Goal: Task Accomplishment & Management: Use online tool/utility

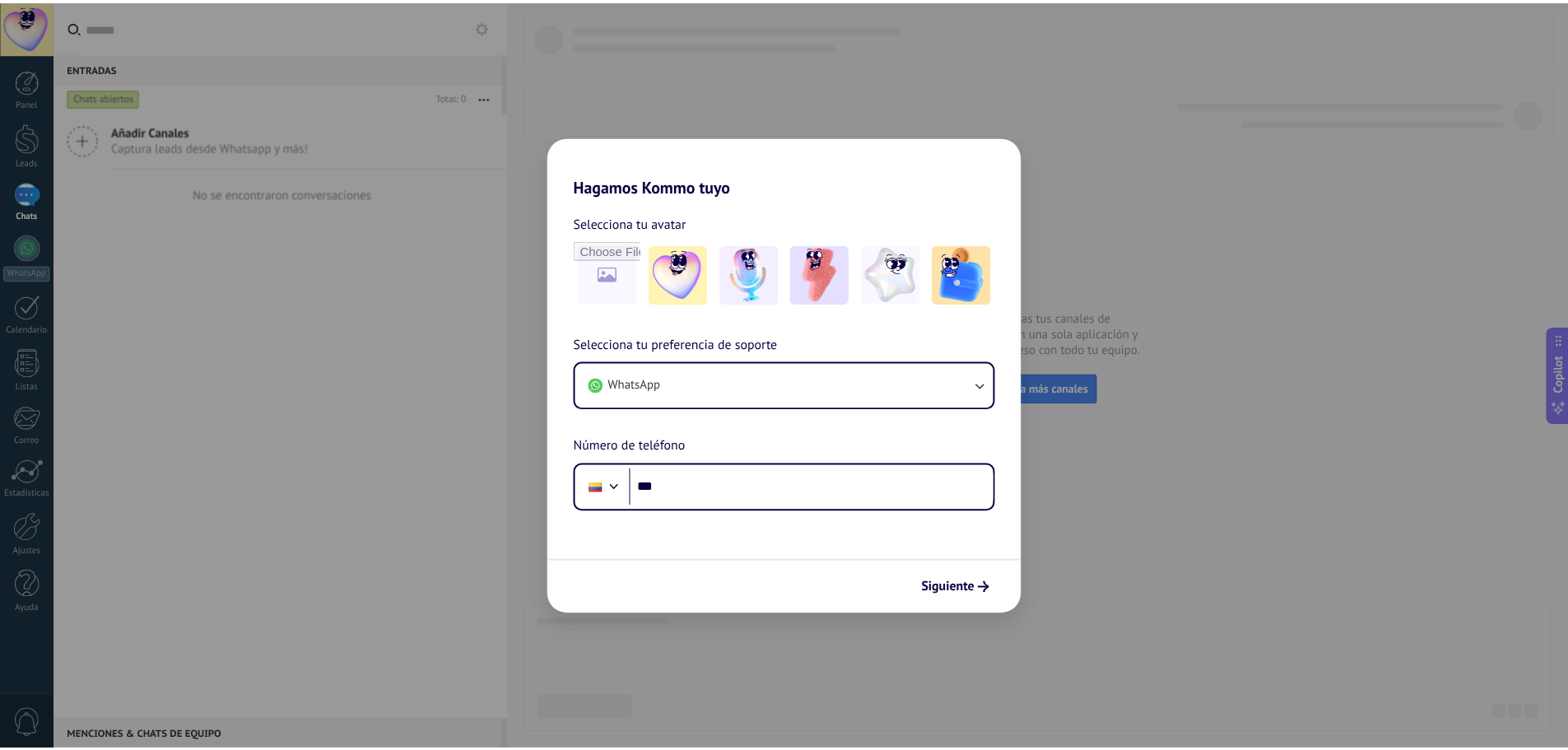
scroll to position [3184, 0]
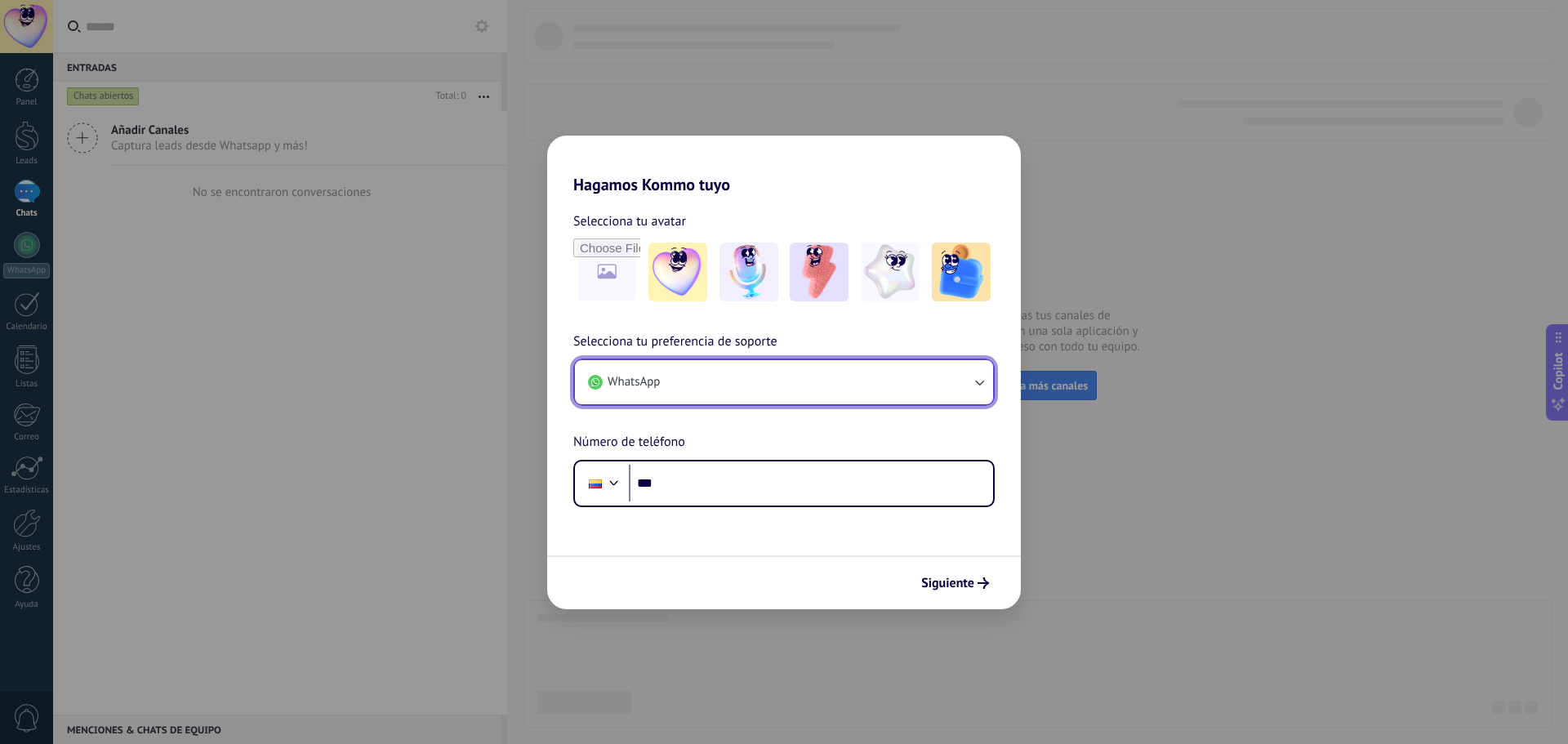
click at [753, 380] on button "WhatsApp" at bounding box center [784, 382] width 418 height 44
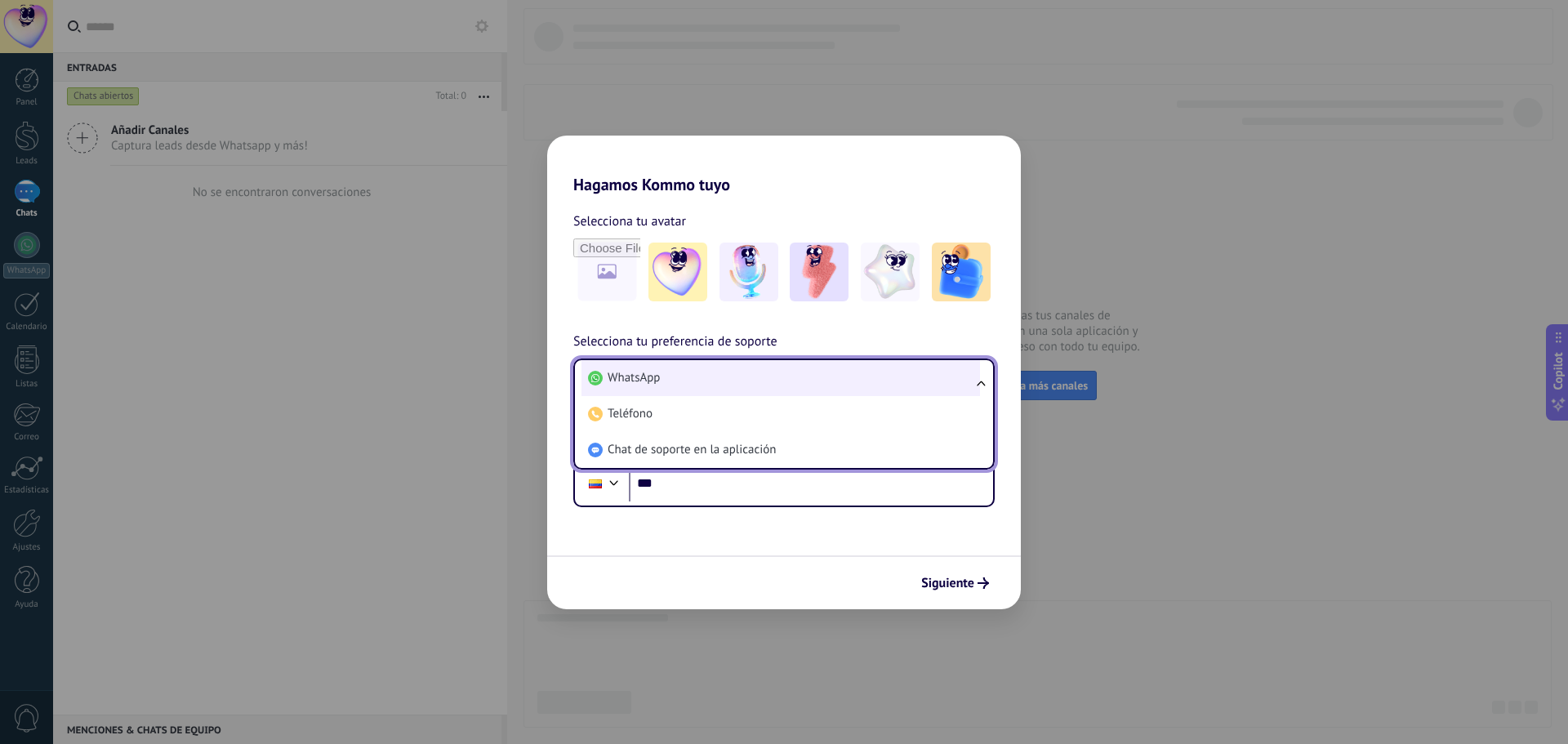
click at [724, 379] on li "WhatsApp" at bounding box center [780, 378] width 398 height 36
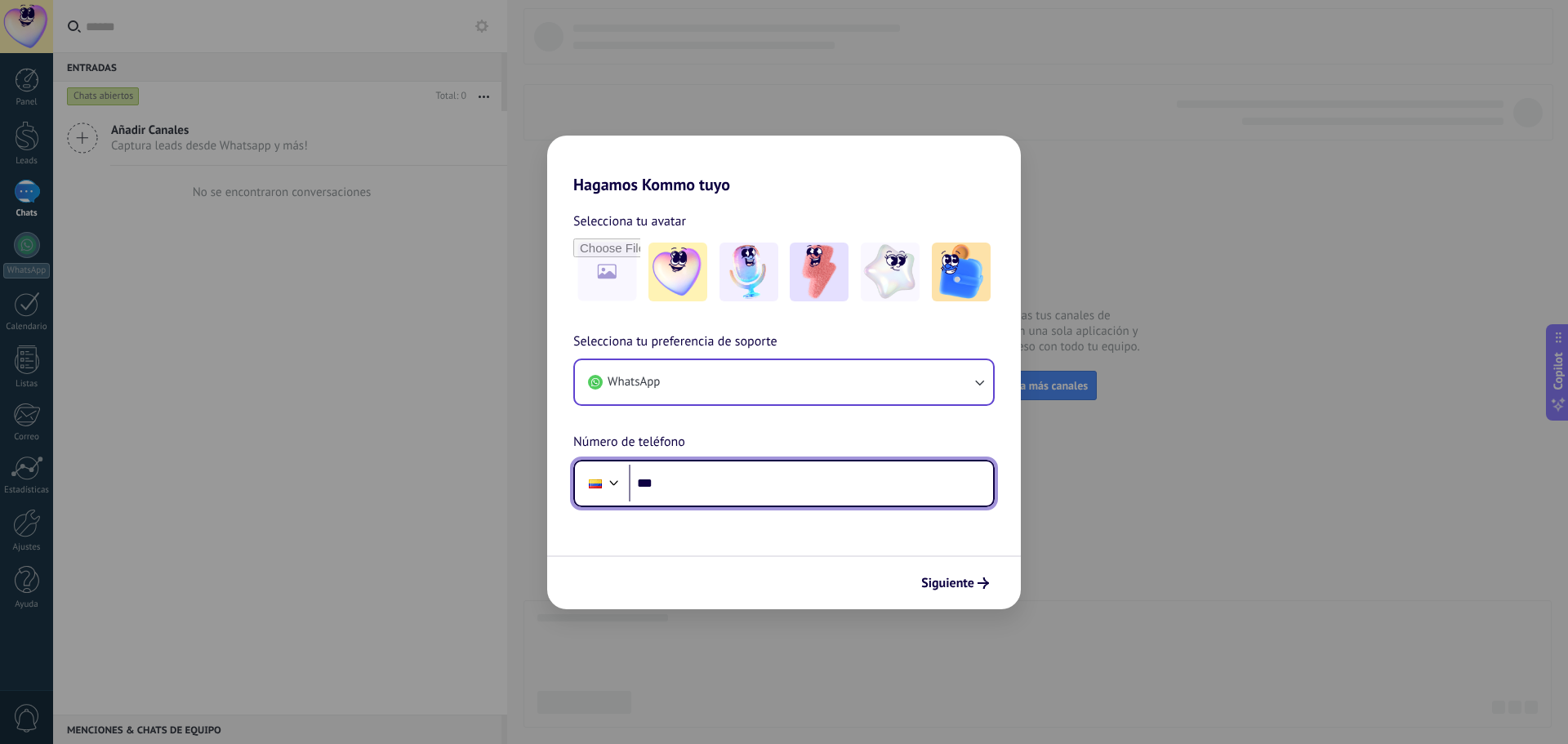
click at [701, 479] on input "***" at bounding box center [810, 484] width 364 height 38
type input "**********"
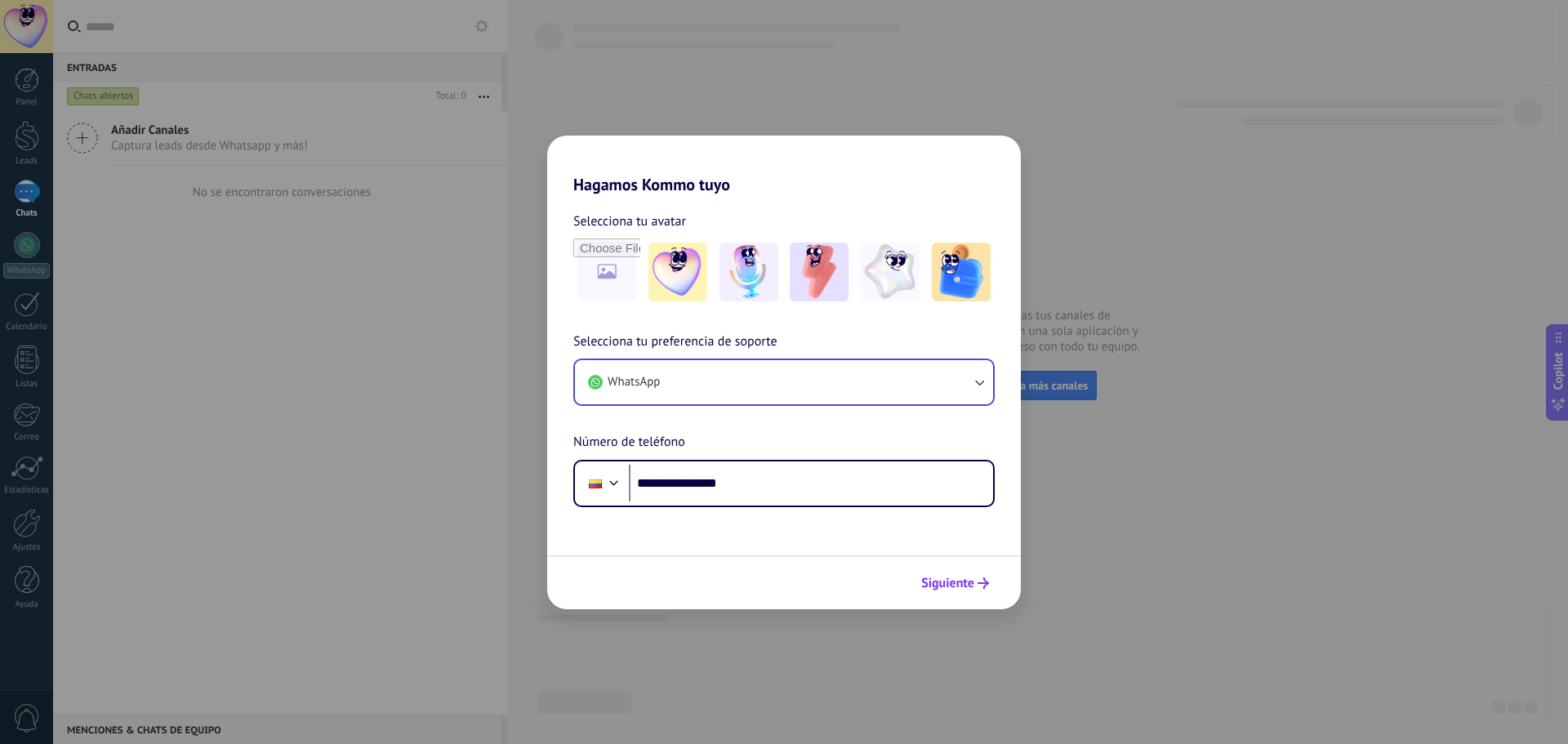
click at [975, 588] on span "Siguiente" at bounding box center [955, 582] width 68 height 11
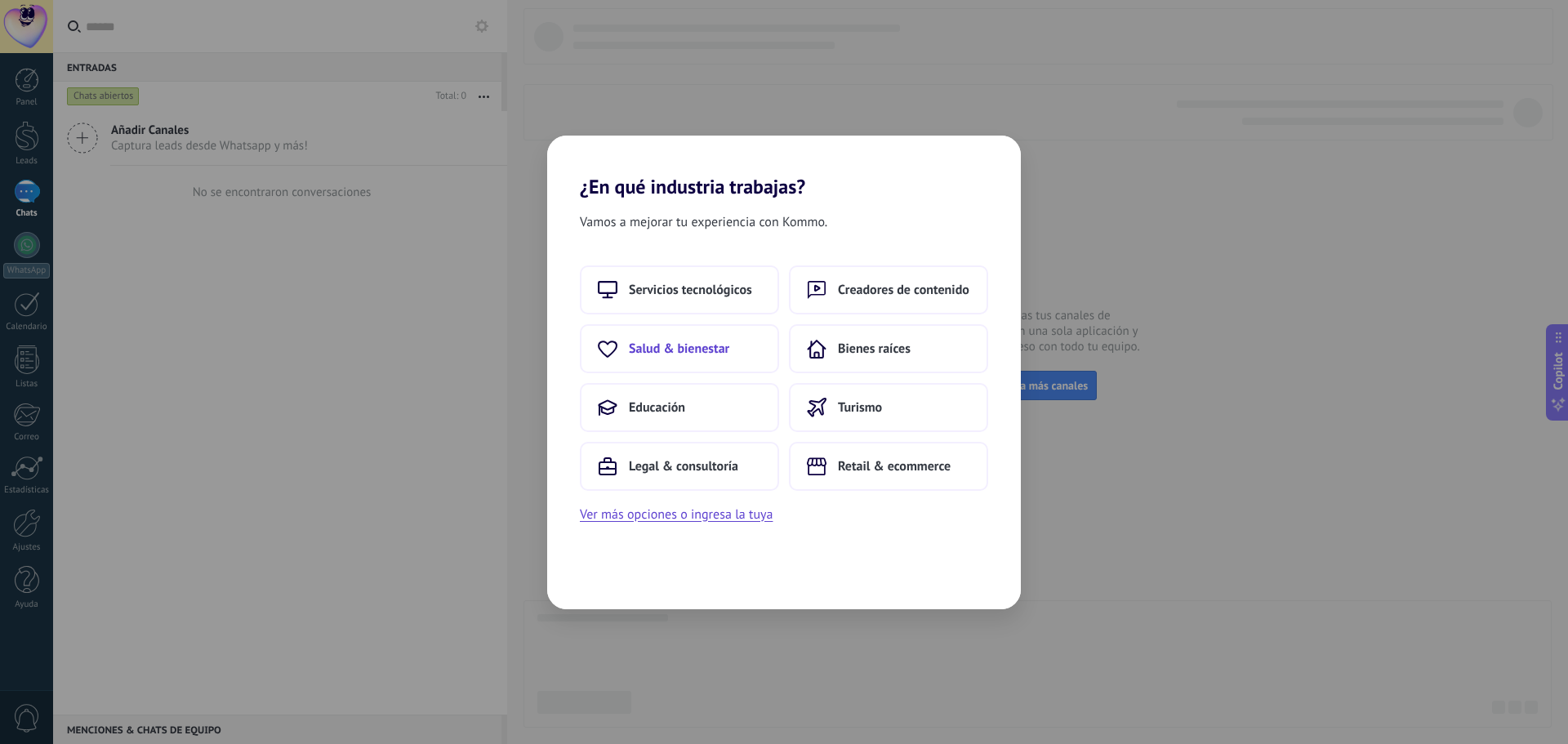
click at [697, 337] on button "Salud & bienestar" at bounding box center [679, 348] width 200 height 49
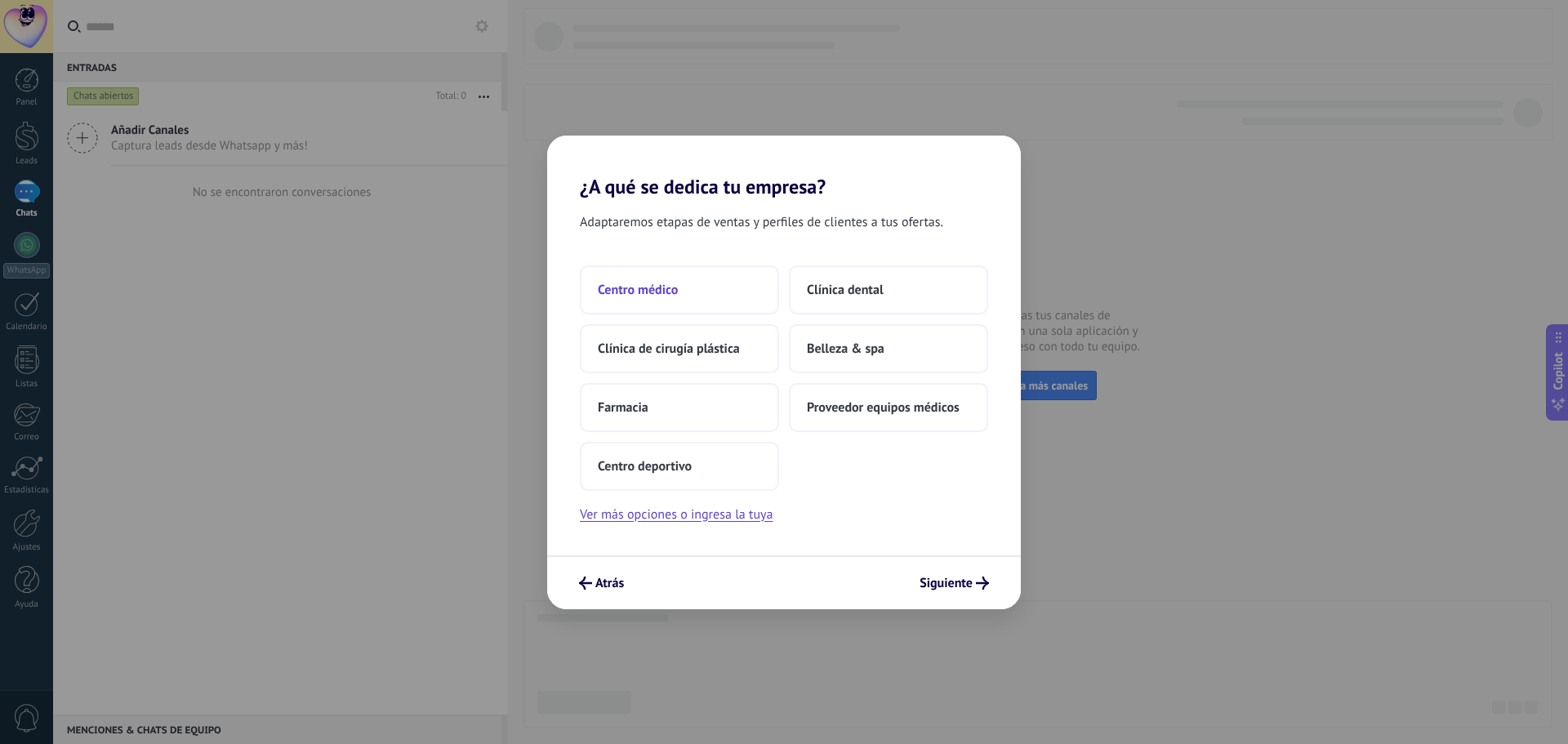
click at [689, 297] on button "Centro médico" at bounding box center [679, 289] width 200 height 49
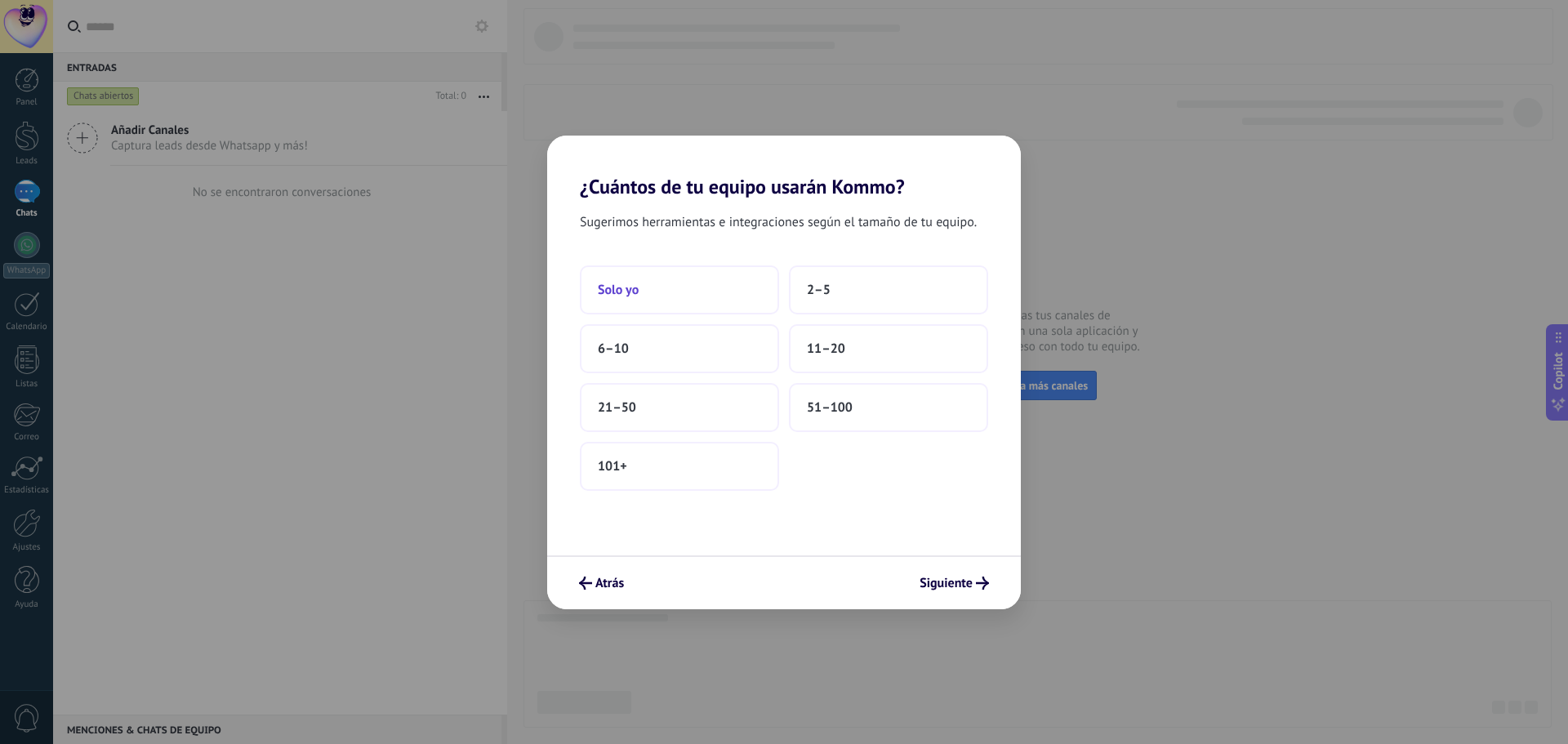
click at [714, 283] on button "Solo yo" at bounding box center [679, 289] width 200 height 49
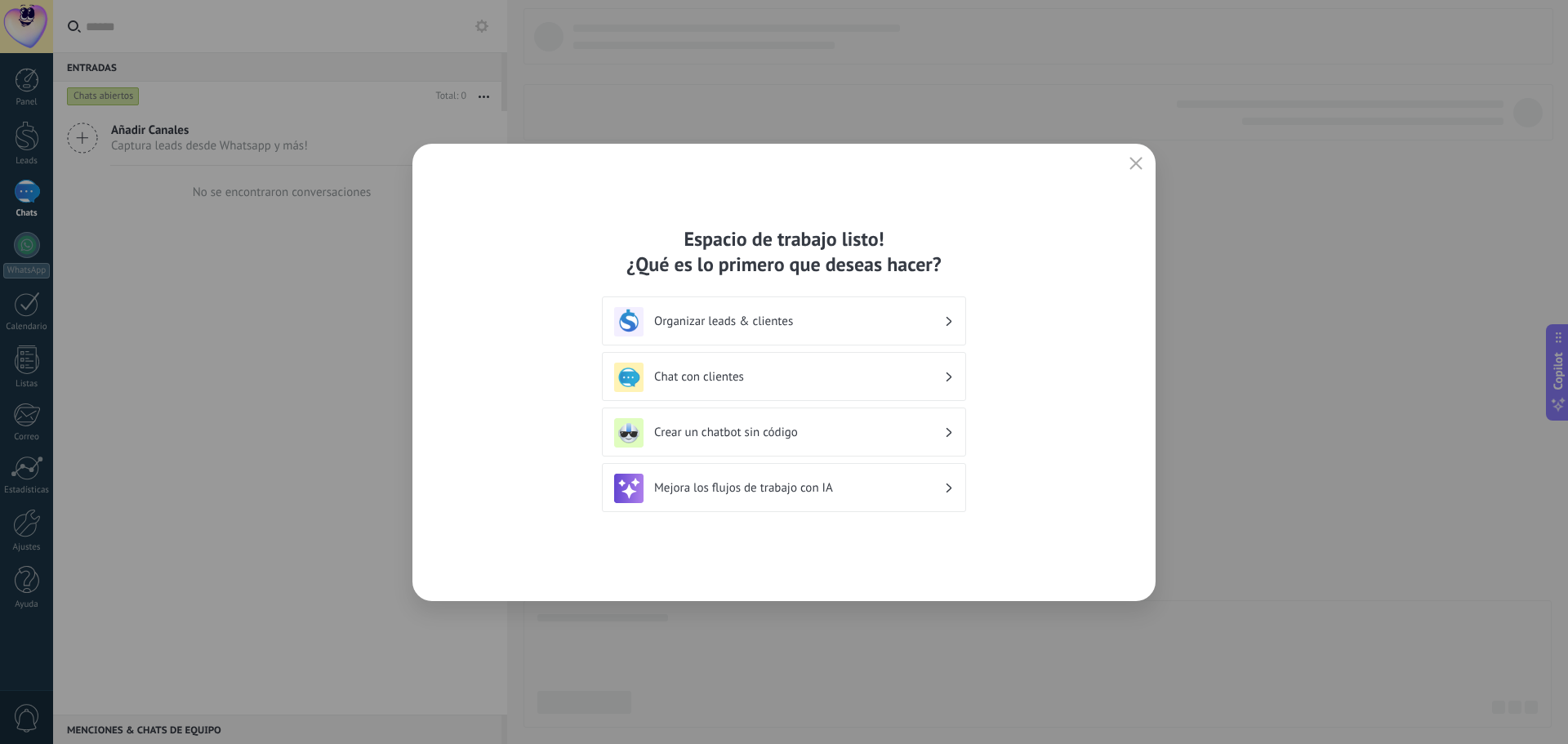
click at [796, 370] on h3 "Chat con clientes" at bounding box center [799, 377] width 290 height 15
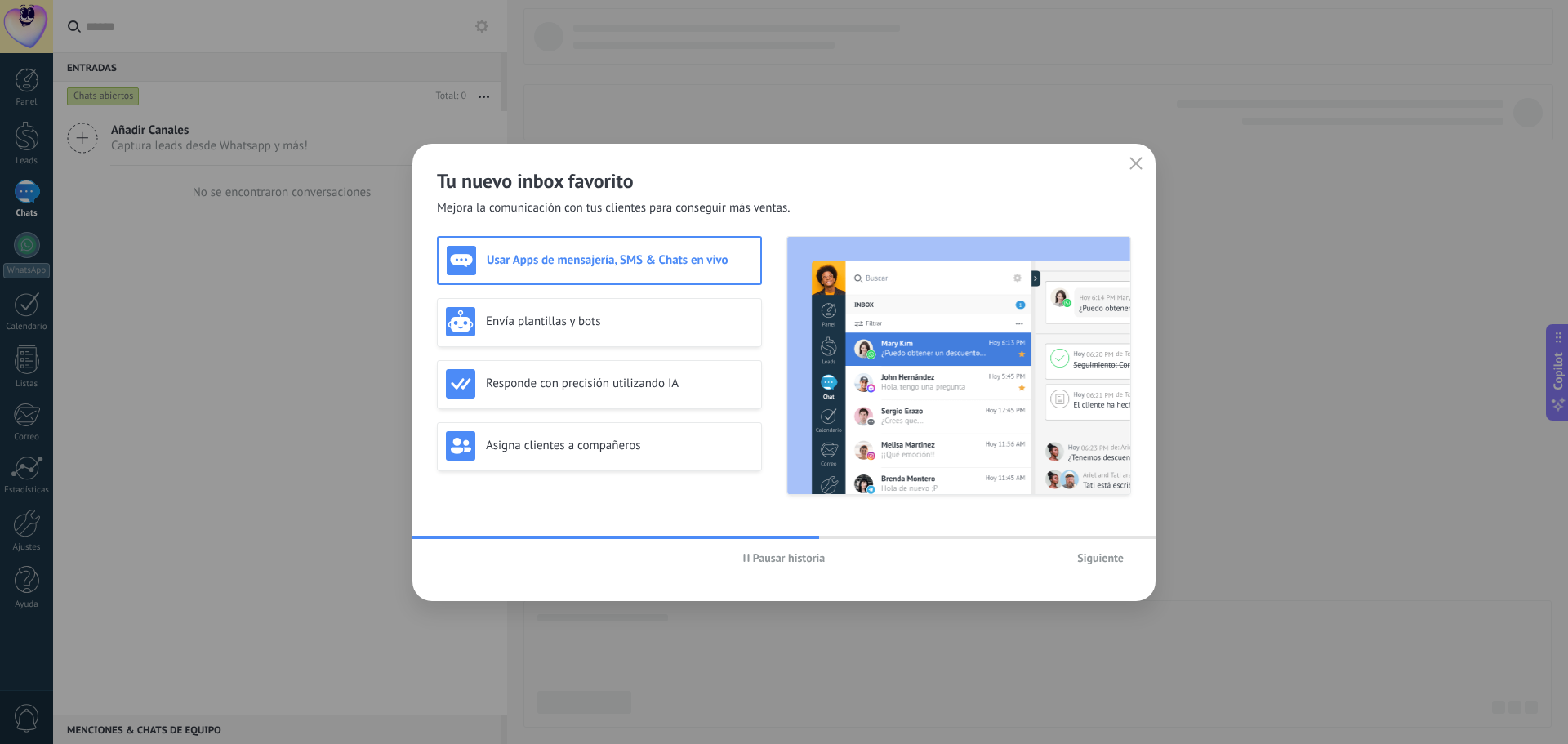
click at [685, 271] on div "Usar Apps de mensajería, SMS & Chats en vivo" at bounding box center [599, 260] width 306 height 29
click at [1109, 552] on span "Siguiente" at bounding box center [1100, 557] width 46 height 11
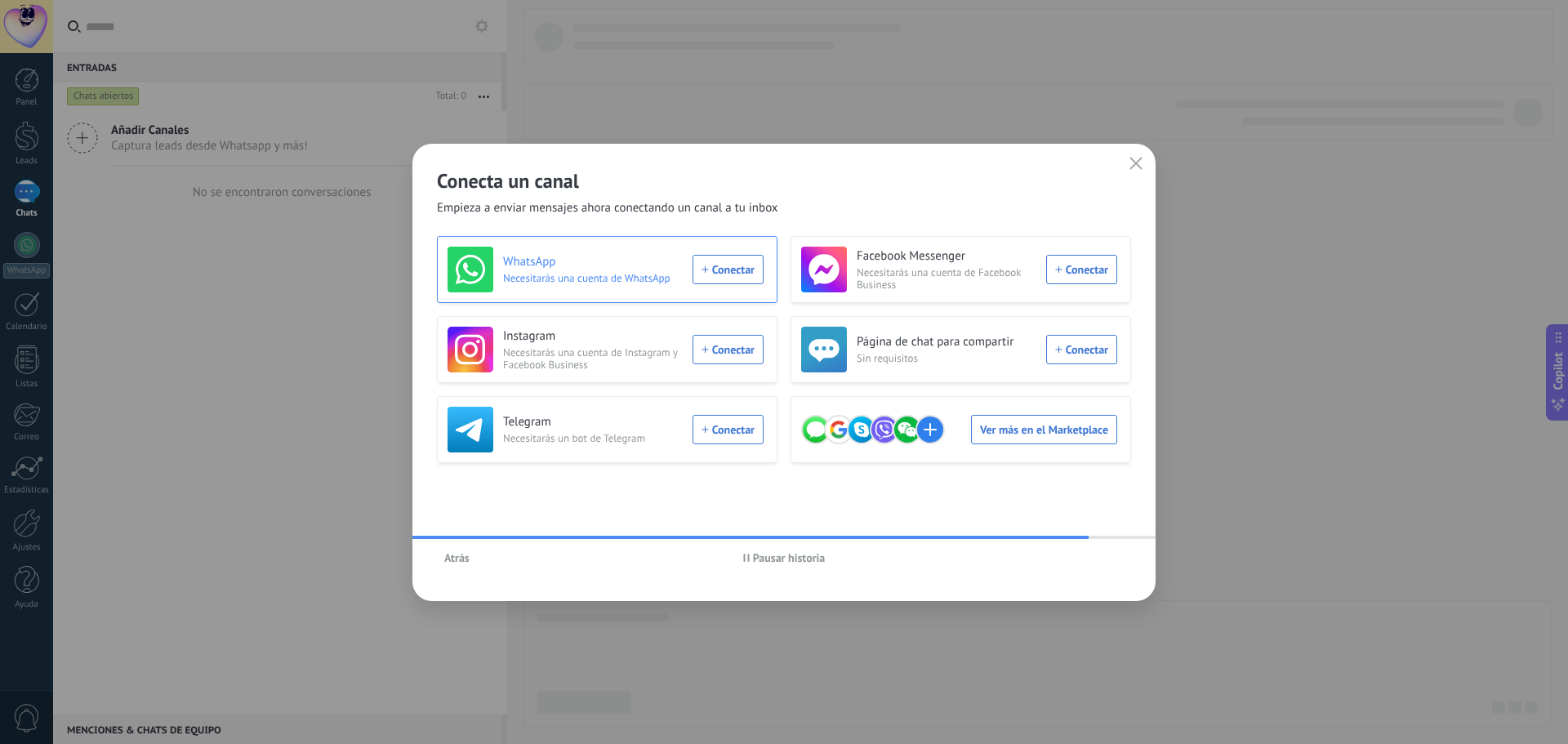
click at [714, 274] on div "WhatsApp Necesitarás una cuenta de WhatsApp Conectar" at bounding box center [605, 269] width 316 height 45
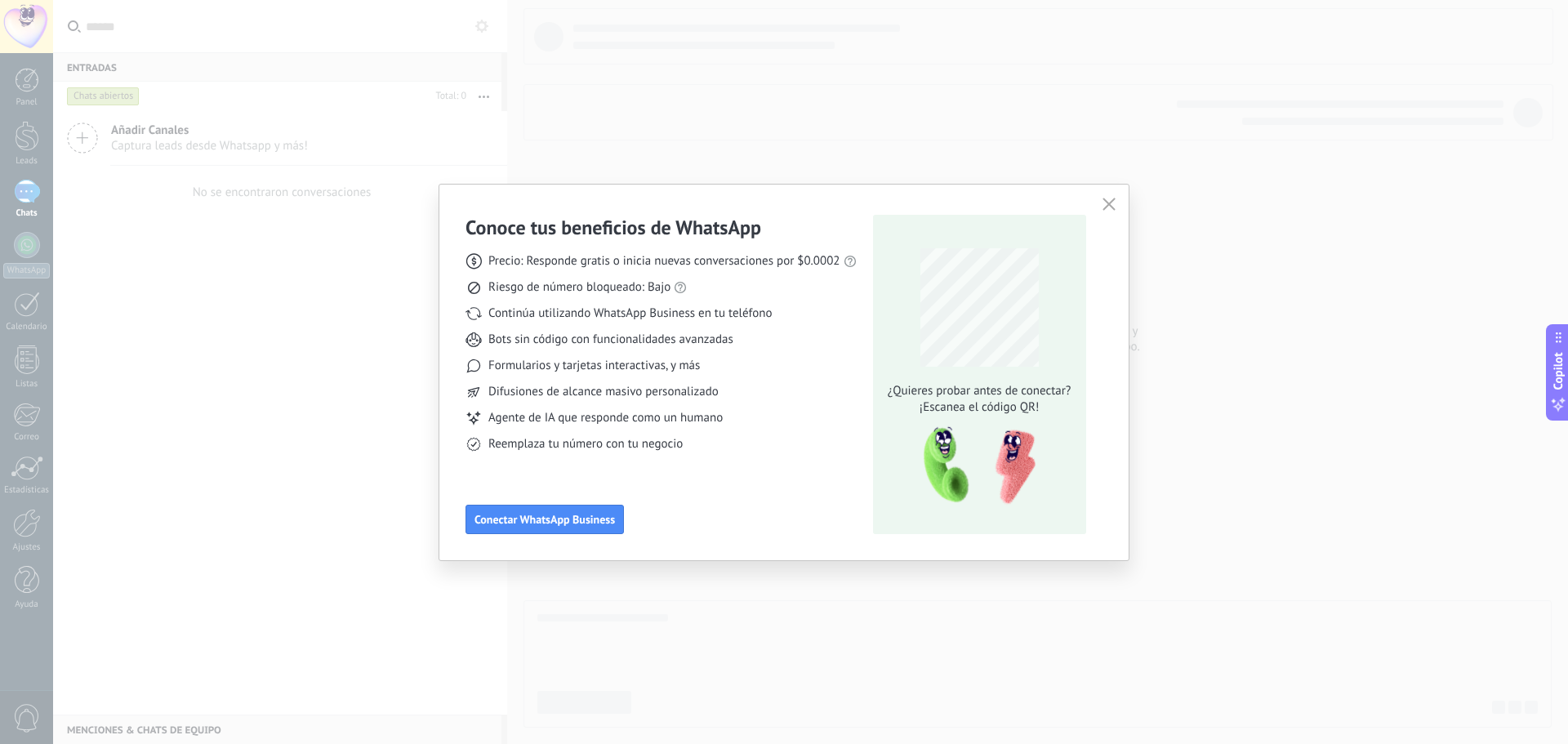
click at [1121, 206] on div "Conoce tus beneficios de WhatsApp Precio: Responde gratis o inicia nuevas conve…" at bounding box center [784, 372] width 689 height 376
click at [1118, 207] on button "button" at bounding box center [1109, 205] width 21 height 23
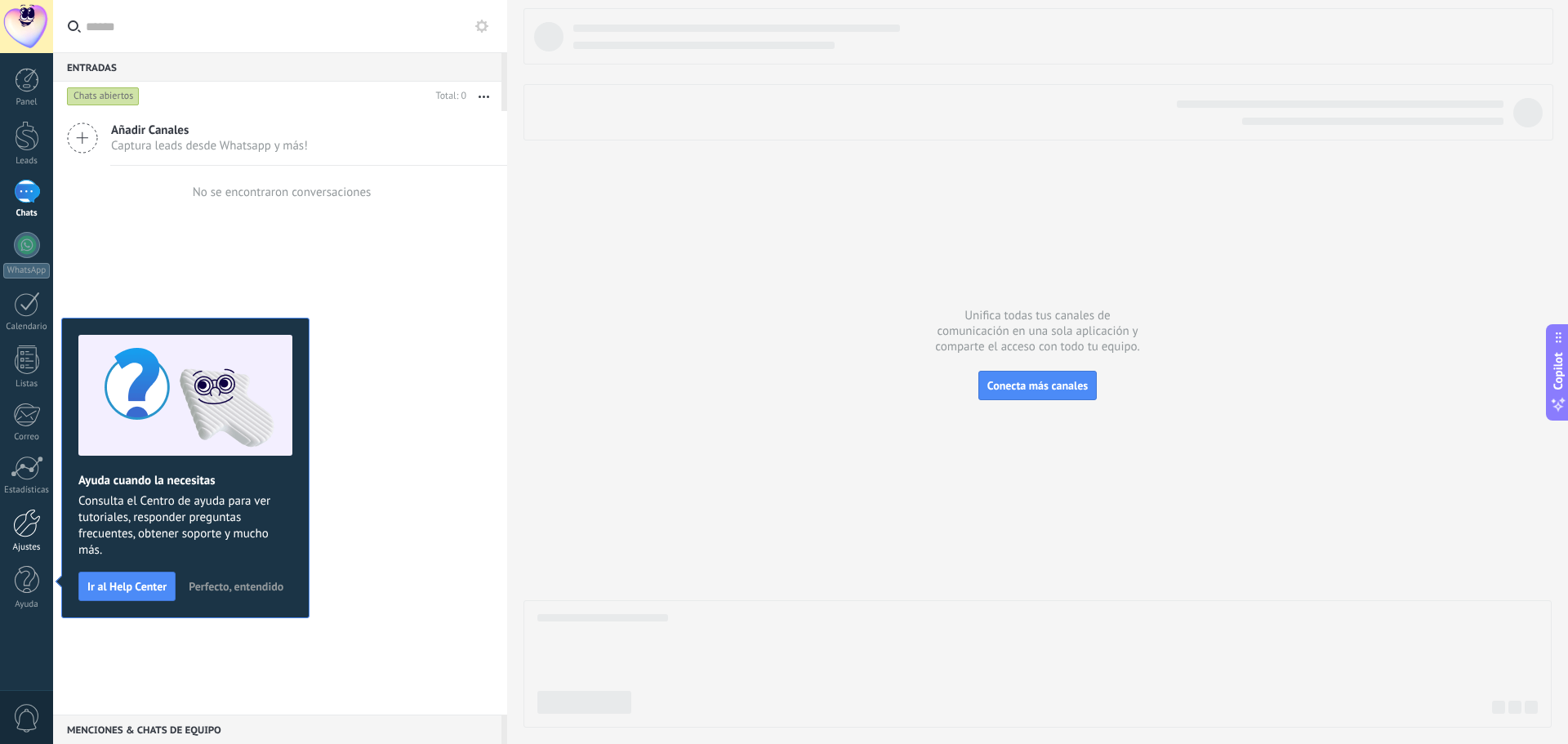
click at [33, 535] on div at bounding box center [27, 522] width 27 height 28
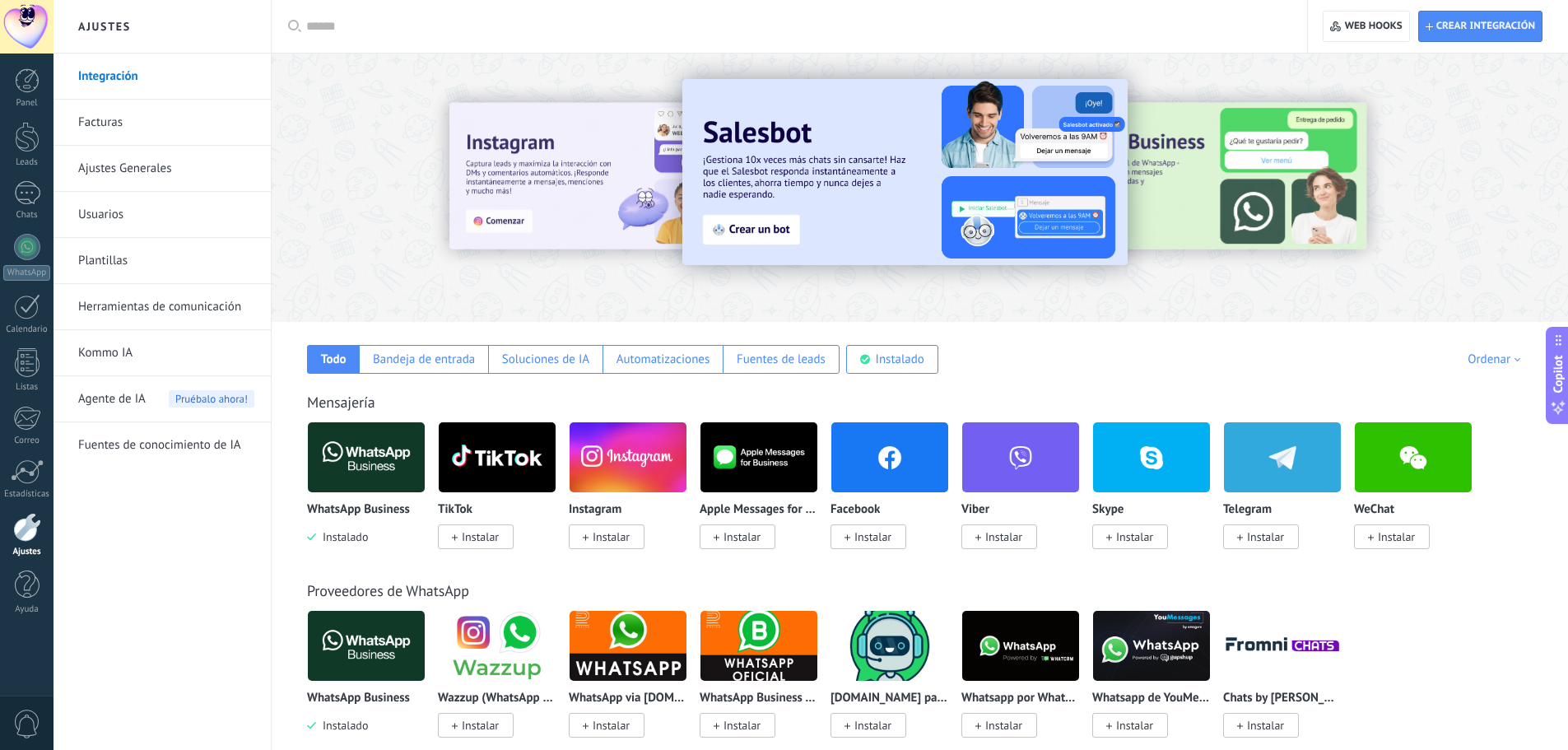
click at [133, 84] on link "Integración" at bounding box center [167, 76] width 176 height 46
click at [114, 115] on link "Facturas" at bounding box center [167, 122] width 176 height 46
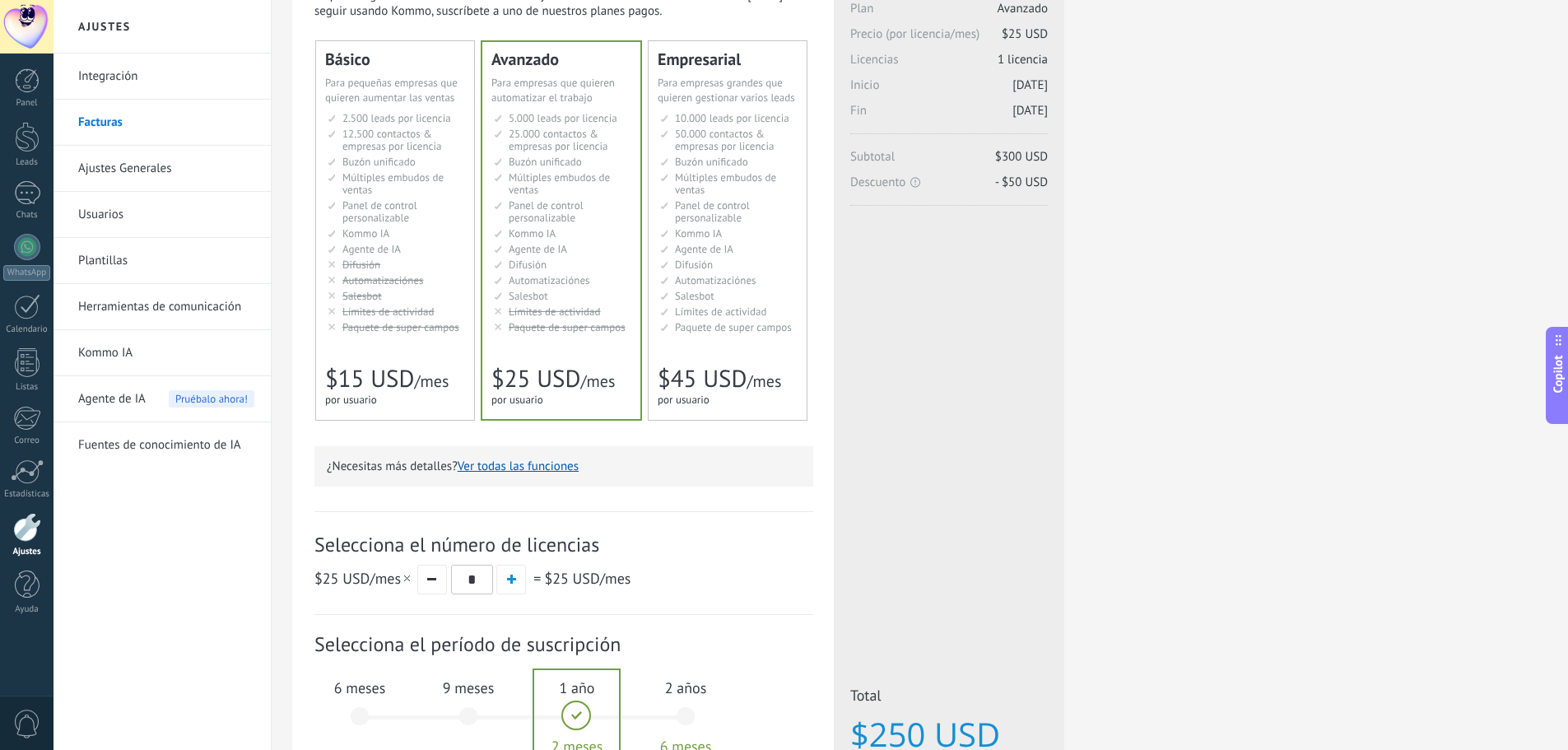
scroll to position [98, 0]
click at [412, 185] on span "Múltiples embudos de ventas" at bounding box center [393, 184] width 101 height 27
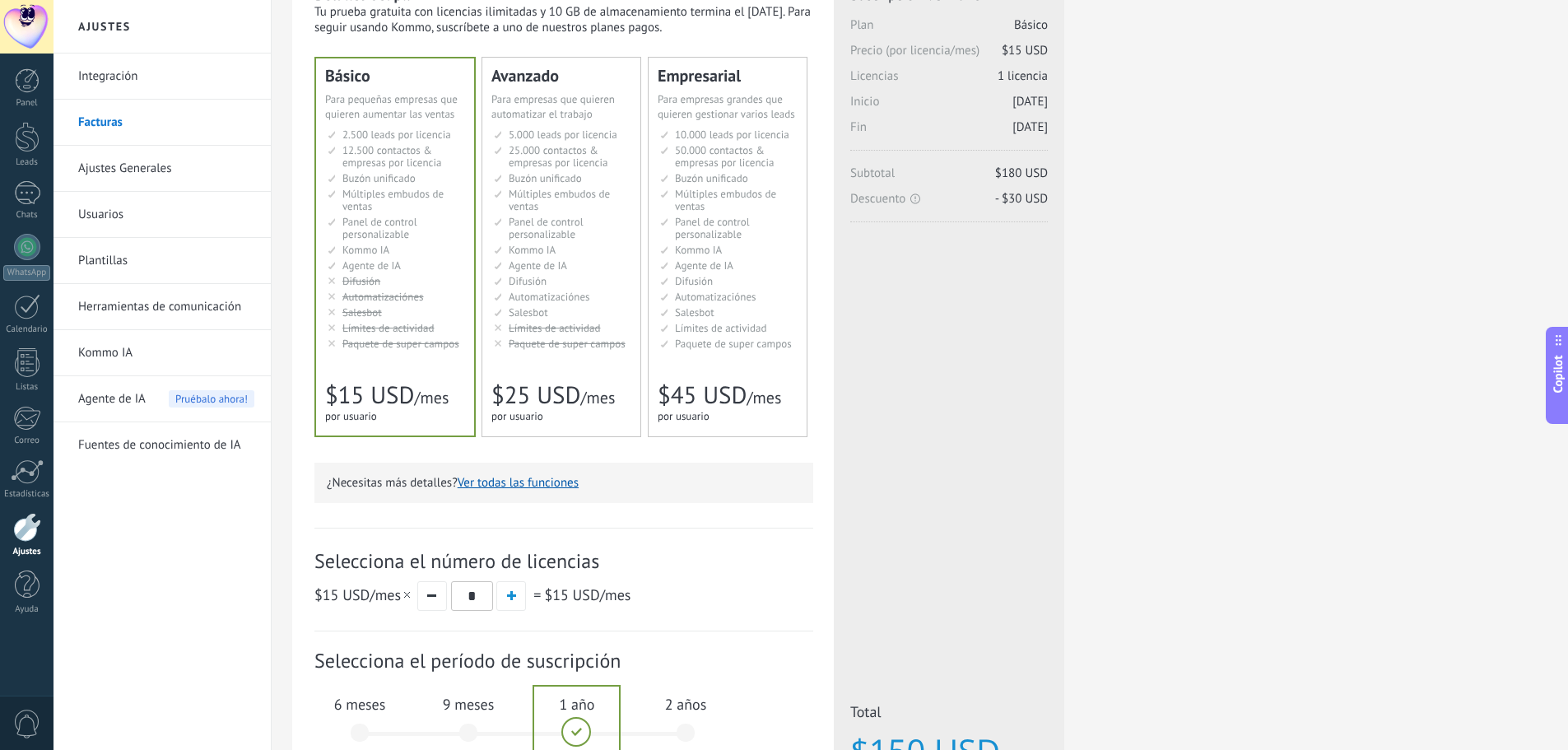
scroll to position [79, 0]
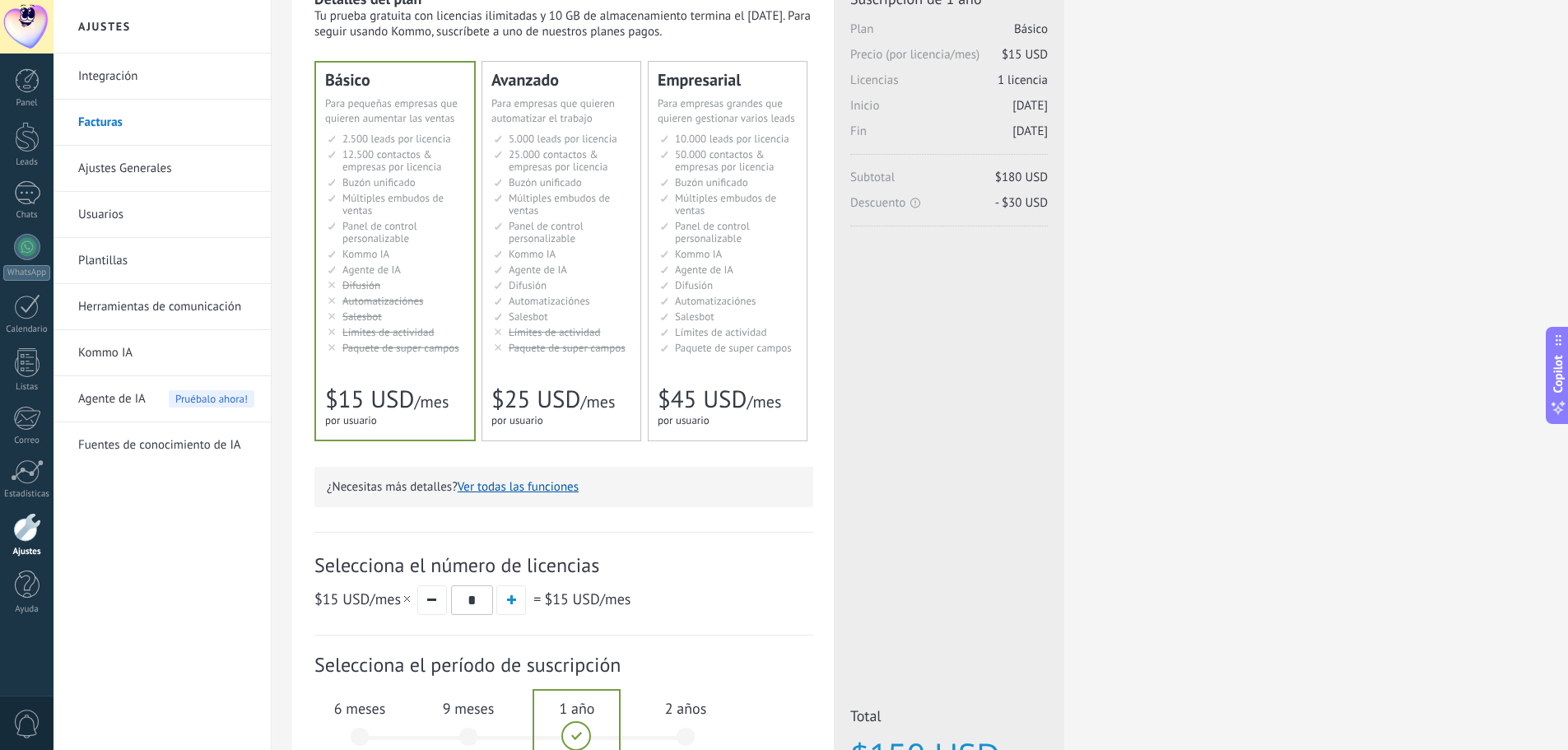
click at [489, 356] on div "Avanzado Для автоматизации сделок в растущей компании For growing businesses th…" at bounding box center [561, 251] width 158 height 379
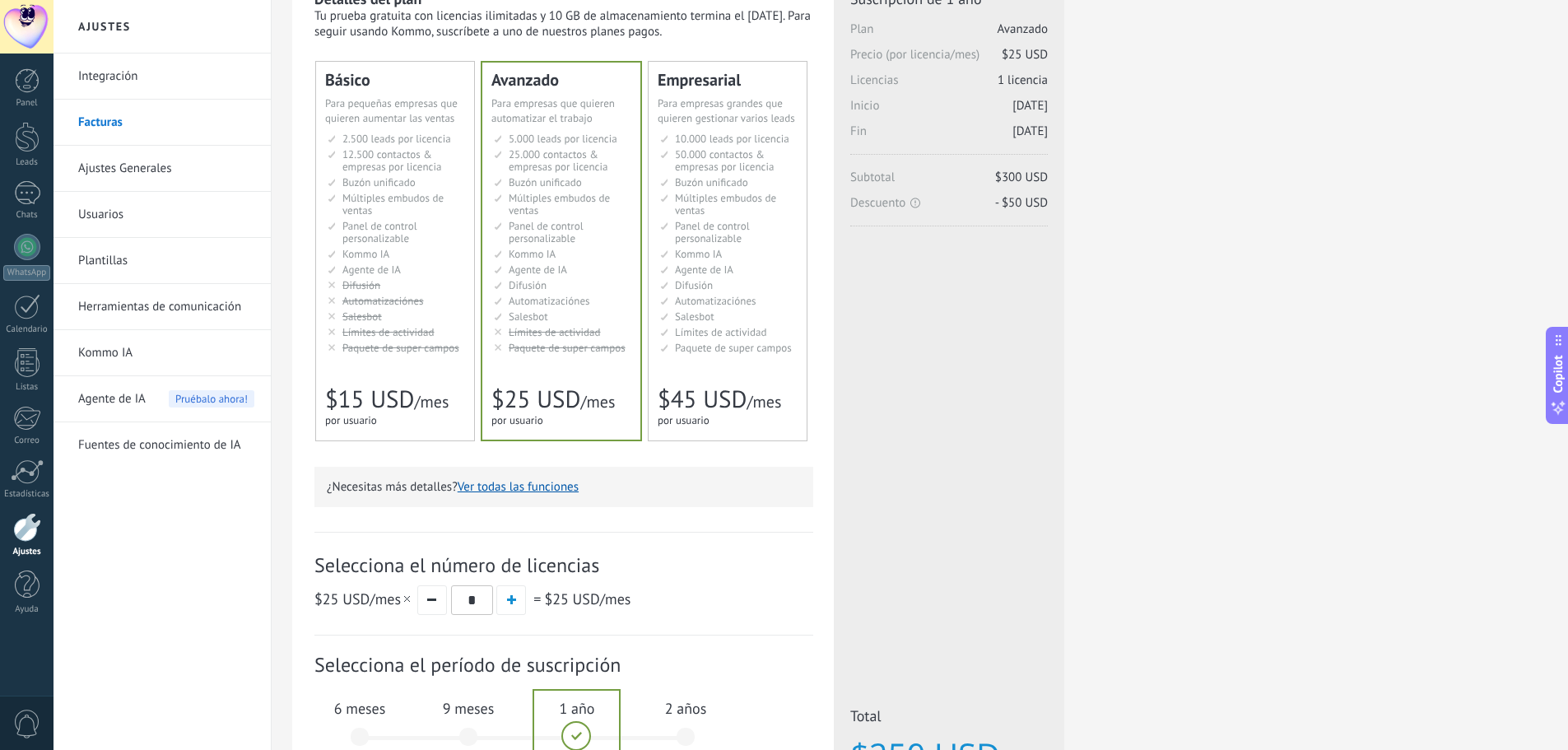
scroll to position [305, 0]
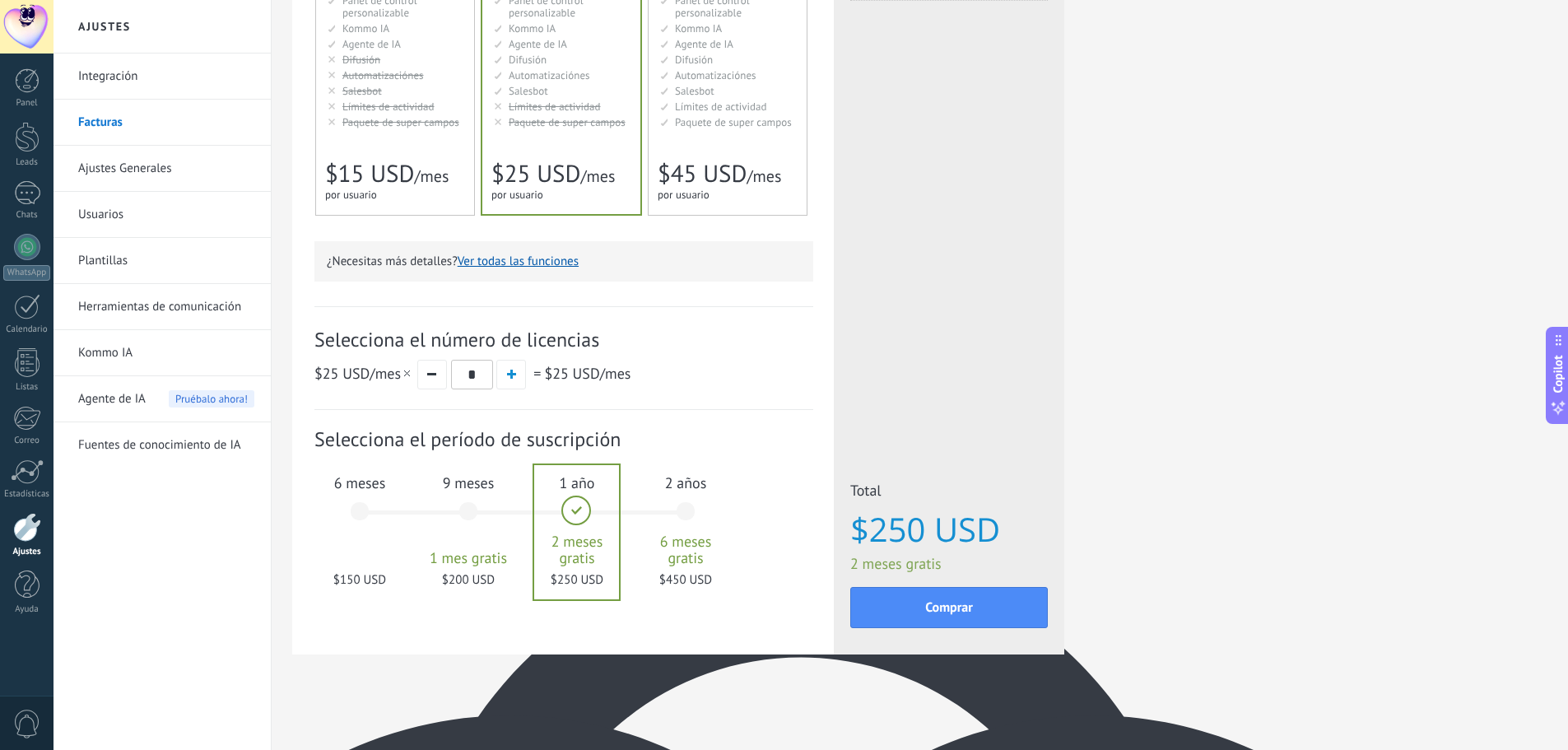
click at [676, 188] on span "por usuario" at bounding box center [683, 194] width 52 height 14
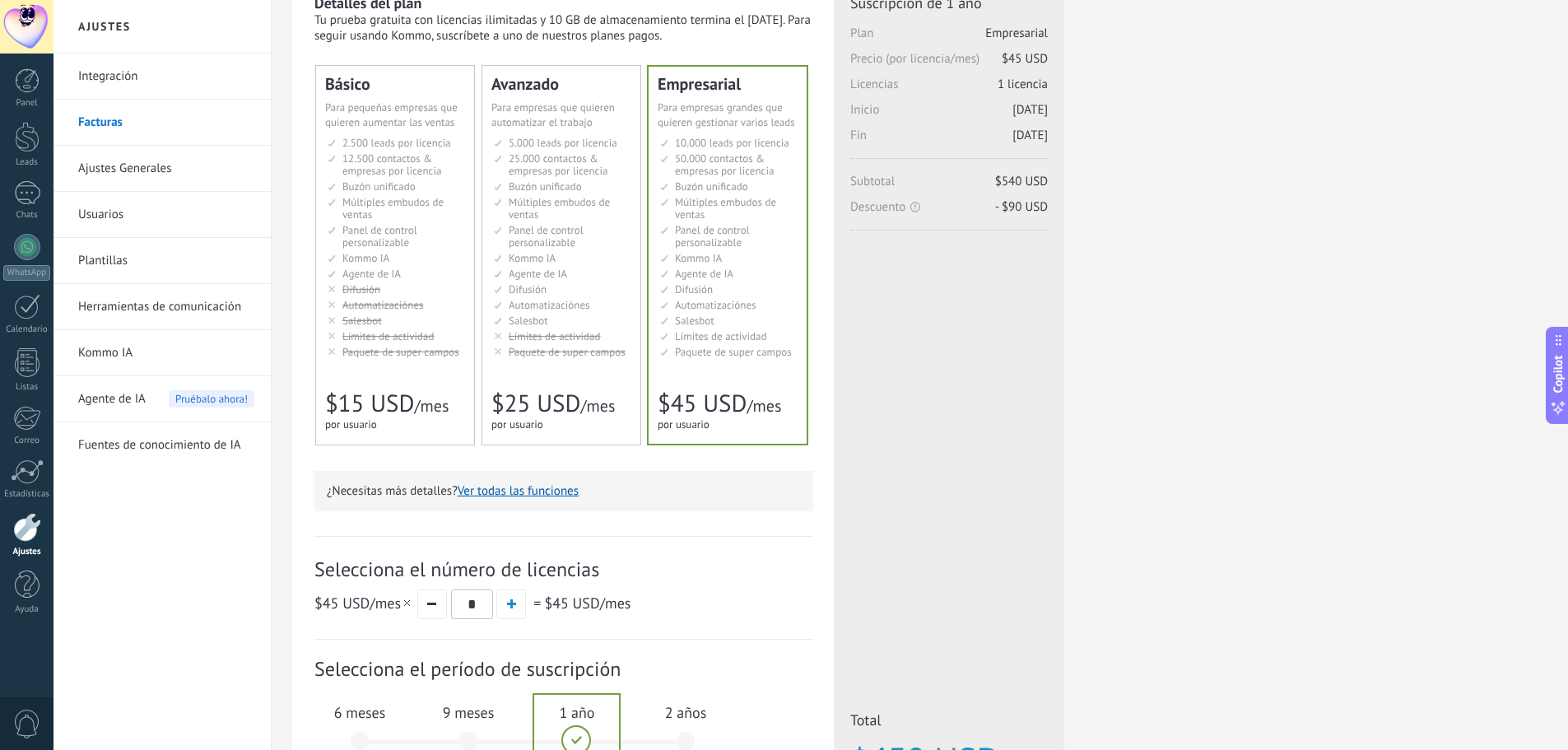
scroll to position [0, 0]
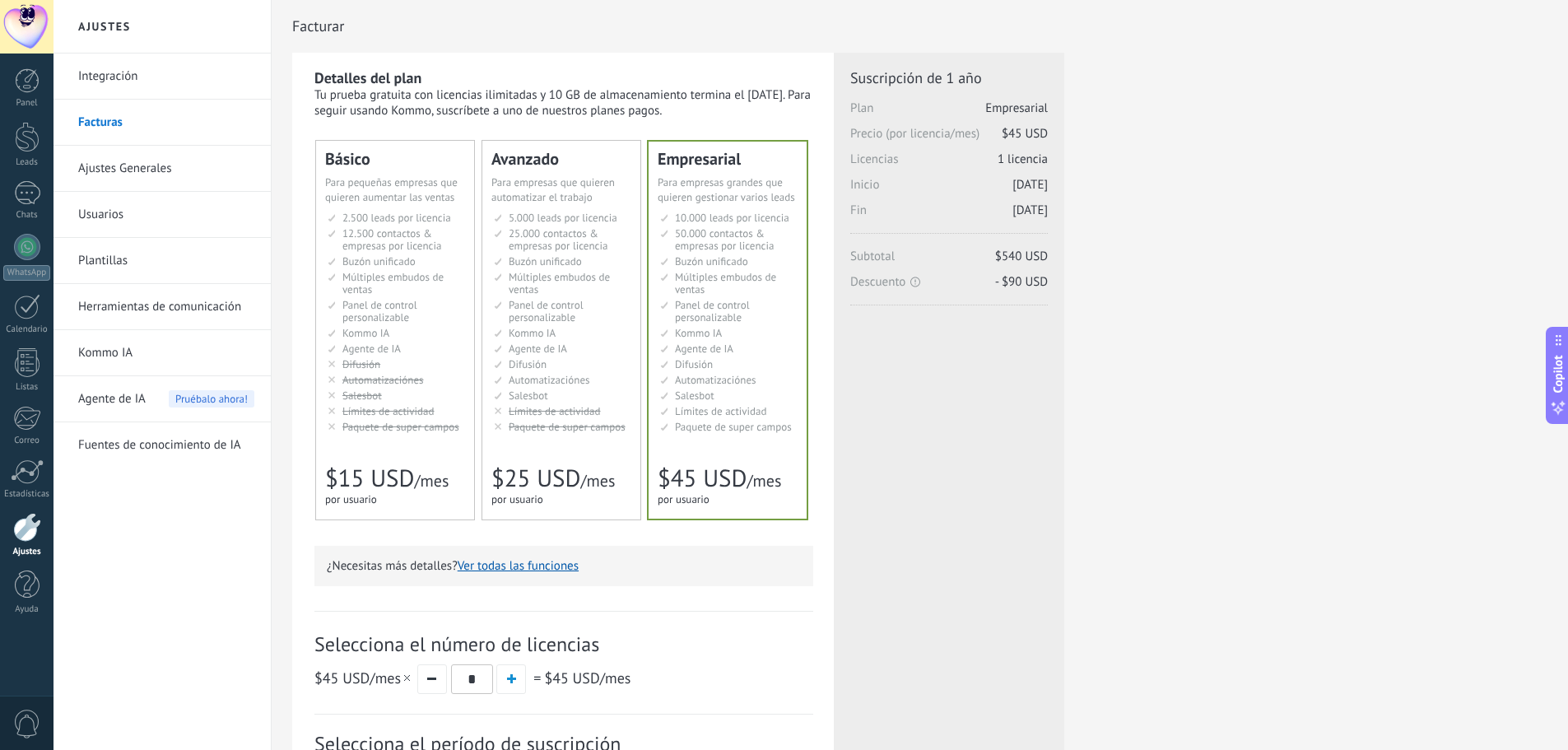
click at [426, 236] on span "12.500 contactos & empresas por licencia" at bounding box center [392, 239] width 98 height 27
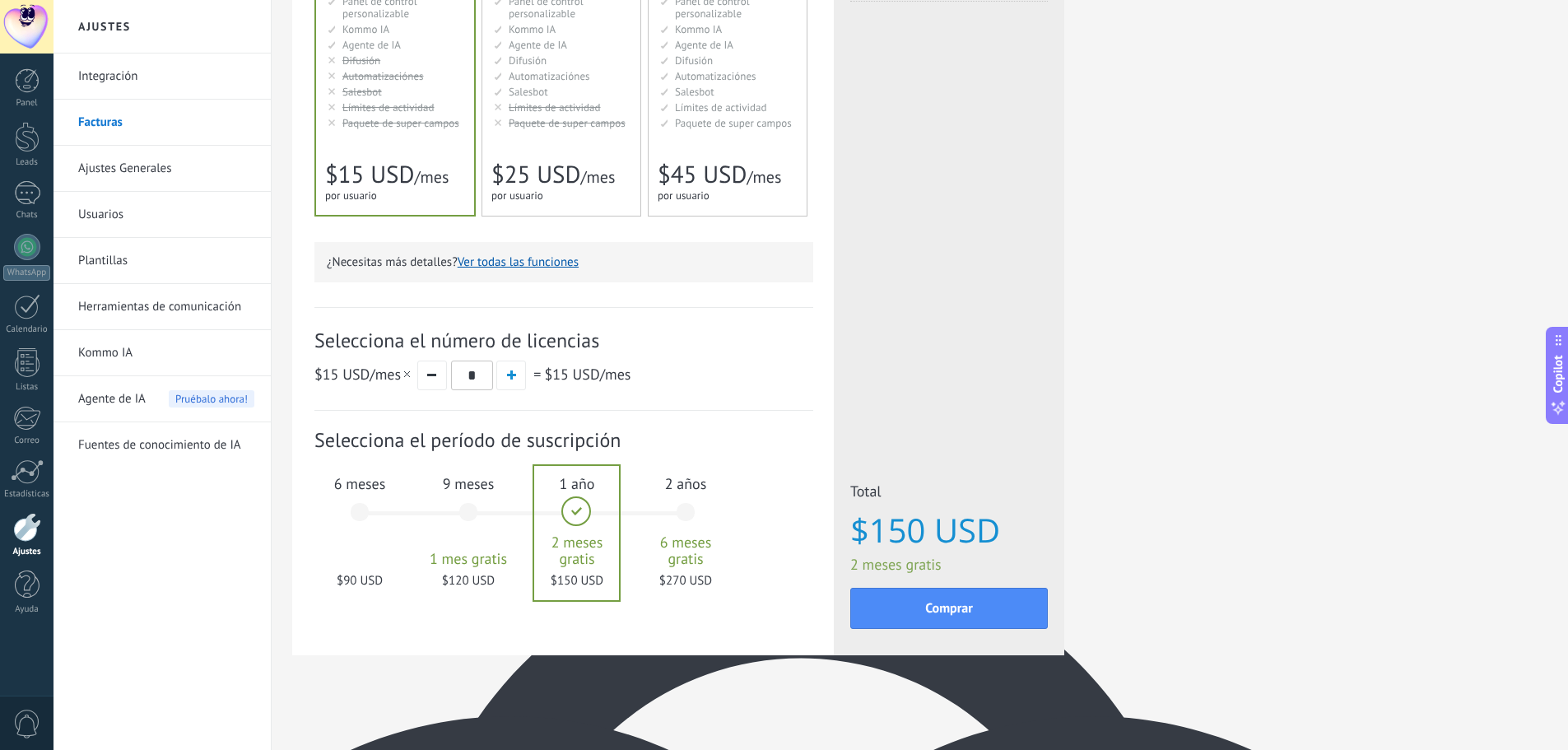
scroll to position [305, 0]
click at [115, 252] on link "Plantillas" at bounding box center [167, 261] width 176 height 46
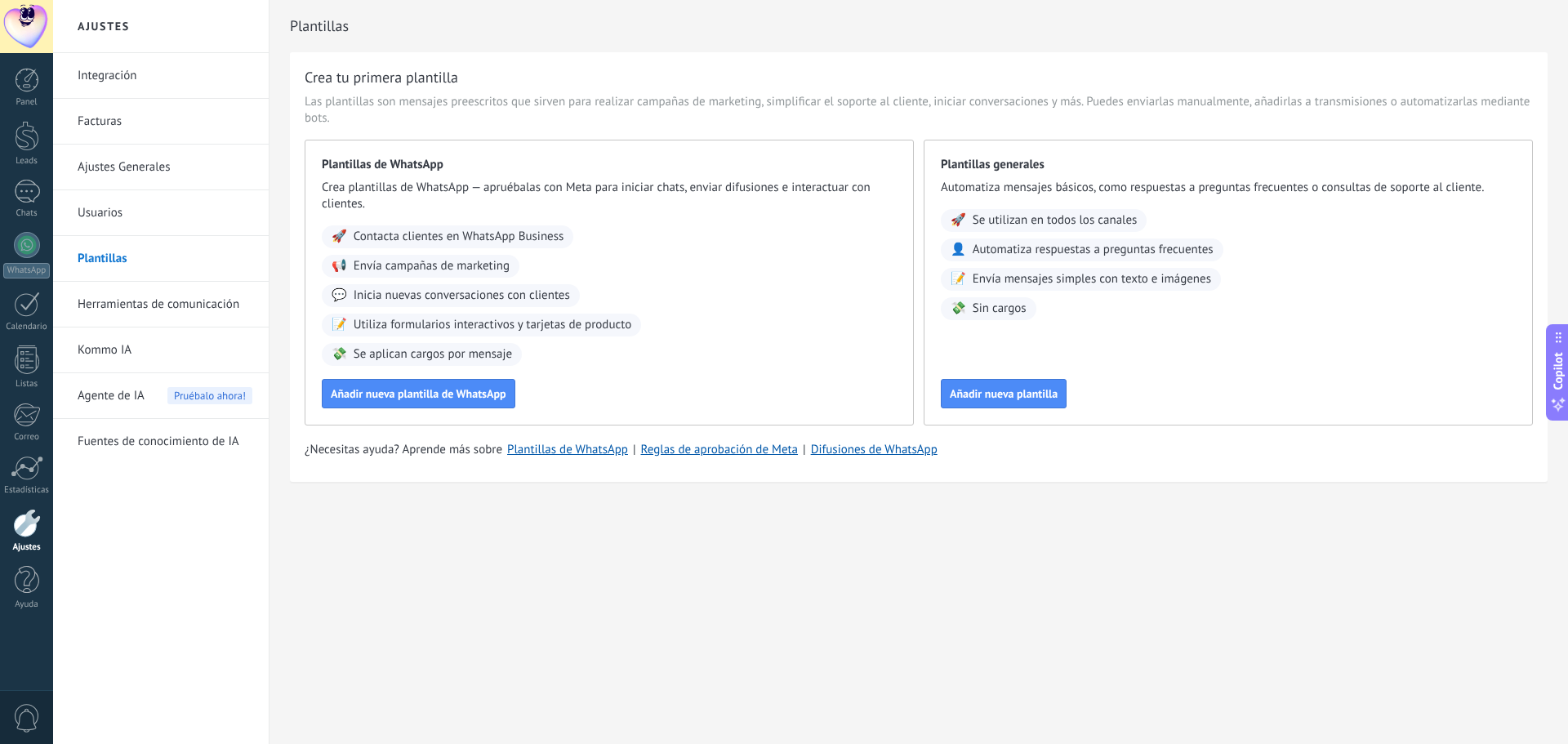
click at [103, 80] on link "Integración" at bounding box center [165, 75] width 175 height 45
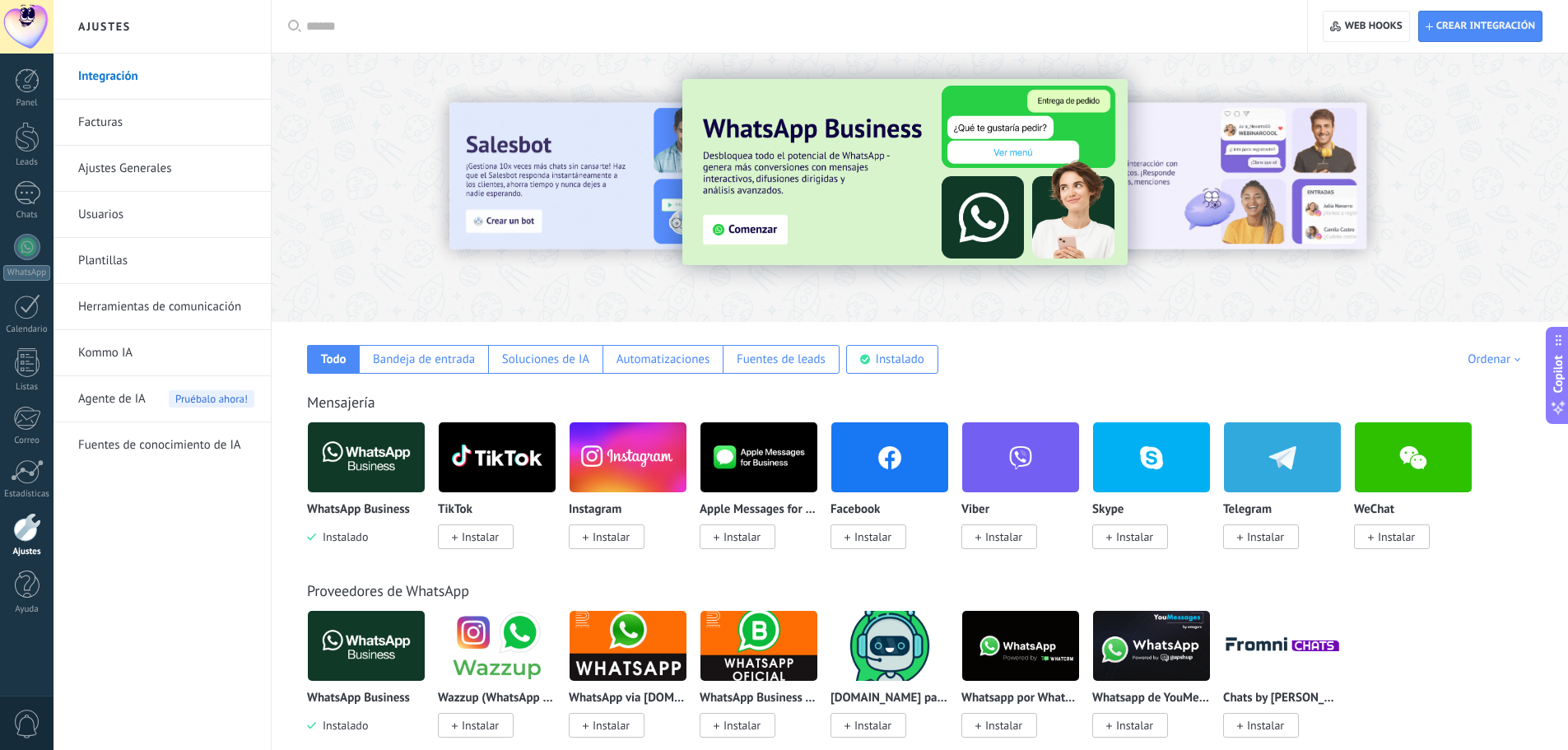
click at [129, 76] on link "Integración" at bounding box center [167, 76] width 176 height 46
click at [1471, 23] on span "Crear integración" at bounding box center [1485, 26] width 98 height 13
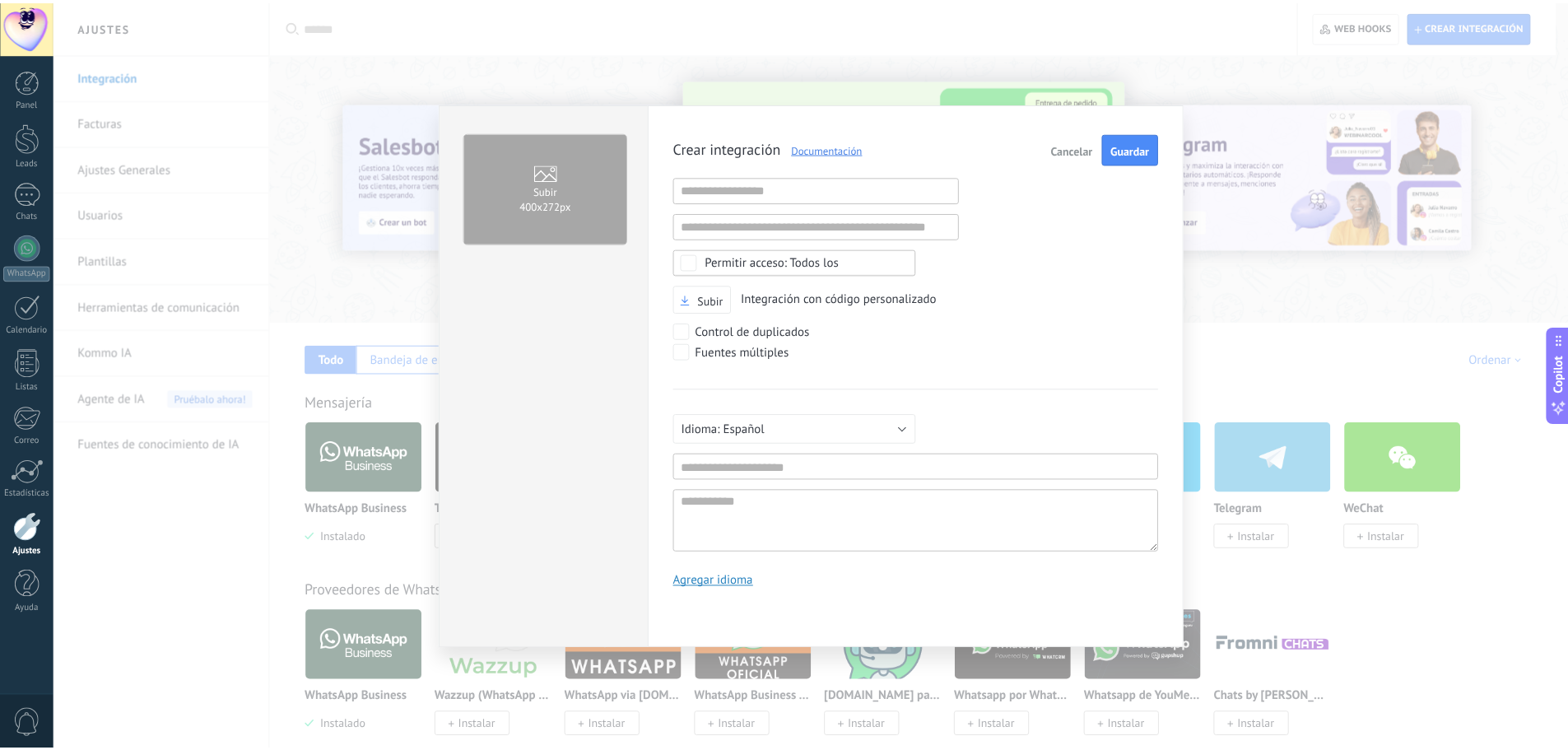
scroll to position [16, 0]
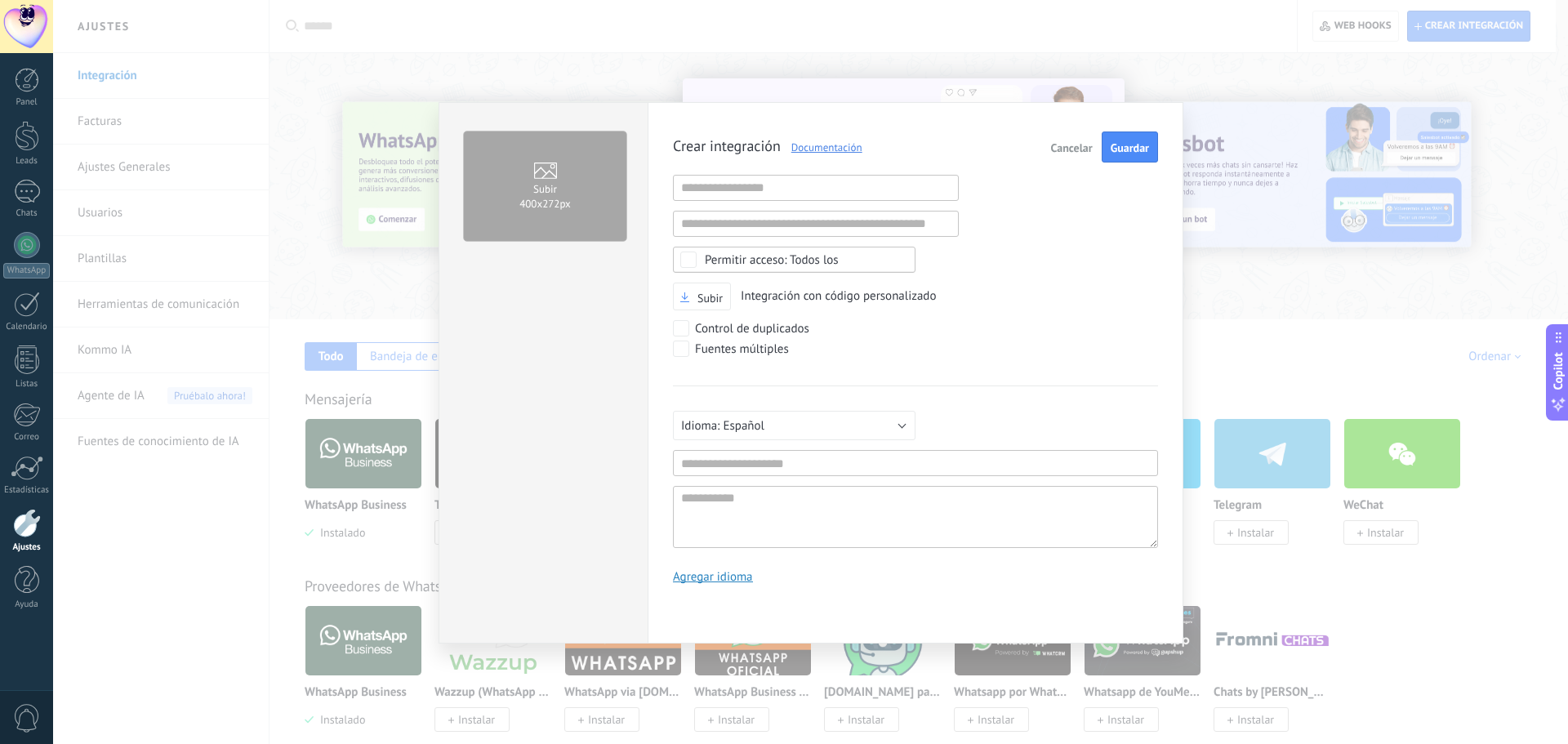
click at [1064, 140] on button "Cancelar" at bounding box center [1072, 147] width 55 height 31
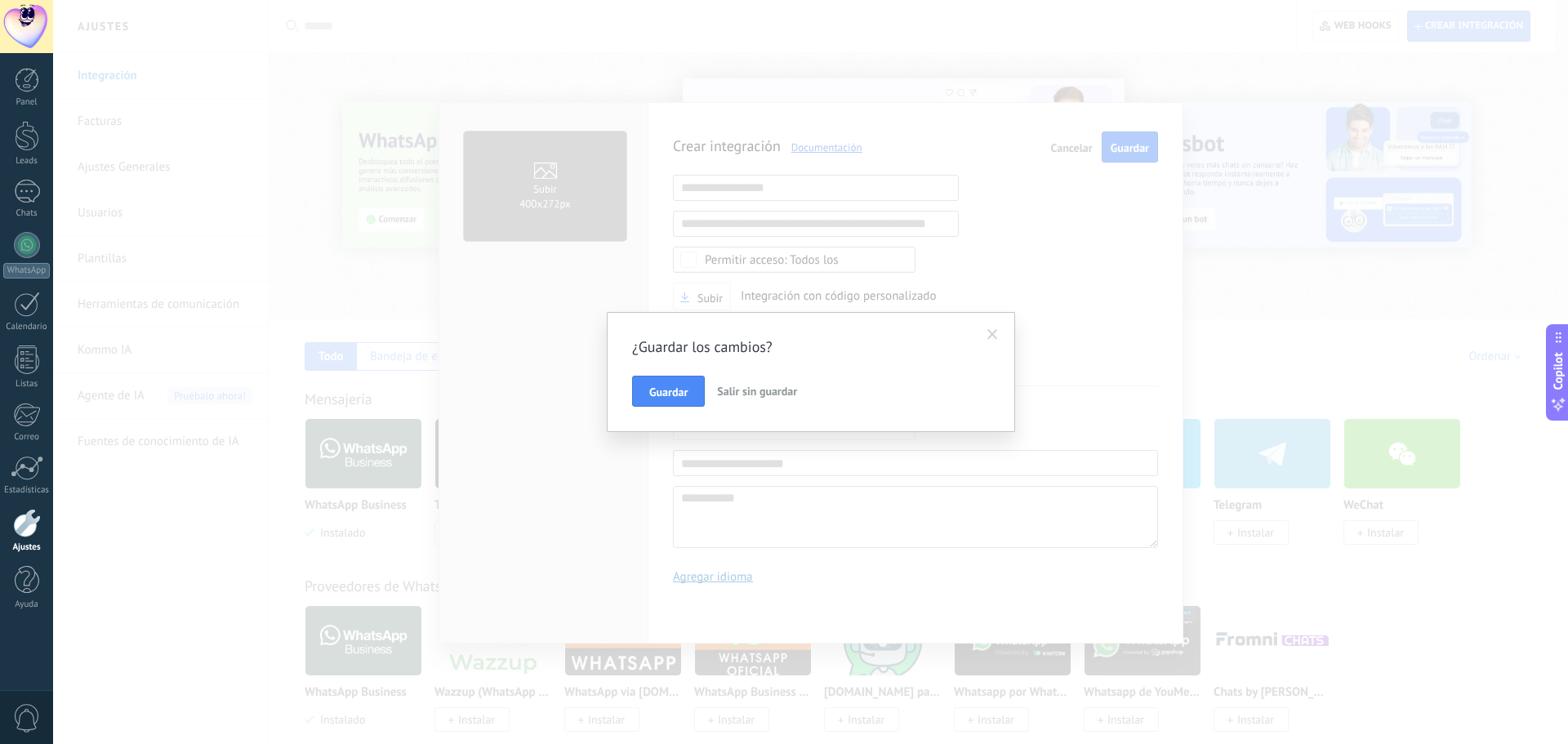
click at [731, 391] on span "Salir sin guardar" at bounding box center [756, 390] width 80 height 15
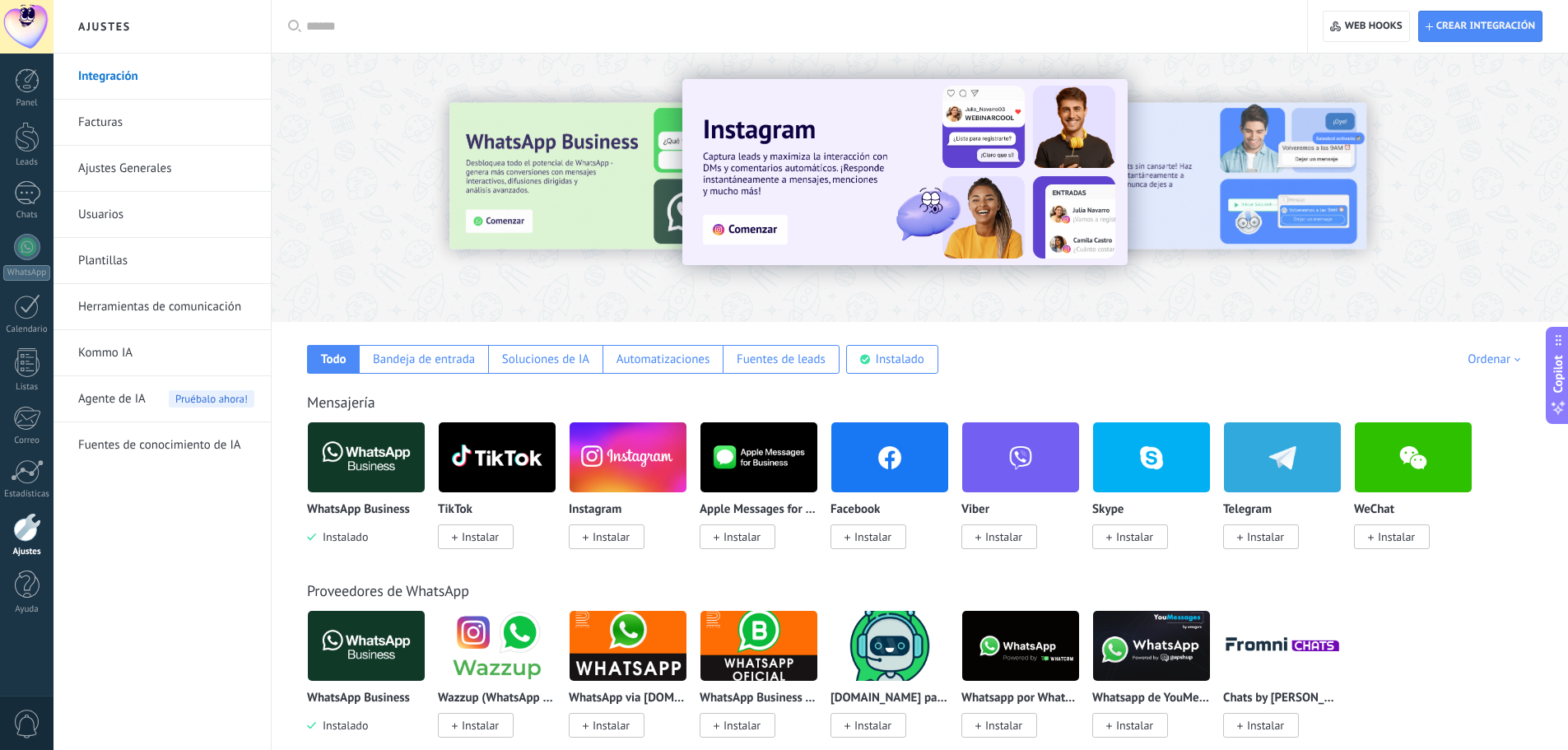
click at [373, 465] on img at bounding box center [366, 457] width 116 height 80
click at [403, 447] on img at bounding box center [366, 457] width 116 height 80
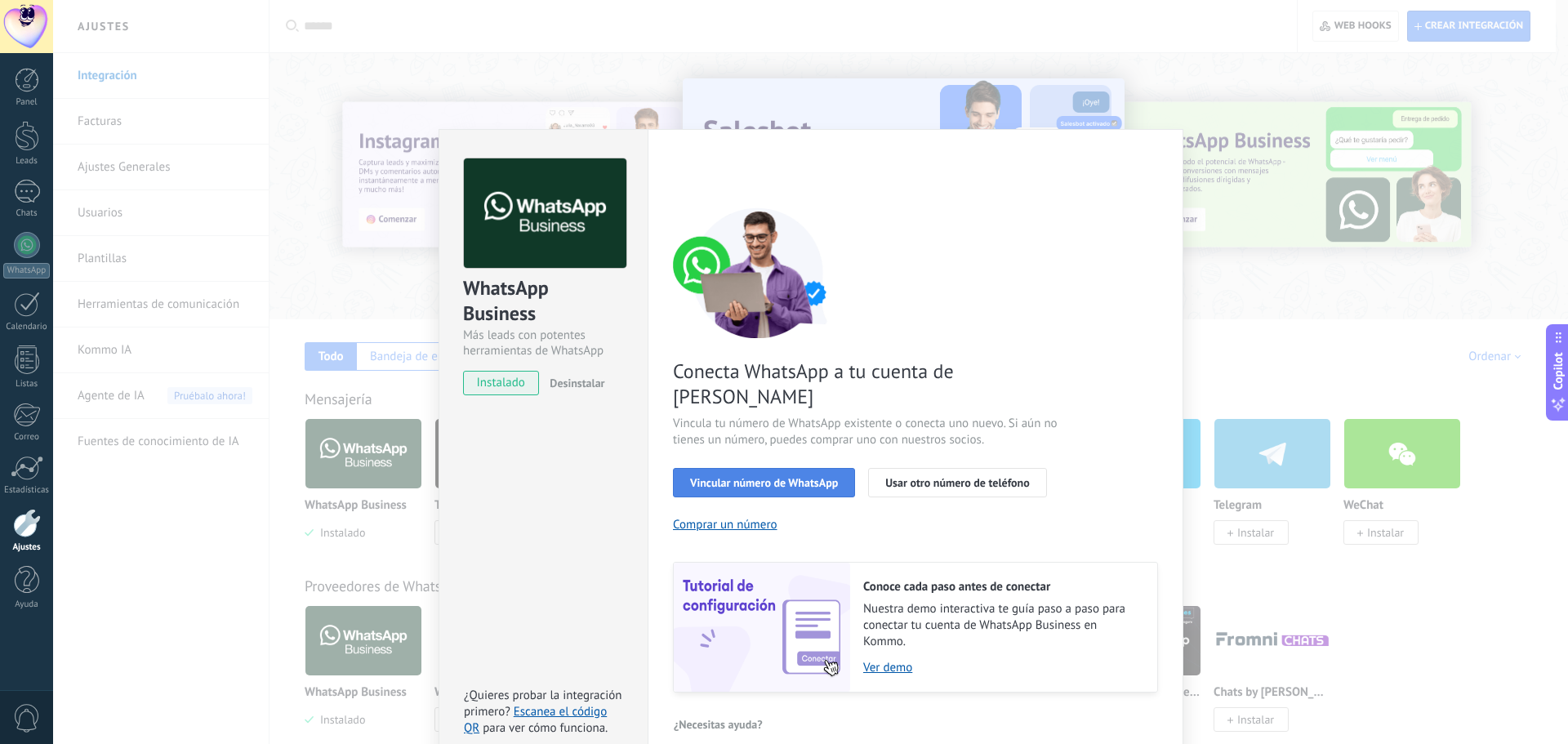
click at [803, 477] on span "Vincular número de WhatsApp" at bounding box center [764, 482] width 148 height 11
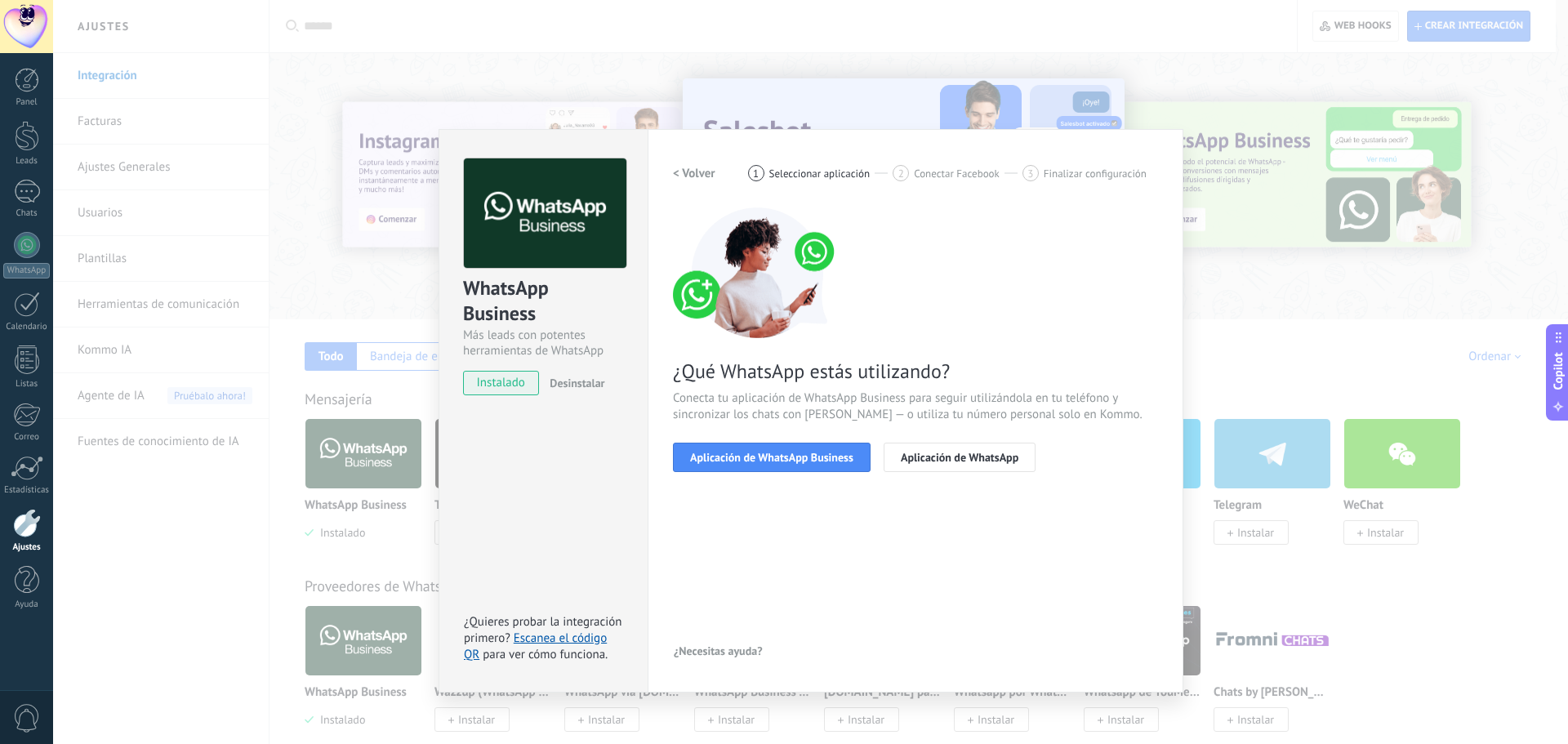
click at [803, 453] on span "Aplicación de WhatsApp Business" at bounding box center [772, 456] width 164 height 11
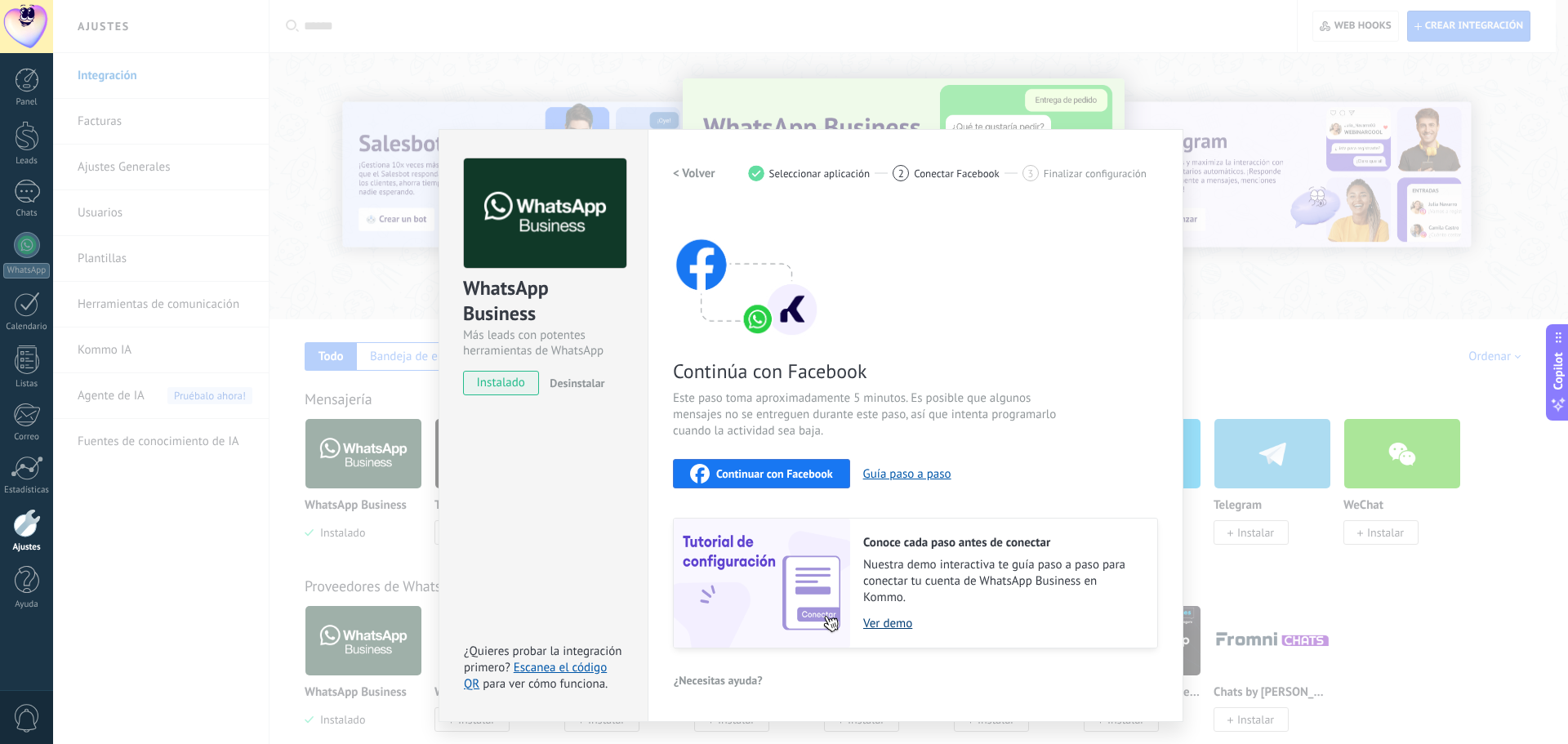
click at [886, 619] on link "Ver demo" at bounding box center [1002, 623] width 277 height 15
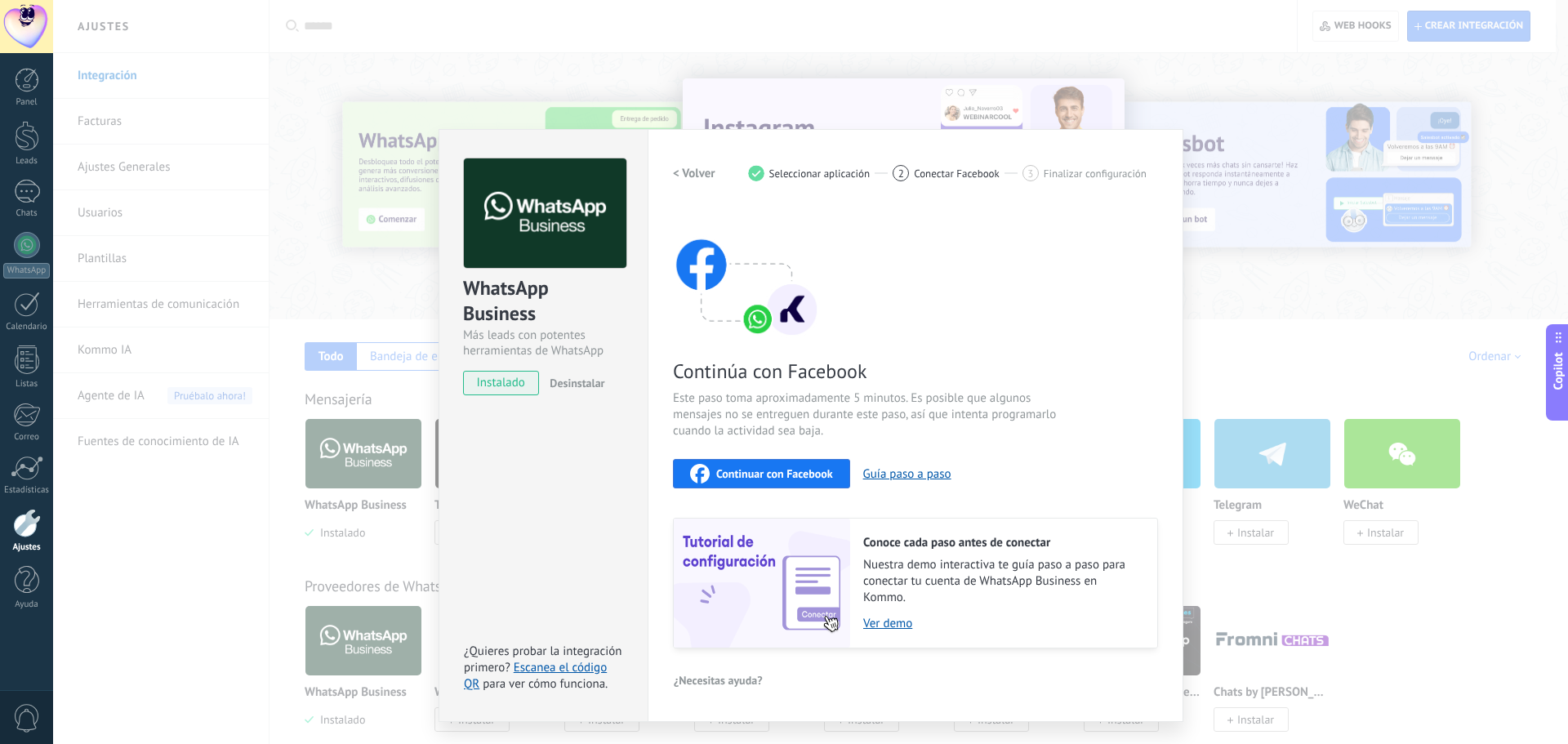
click at [772, 467] on span "Continuar con Facebook" at bounding box center [774, 473] width 116 height 11
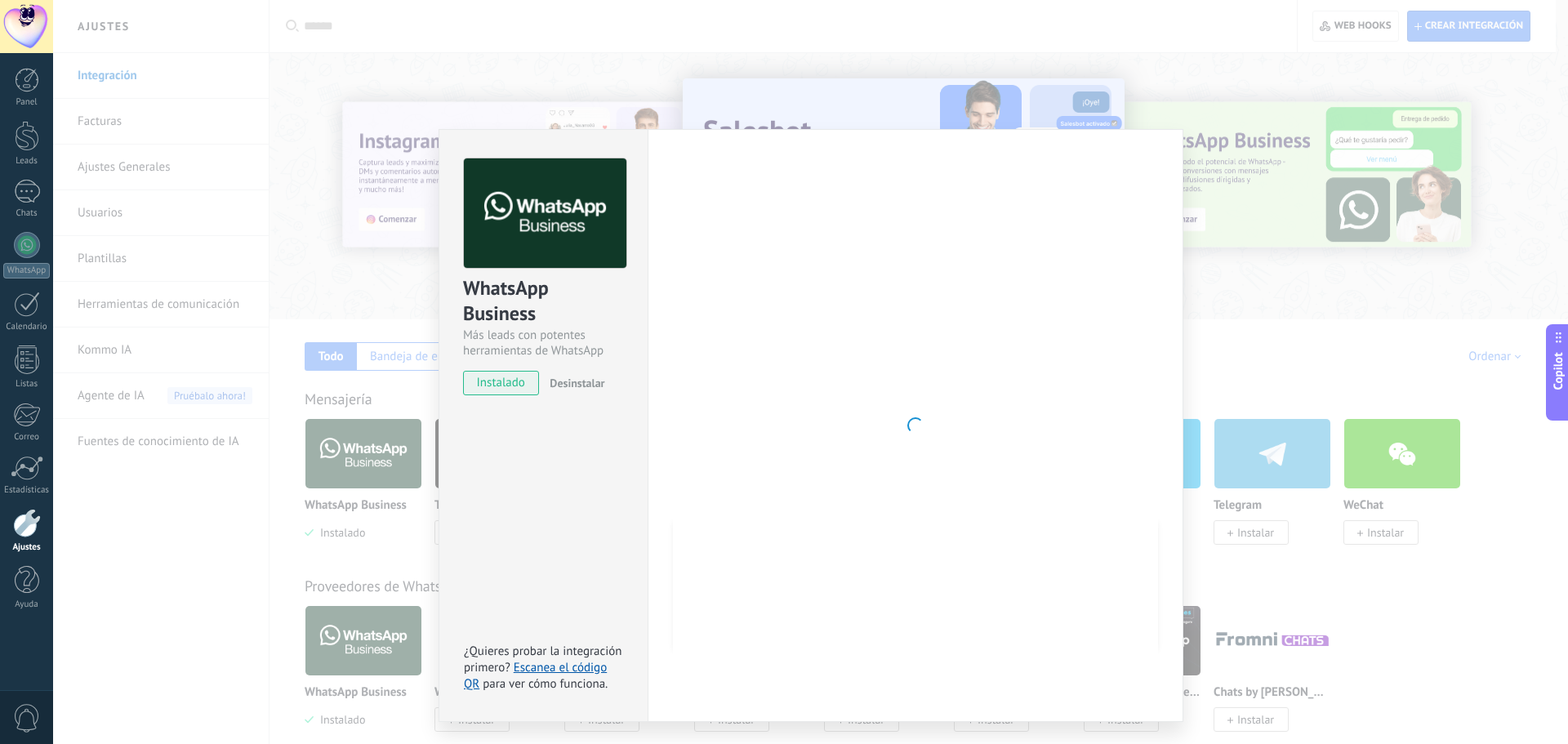
click at [486, 124] on div "WhatsApp Business Más leads con potentes herramientas de WhatsApp instalado Des…" at bounding box center [810, 372] width 1515 height 744
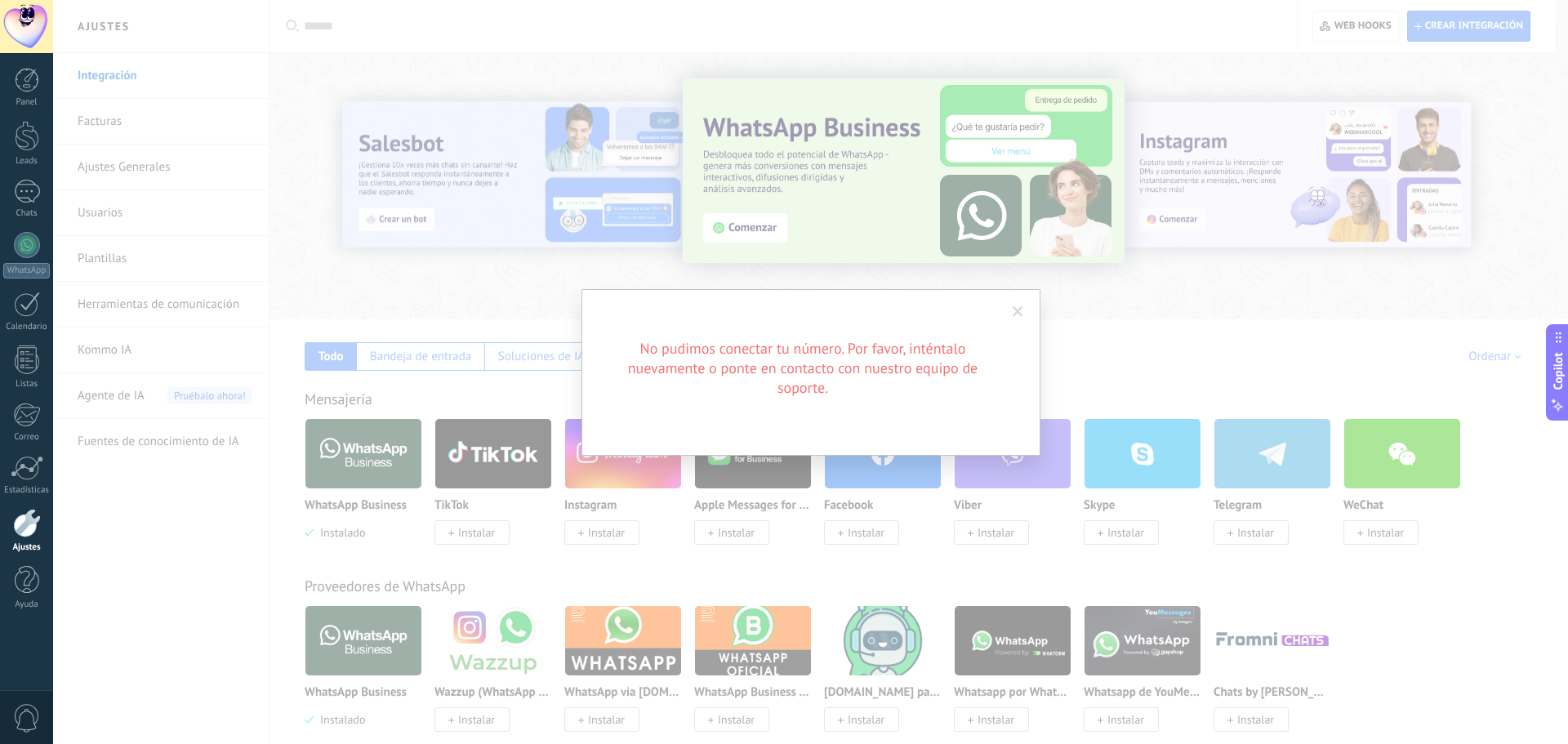
click at [1023, 314] on span at bounding box center [1017, 312] width 27 height 27
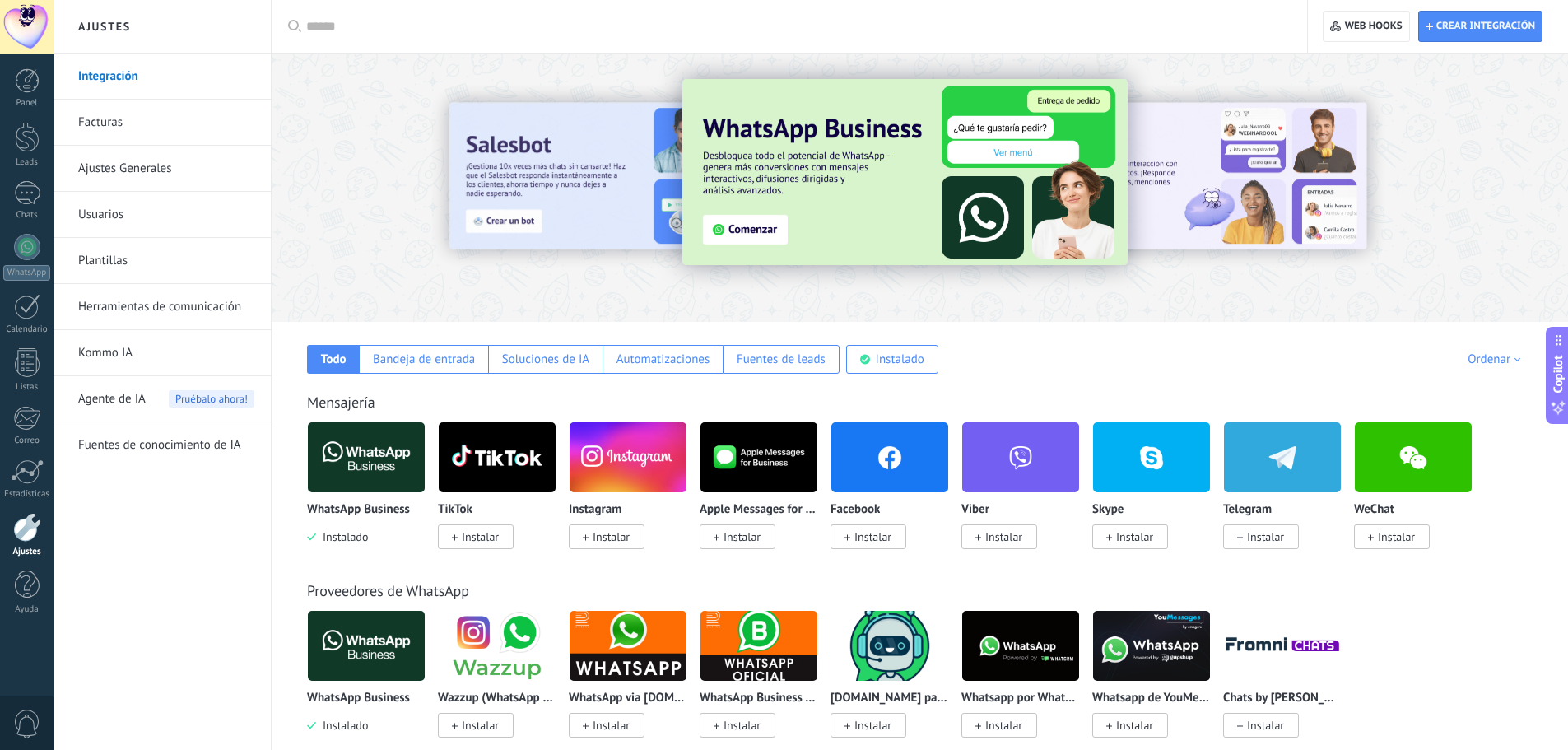
click at [343, 457] on img at bounding box center [366, 457] width 116 height 80
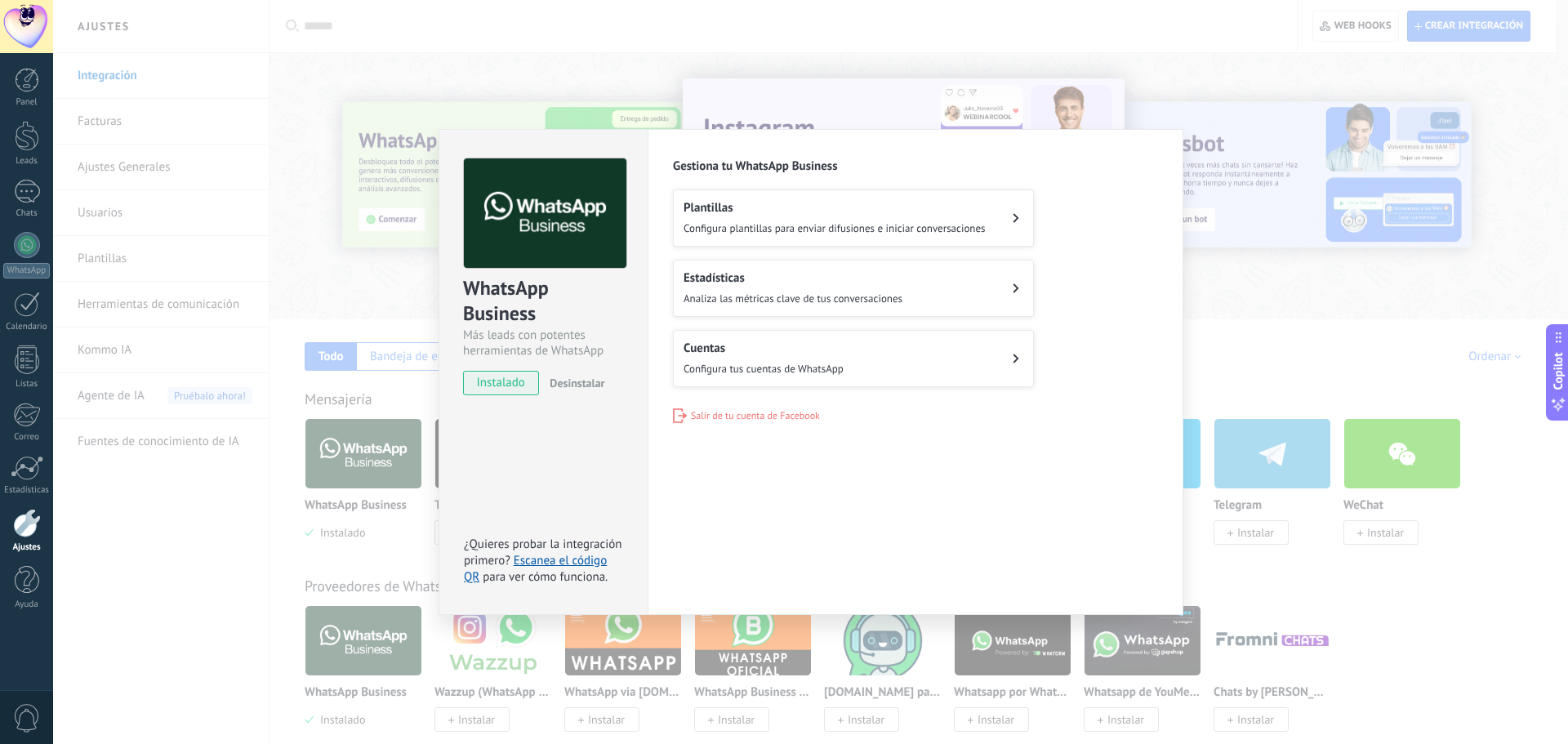
click at [823, 372] on span "Configura tus cuentas de WhatsApp" at bounding box center [763, 368] width 160 height 14
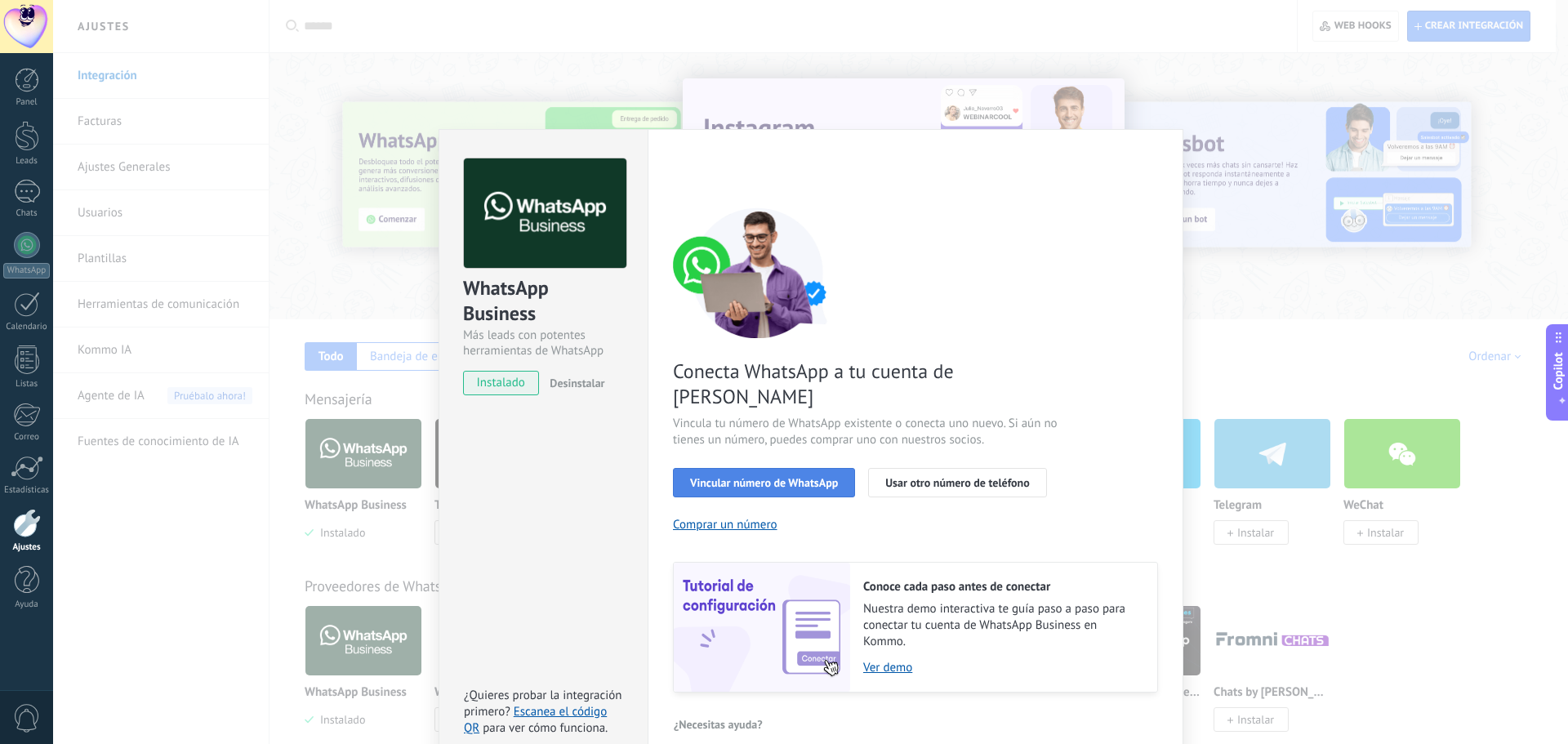
click at [813, 467] on button "Vincular número de WhatsApp" at bounding box center [764, 482] width 182 height 29
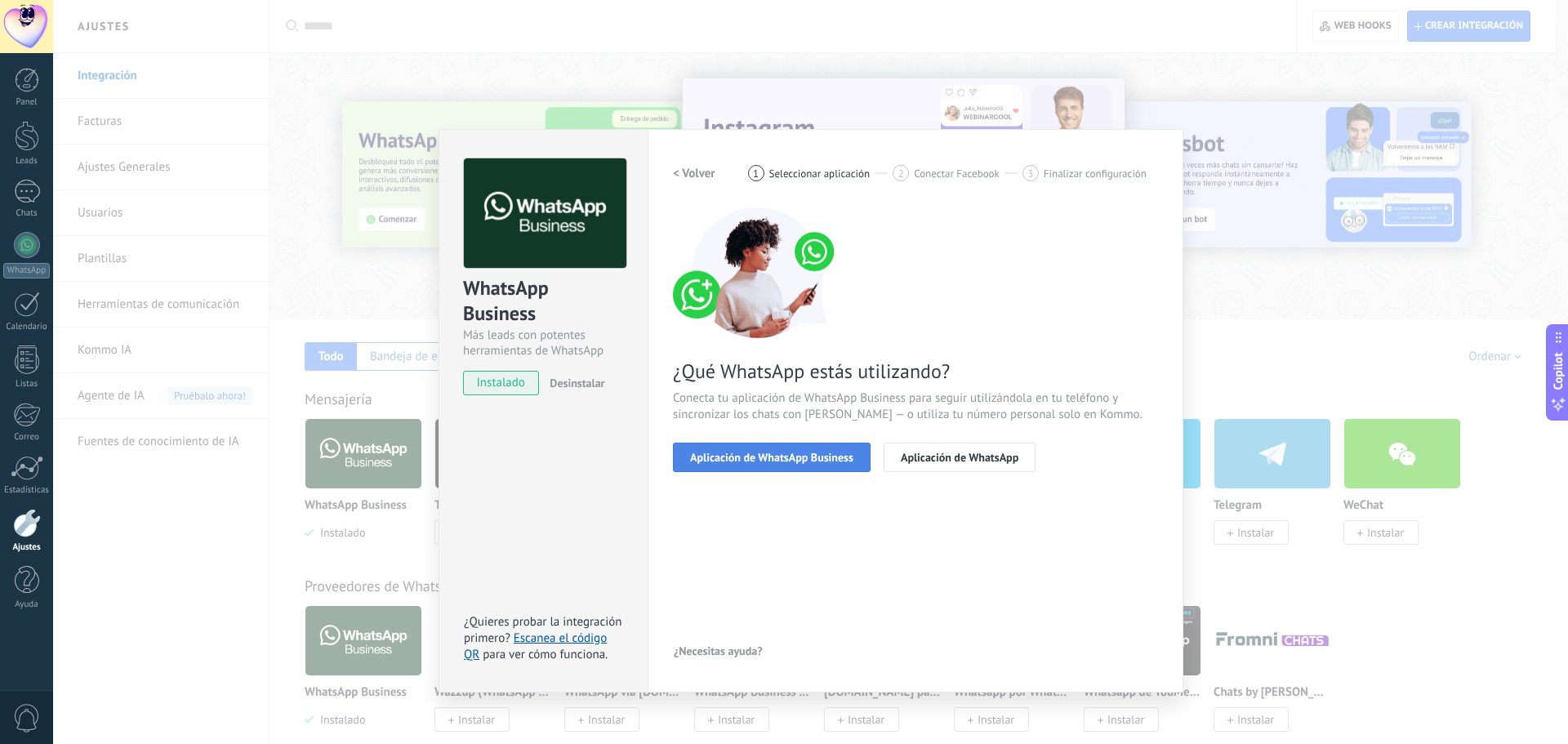
click at [814, 461] on span "Aplicación de WhatsApp Business" at bounding box center [772, 456] width 164 height 11
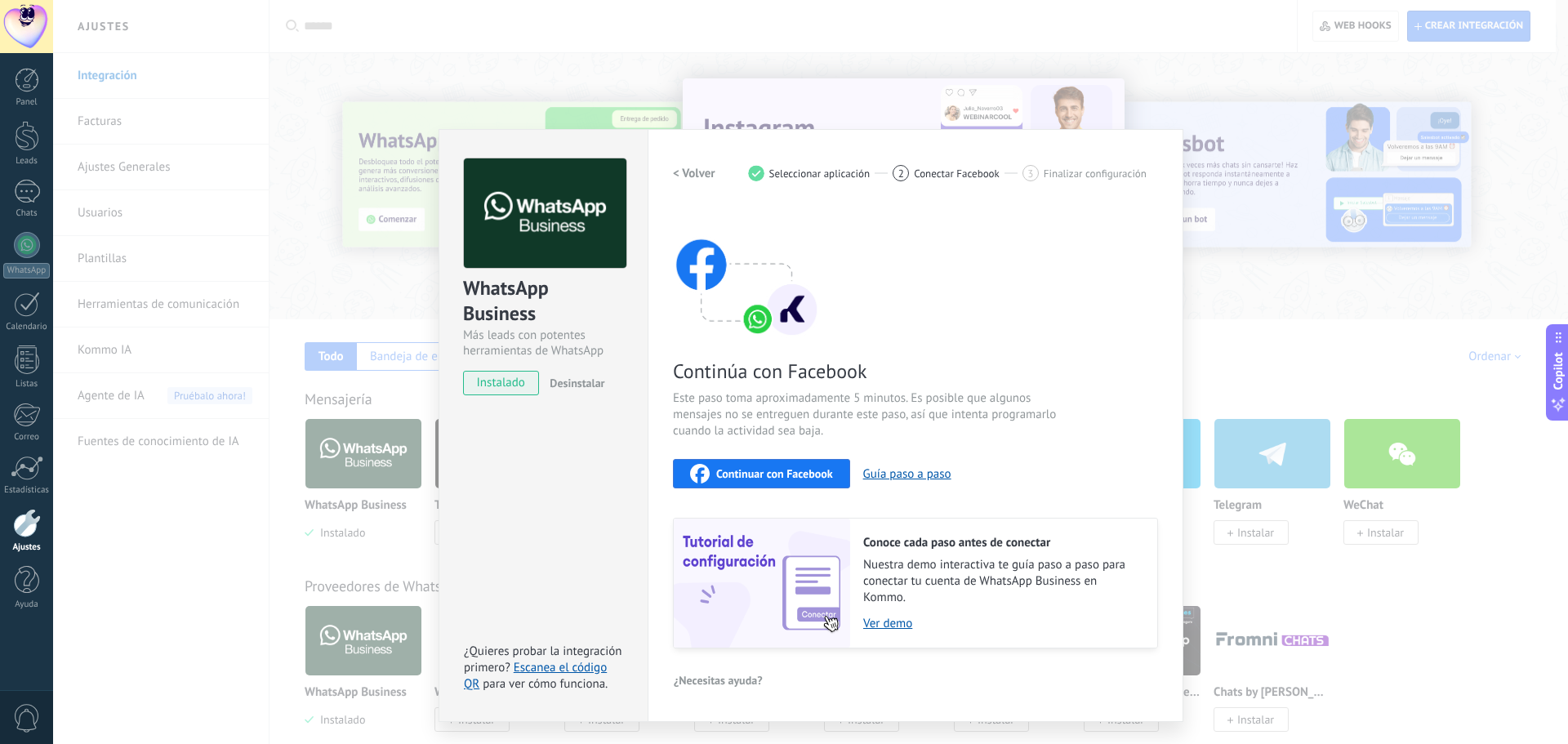
click at [1248, 277] on div "WhatsApp Business Más leads con potentes herramientas de WhatsApp instalado Des…" at bounding box center [810, 372] width 1515 height 744
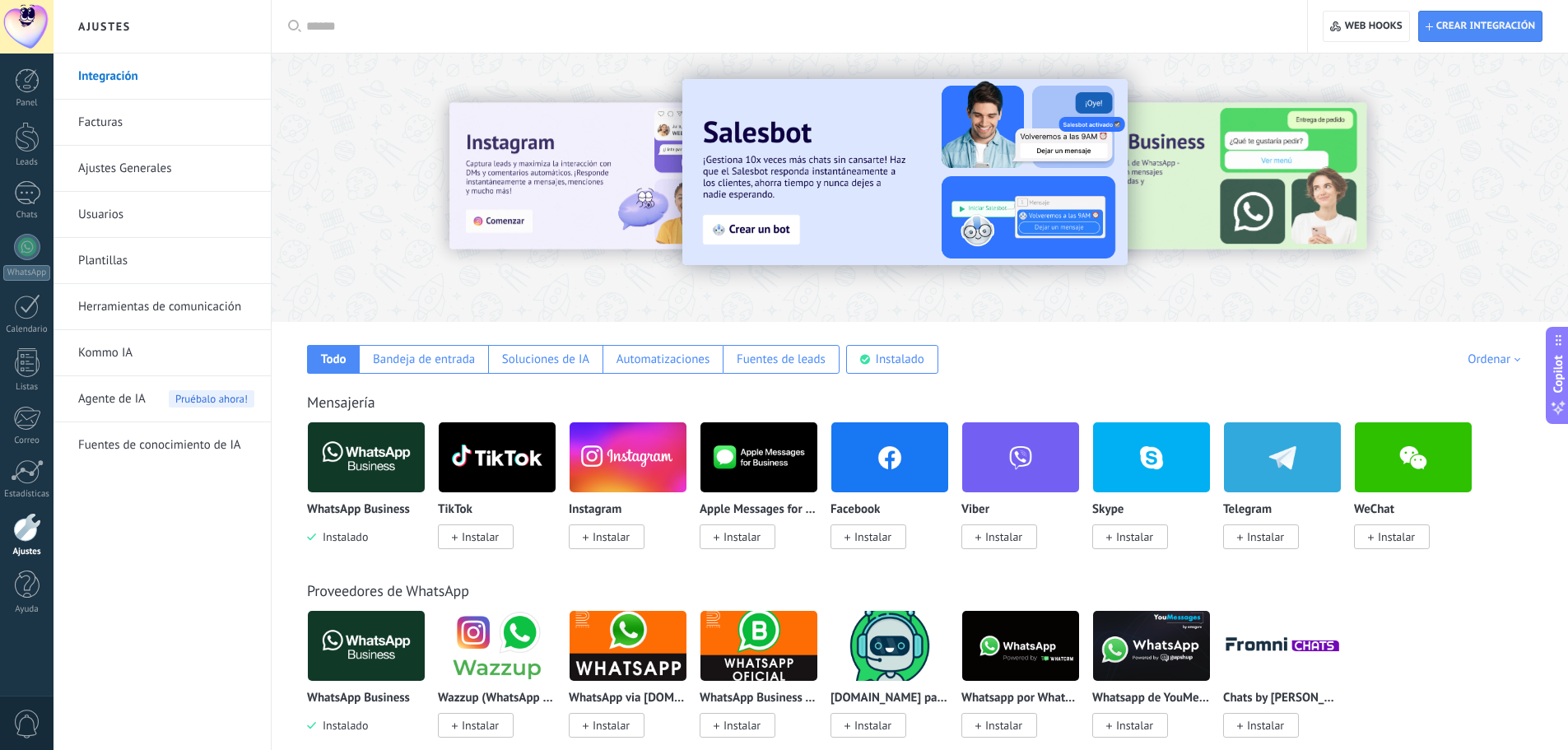
click at [384, 451] on img at bounding box center [366, 457] width 116 height 80
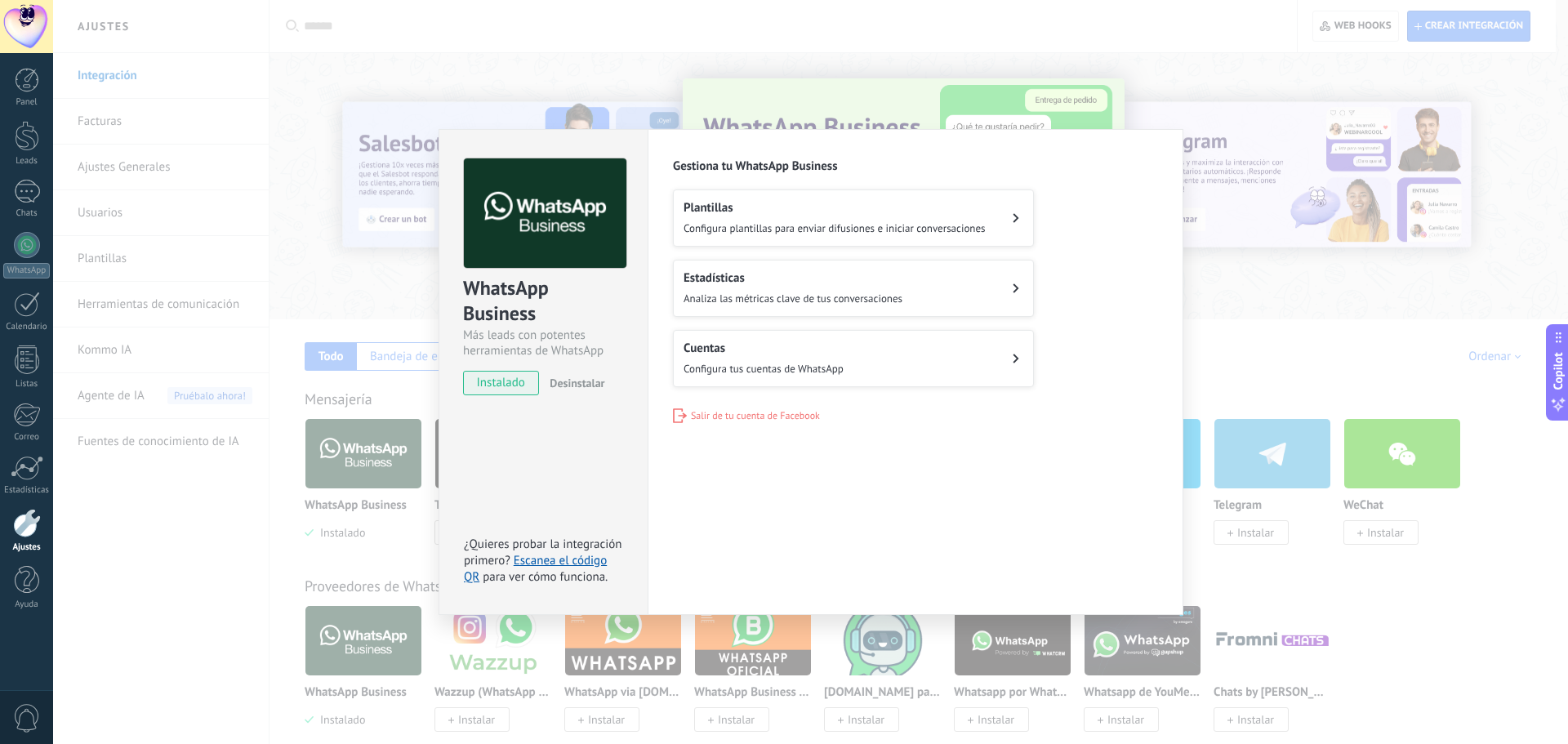
click at [740, 347] on h2 "Cuentas" at bounding box center [763, 348] width 160 height 15
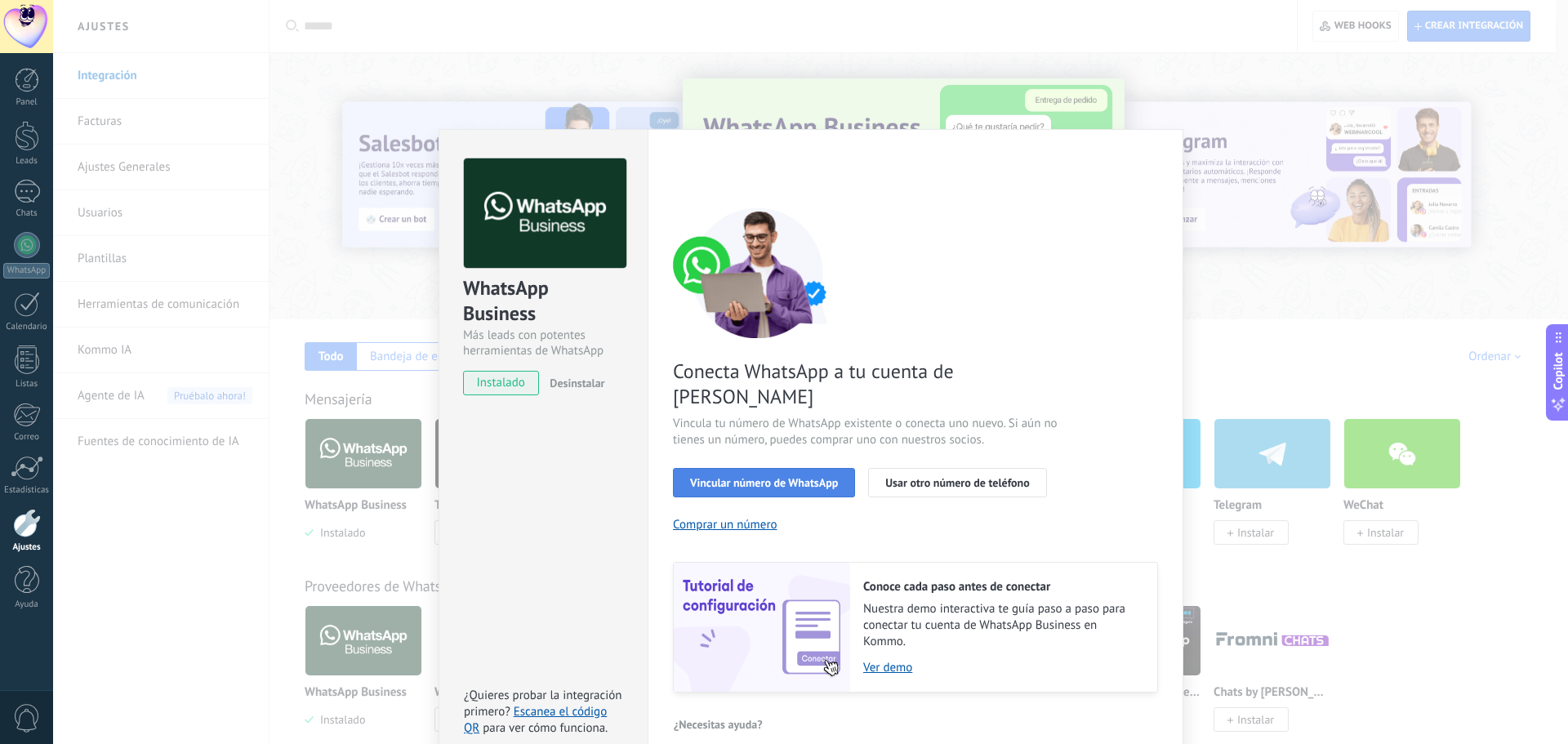
click at [773, 477] on span "Vincular número de WhatsApp" at bounding box center [764, 482] width 148 height 11
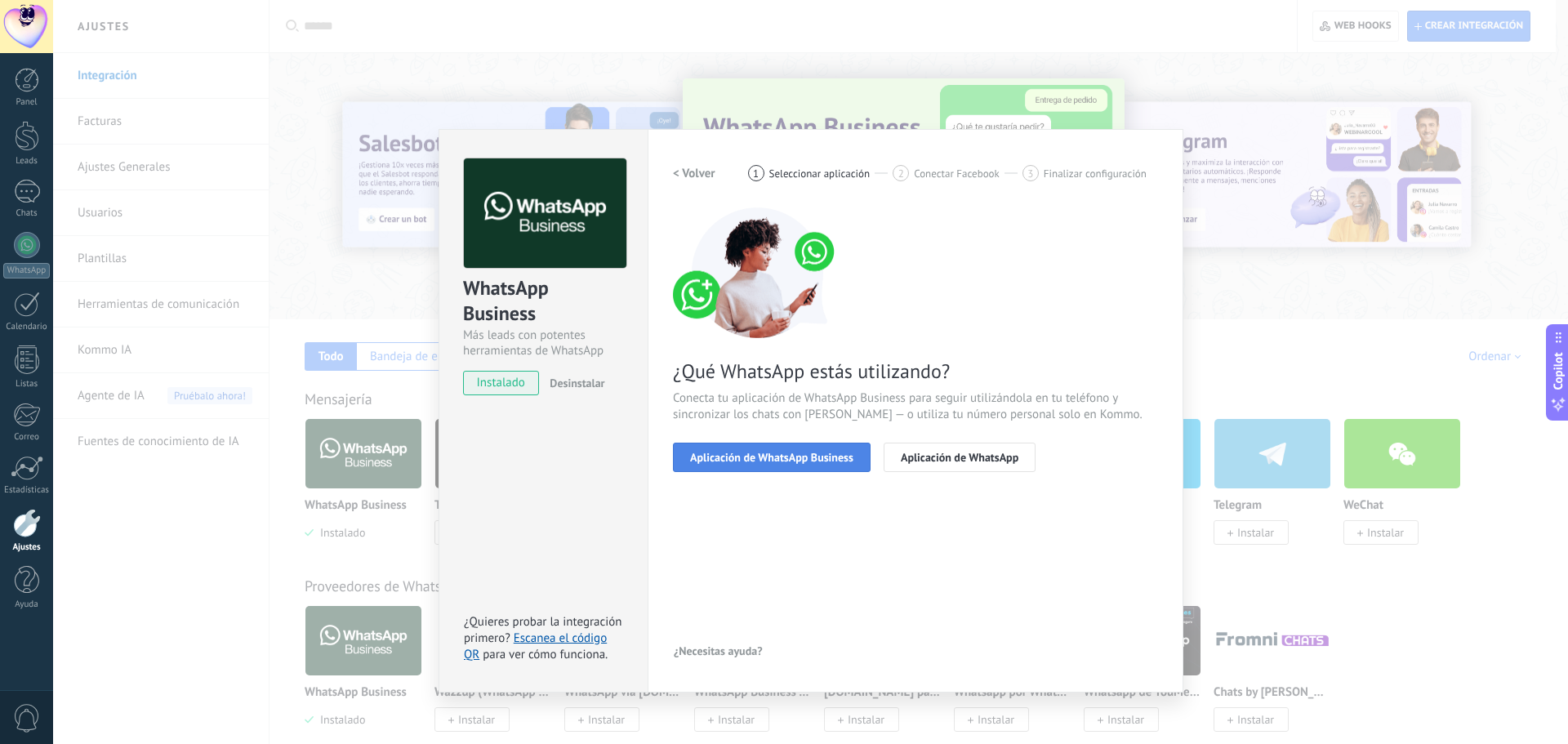
click at [829, 451] on span "Aplicación de WhatsApp Business" at bounding box center [772, 456] width 164 height 11
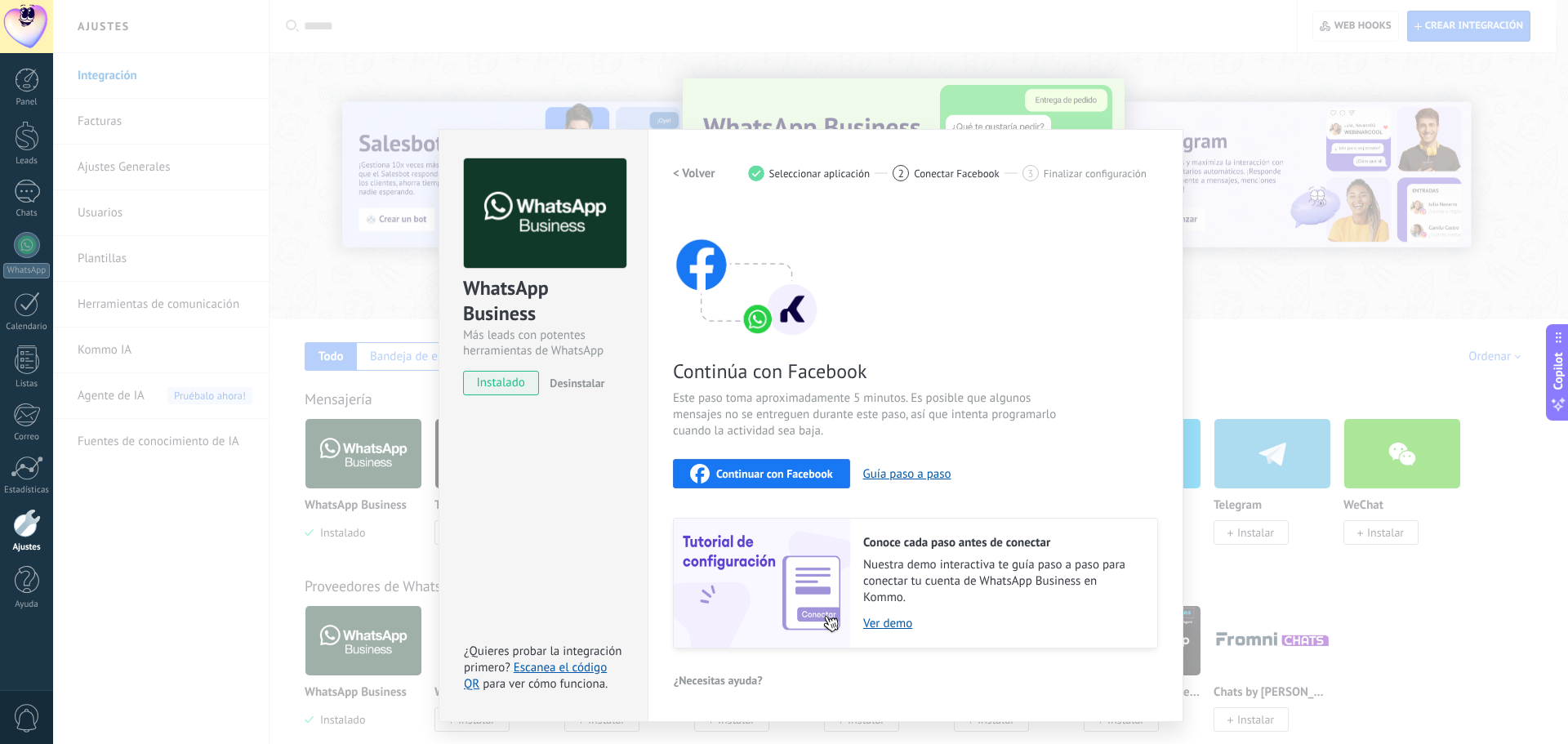
click at [814, 465] on div "Continuar con Facebook" at bounding box center [761, 473] width 143 height 20
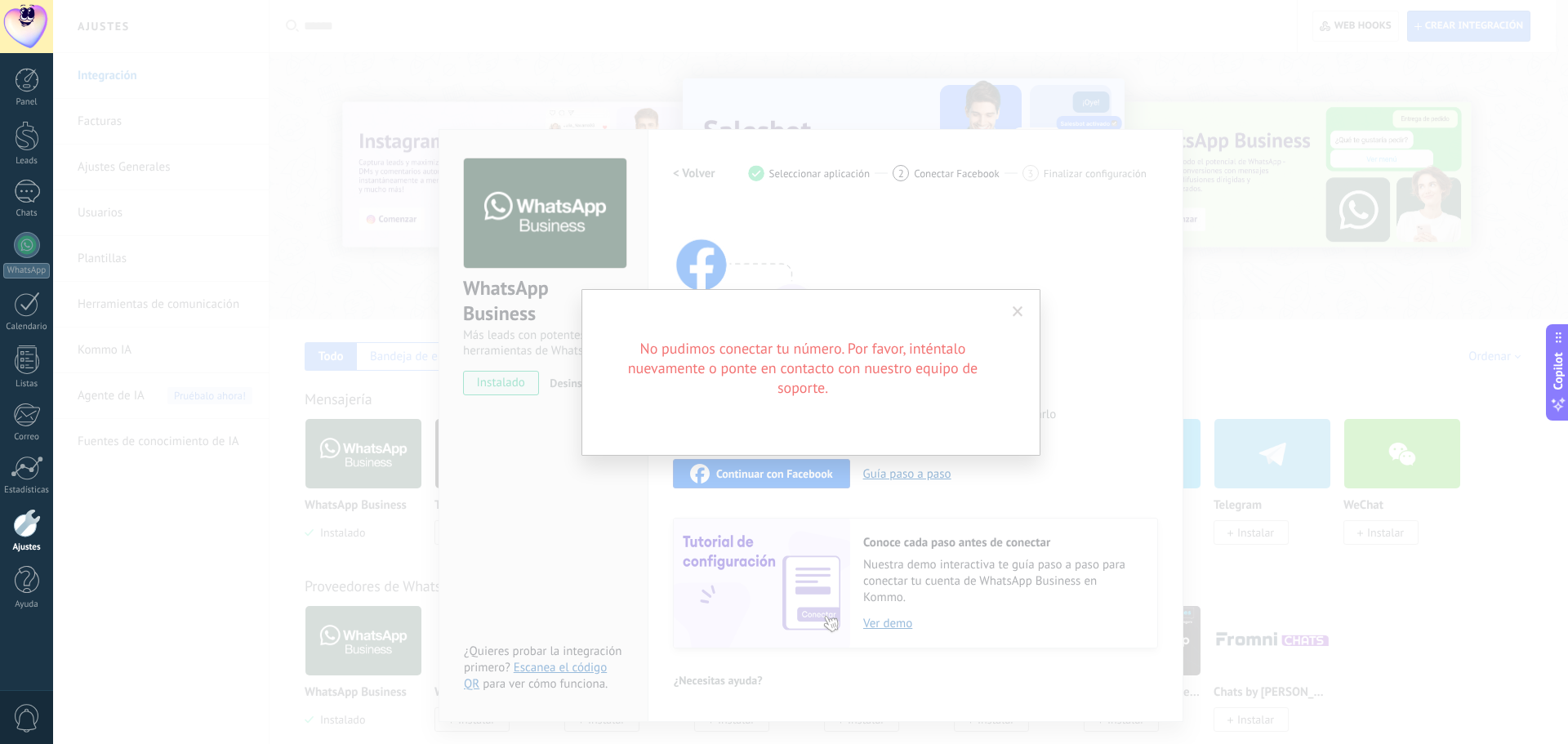
click at [1016, 310] on span at bounding box center [1018, 312] width 10 height 11
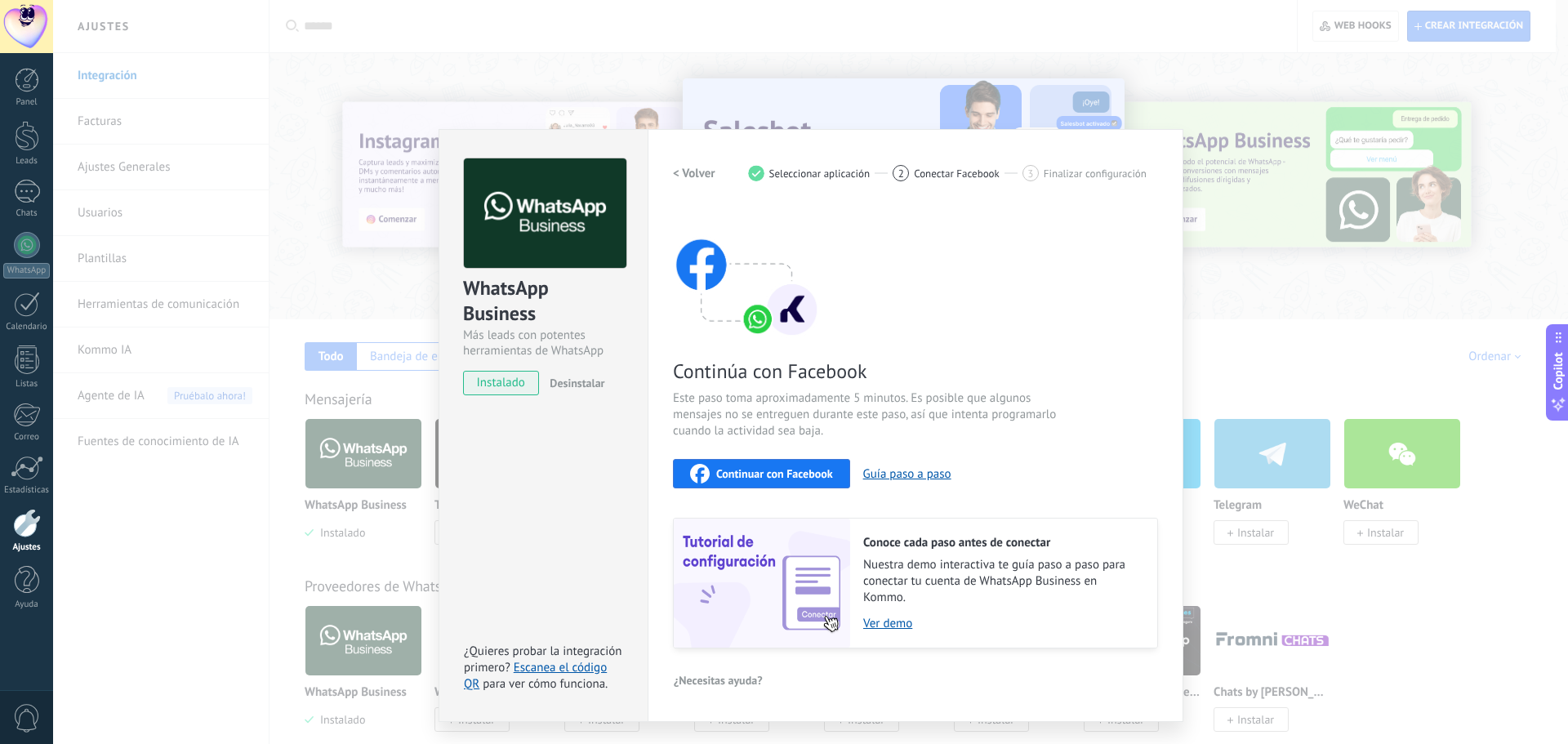
click at [769, 470] on span "Continuar con Facebook" at bounding box center [774, 473] width 116 height 11
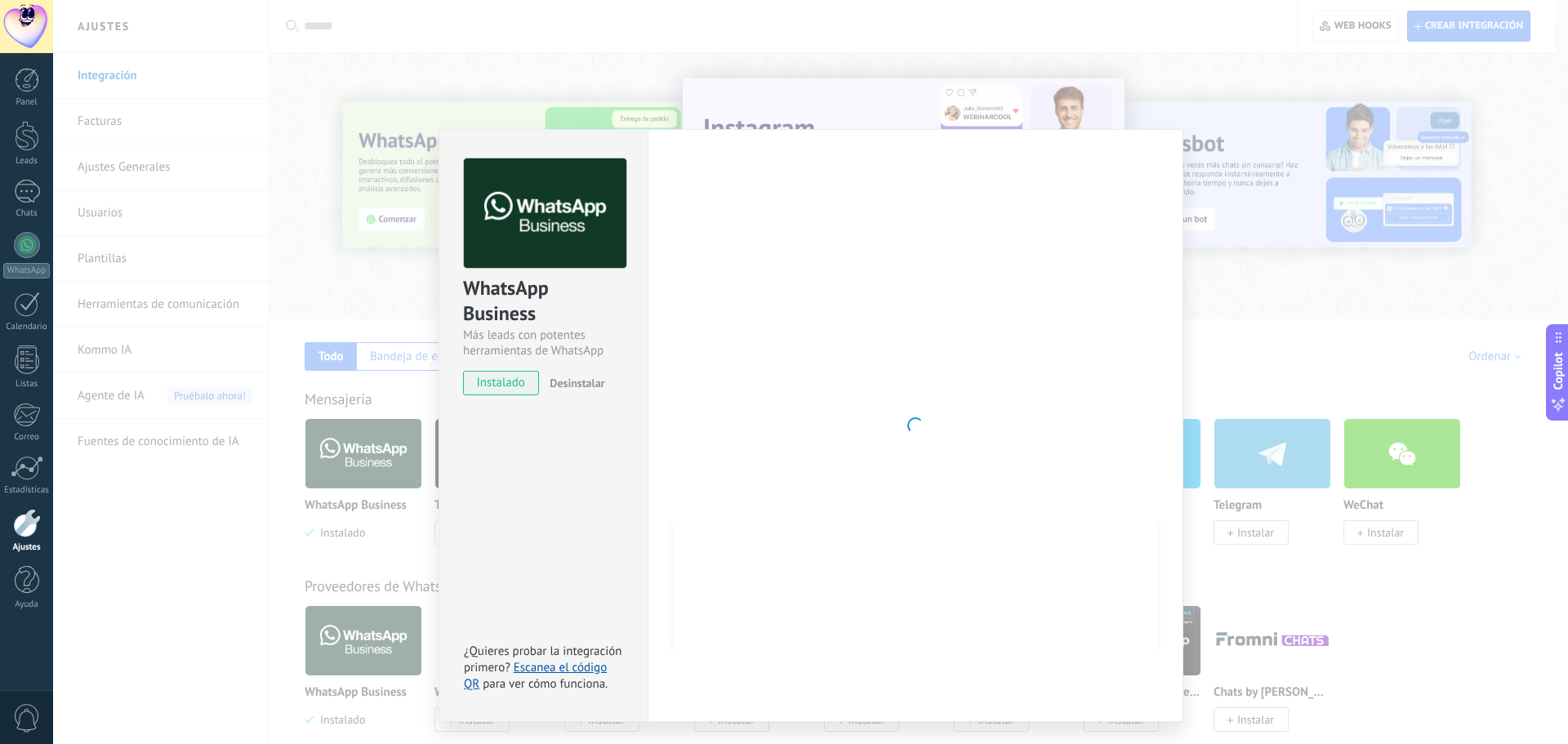
click at [1303, 232] on div "WhatsApp Business Más leads con potentes herramientas de WhatsApp instalado Des…" at bounding box center [810, 372] width 1515 height 744
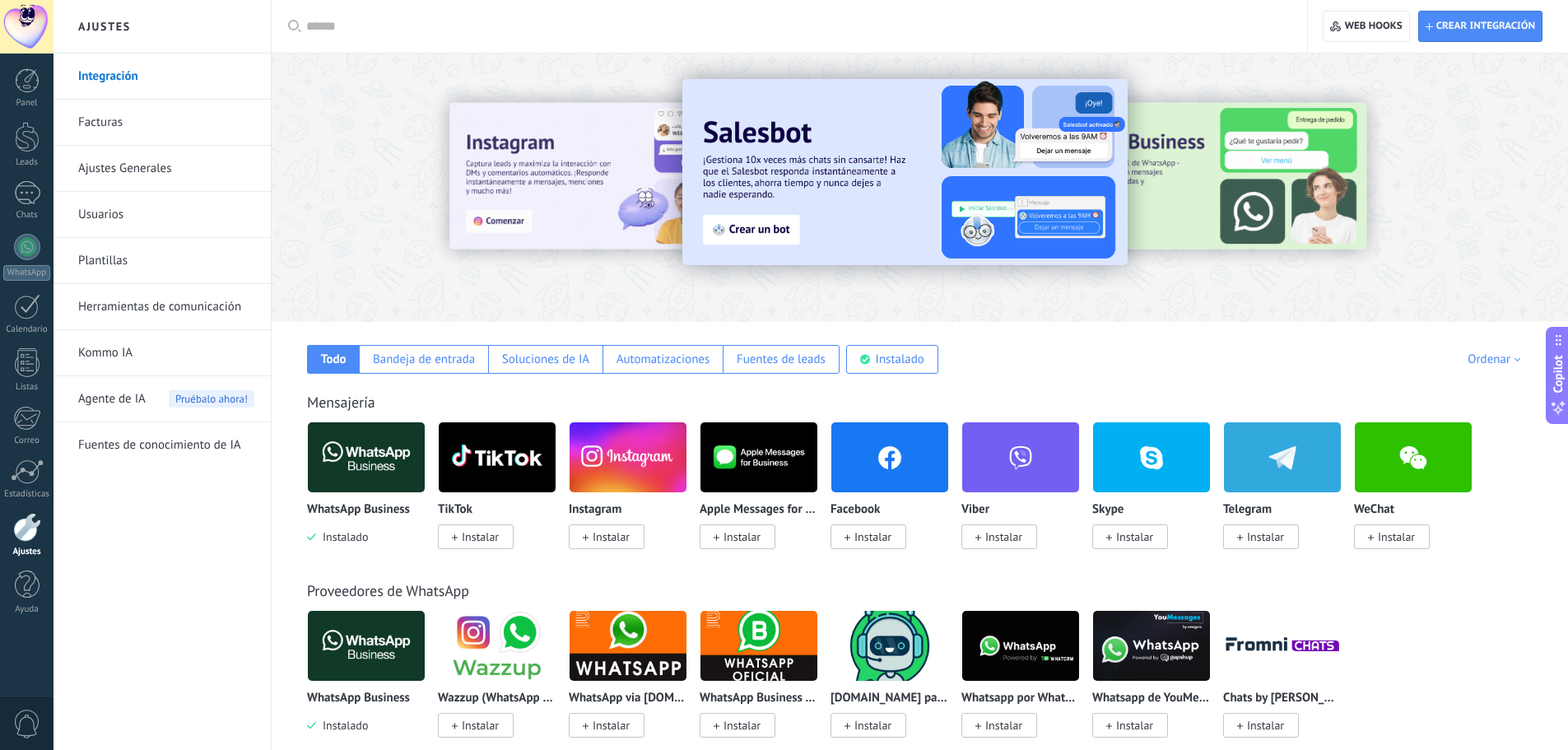
click at [371, 457] on img at bounding box center [366, 457] width 116 height 80
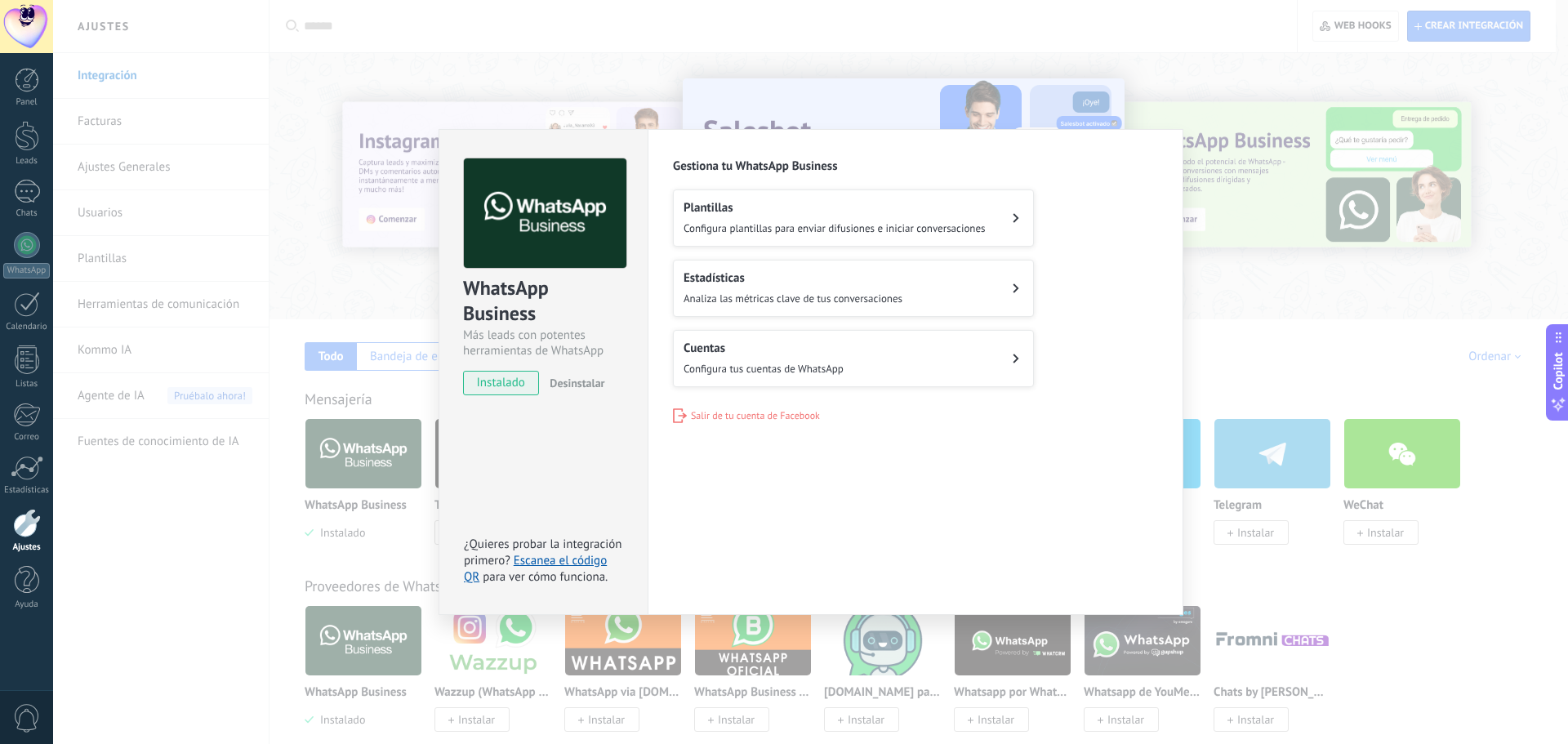
click at [773, 350] on h2 "Cuentas" at bounding box center [763, 348] width 160 height 15
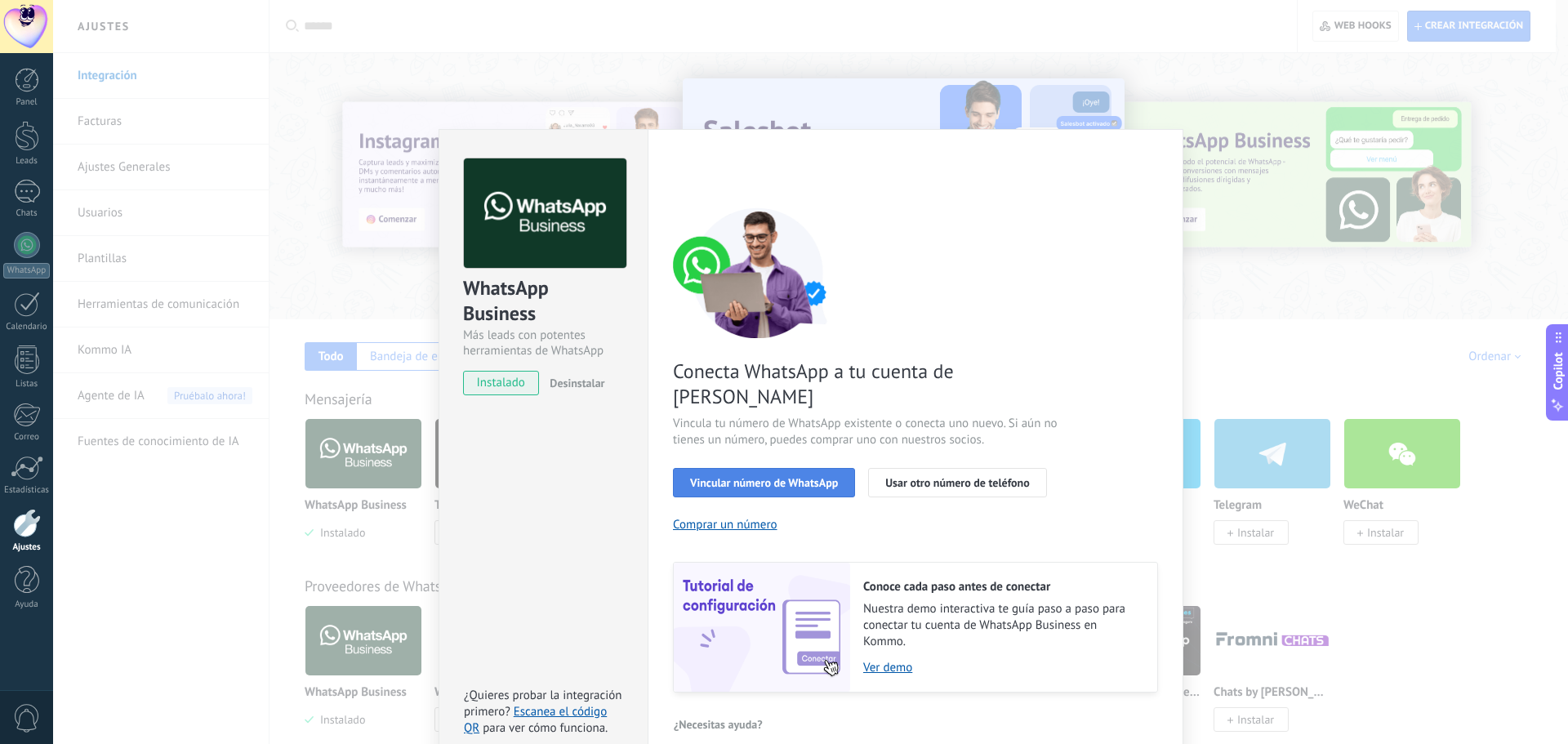
click at [769, 477] on span "Vincular número de WhatsApp" at bounding box center [764, 482] width 148 height 11
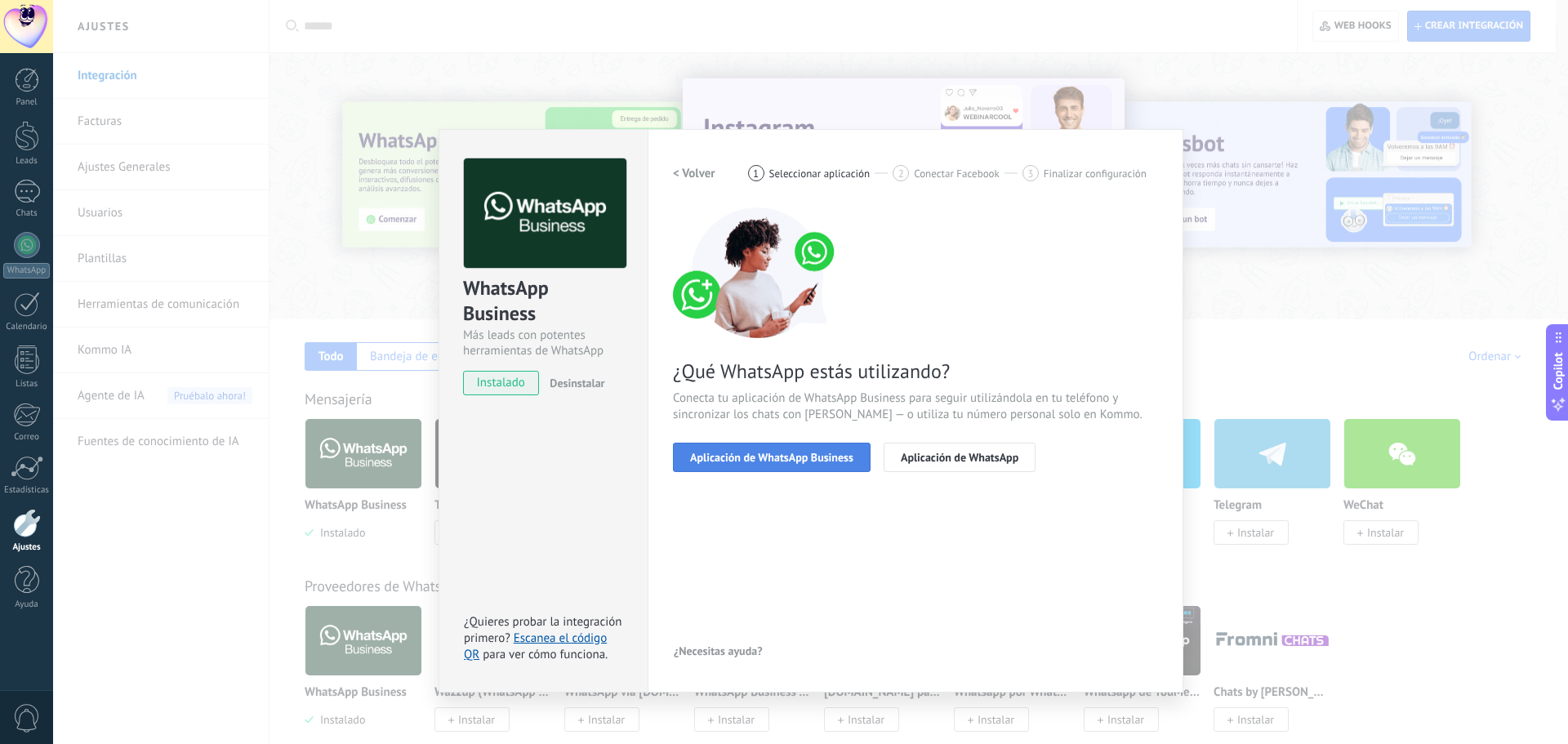
click at [762, 453] on span "Aplicación de WhatsApp Business" at bounding box center [772, 456] width 164 height 11
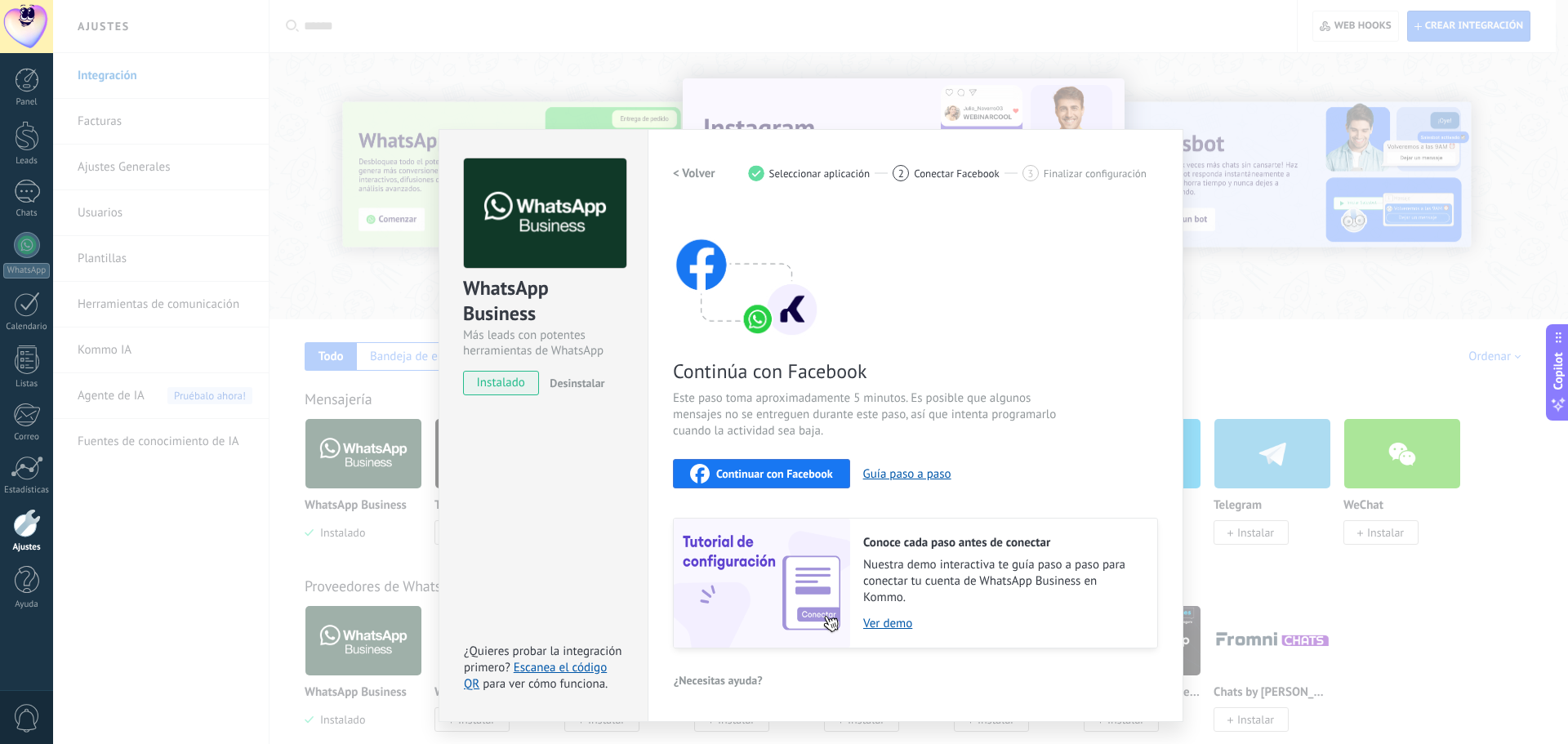
click at [782, 470] on span "Continuar con Facebook" at bounding box center [774, 473] width 116 height 11
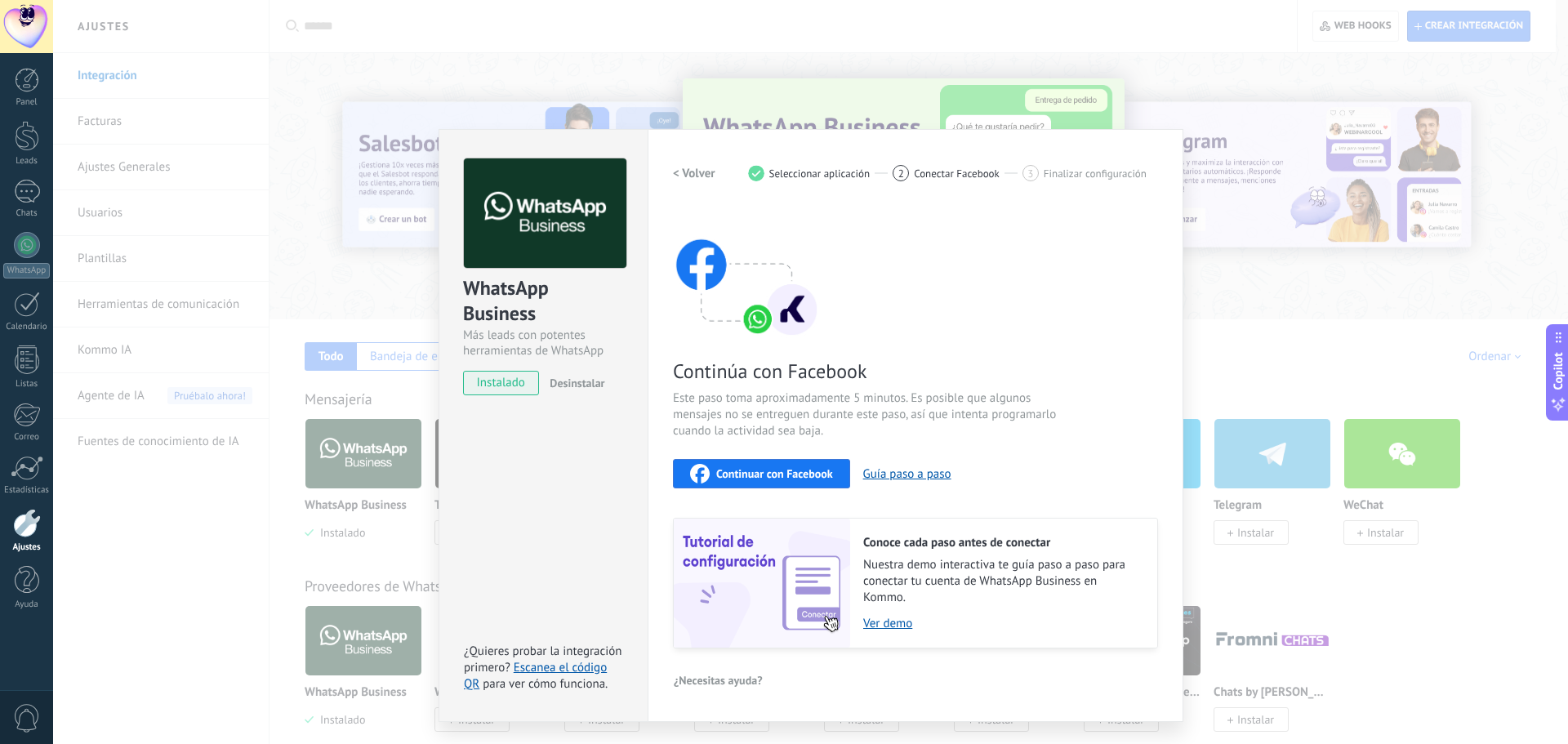
click at [152, 164] on div "WhatsApp Business Más leads con potentes herramientas de WhatsApp instalado Des…" at bounding box center [810, 372] width 1515 height 744
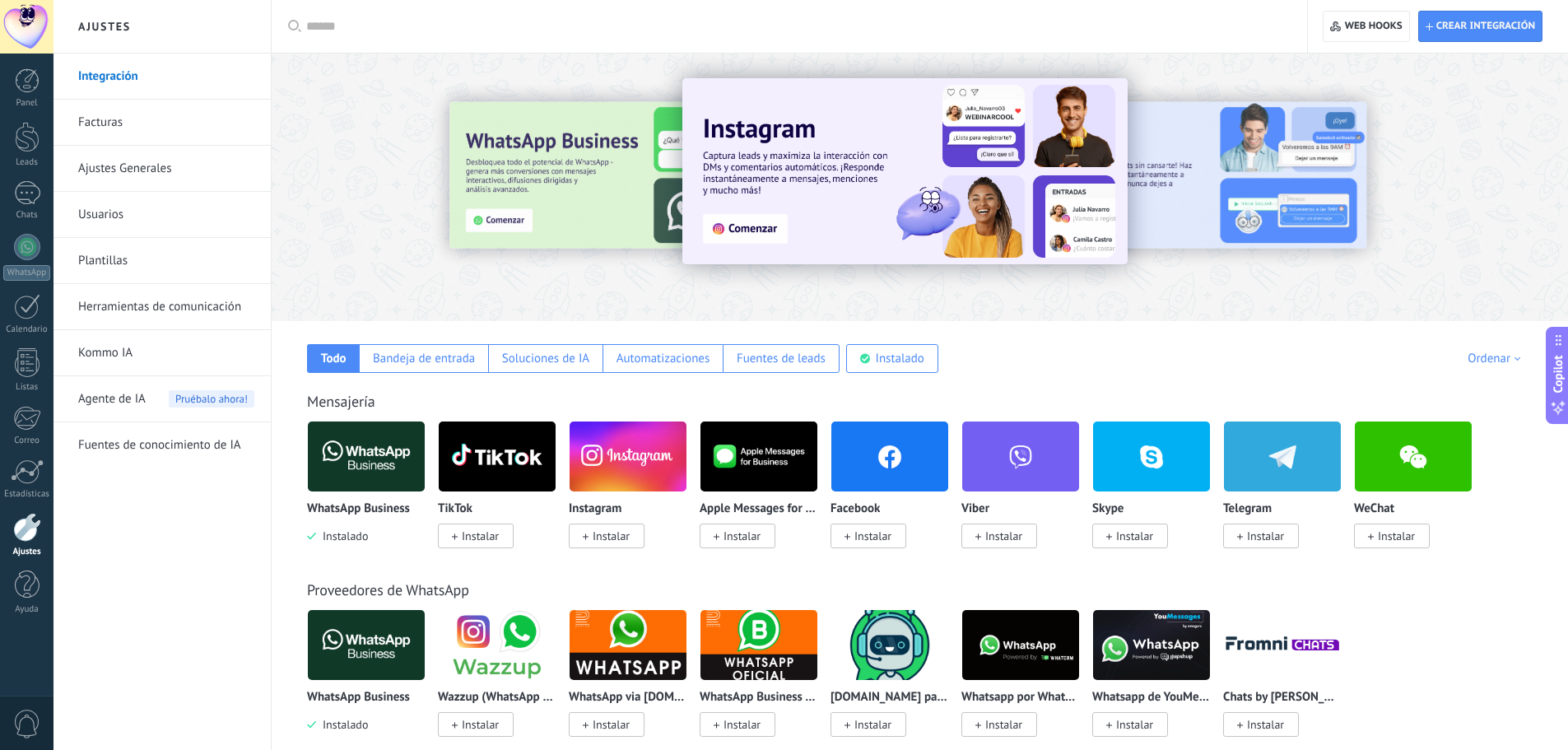
click at [156, 173] on link "Ajustes Generales" at bounding box center [167, 168] width 176 height 46
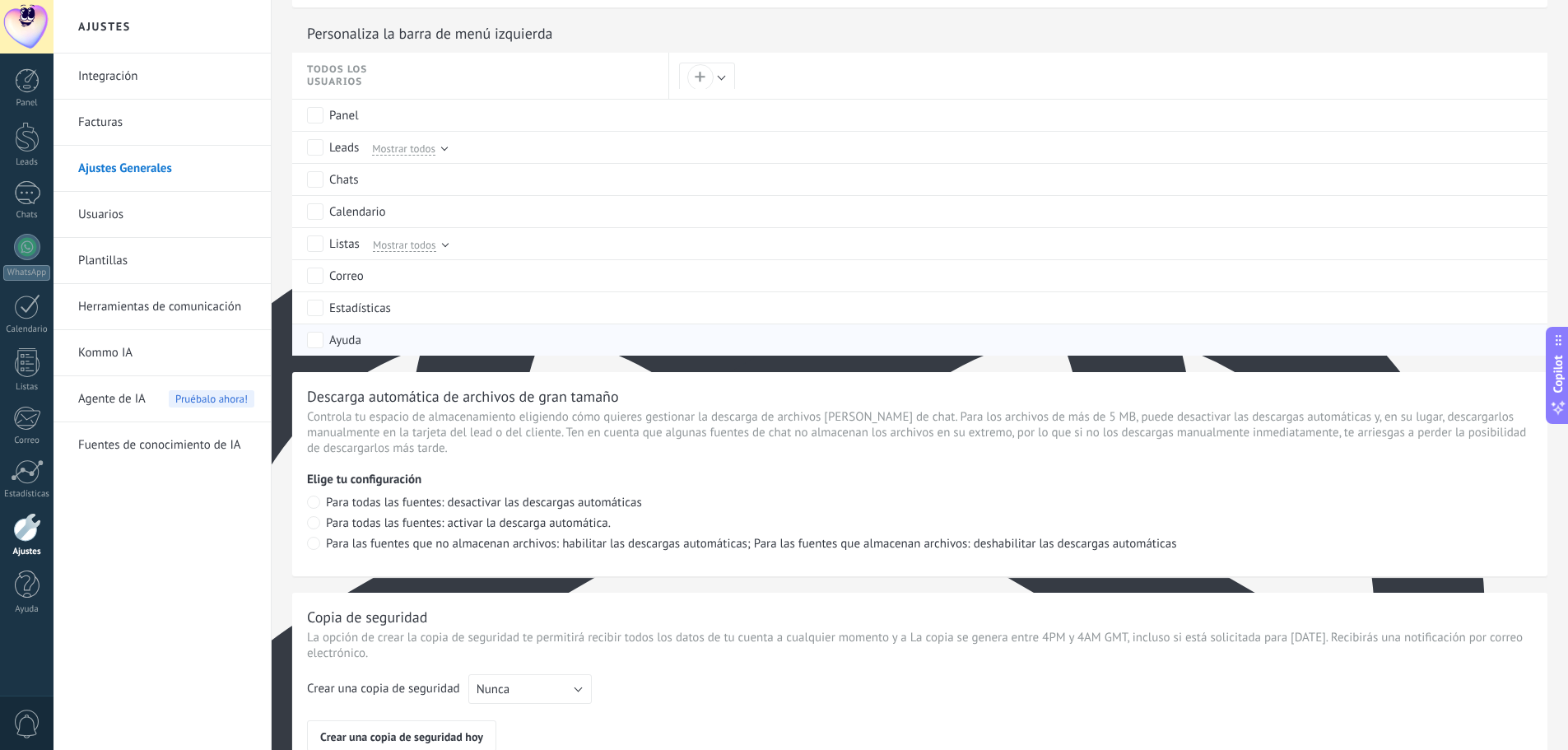
scroll to position [628, 0]
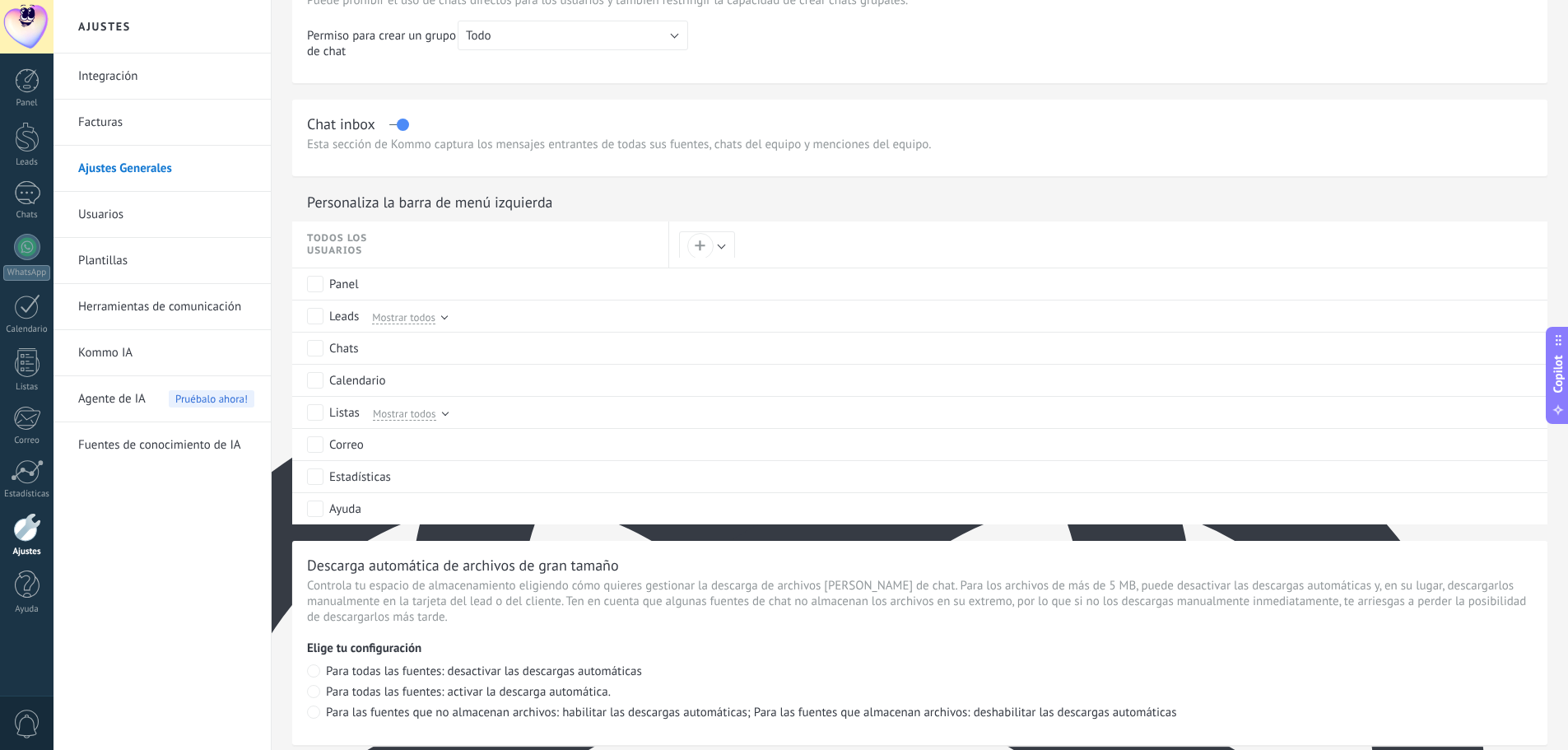
click at [107, 217] on link "Usuarios" at bounding box center [167, 214] width 176 height 46
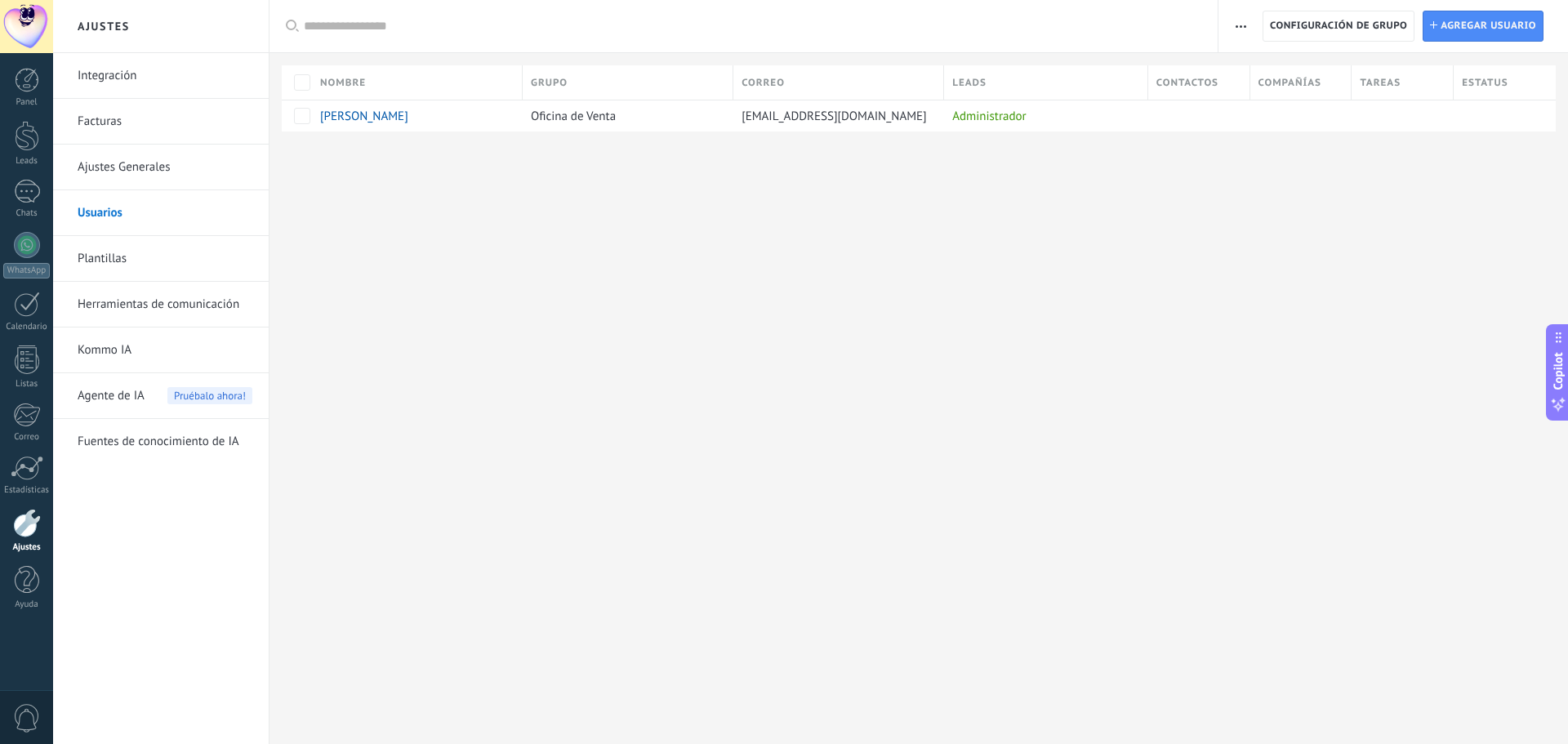
click at [127, 80] on link "Integración" at bounding box center [165, 75] width 175 height 45
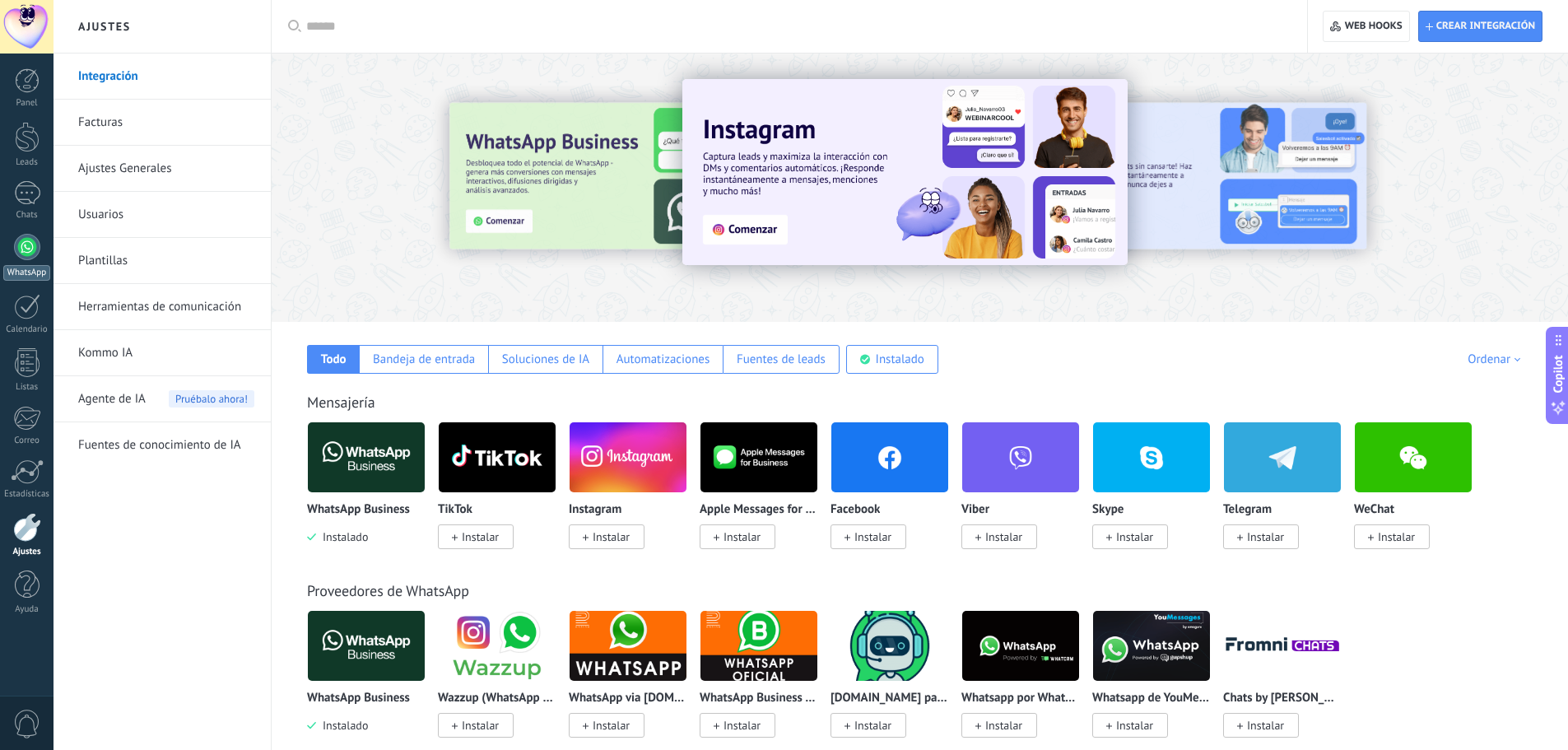
click at [23, 240] on div at bounding box center [27, 247] width 27 height 27
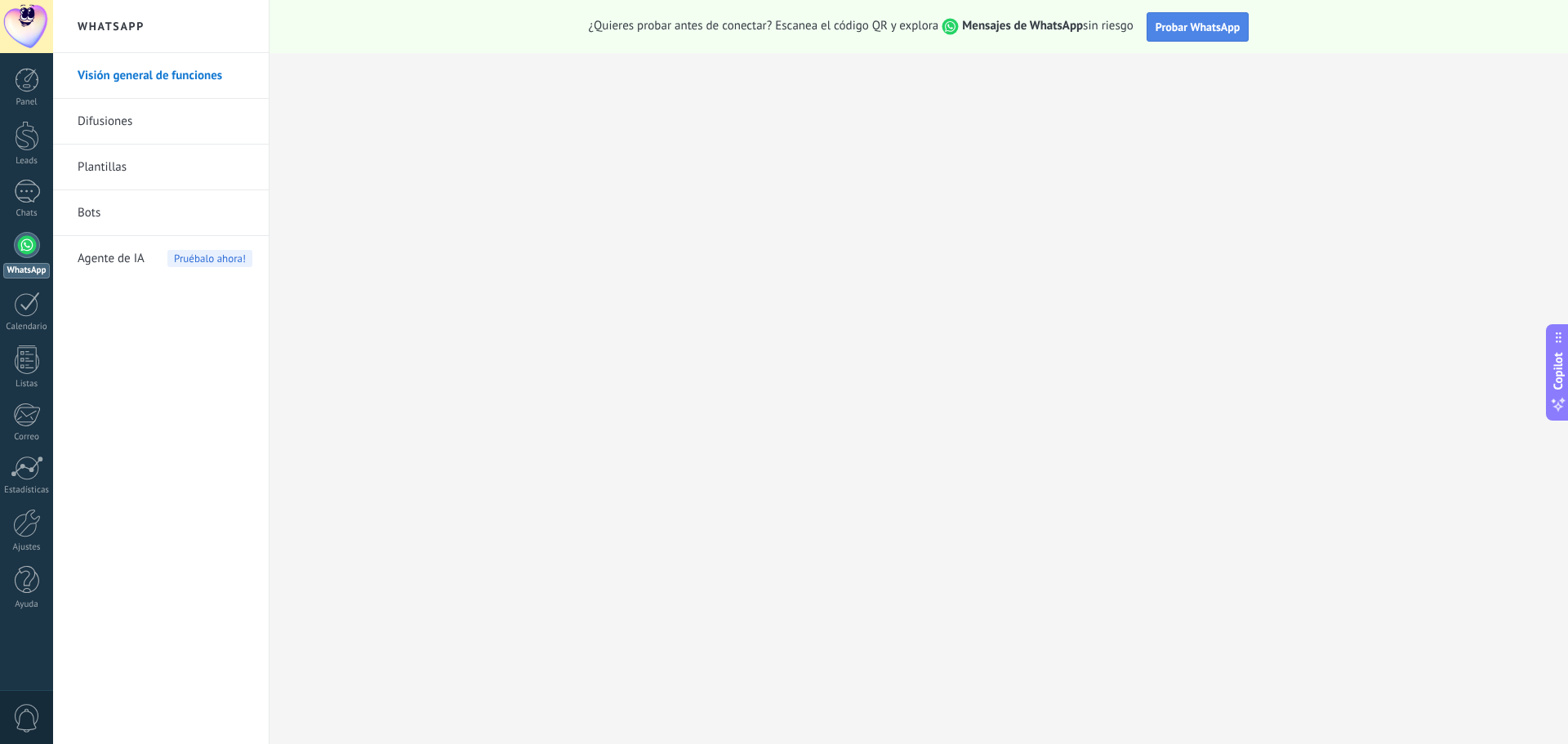
click at [1179, 25] on span "Probar WhatsApp" at bounding box center [1197, 27] width 85 height 15
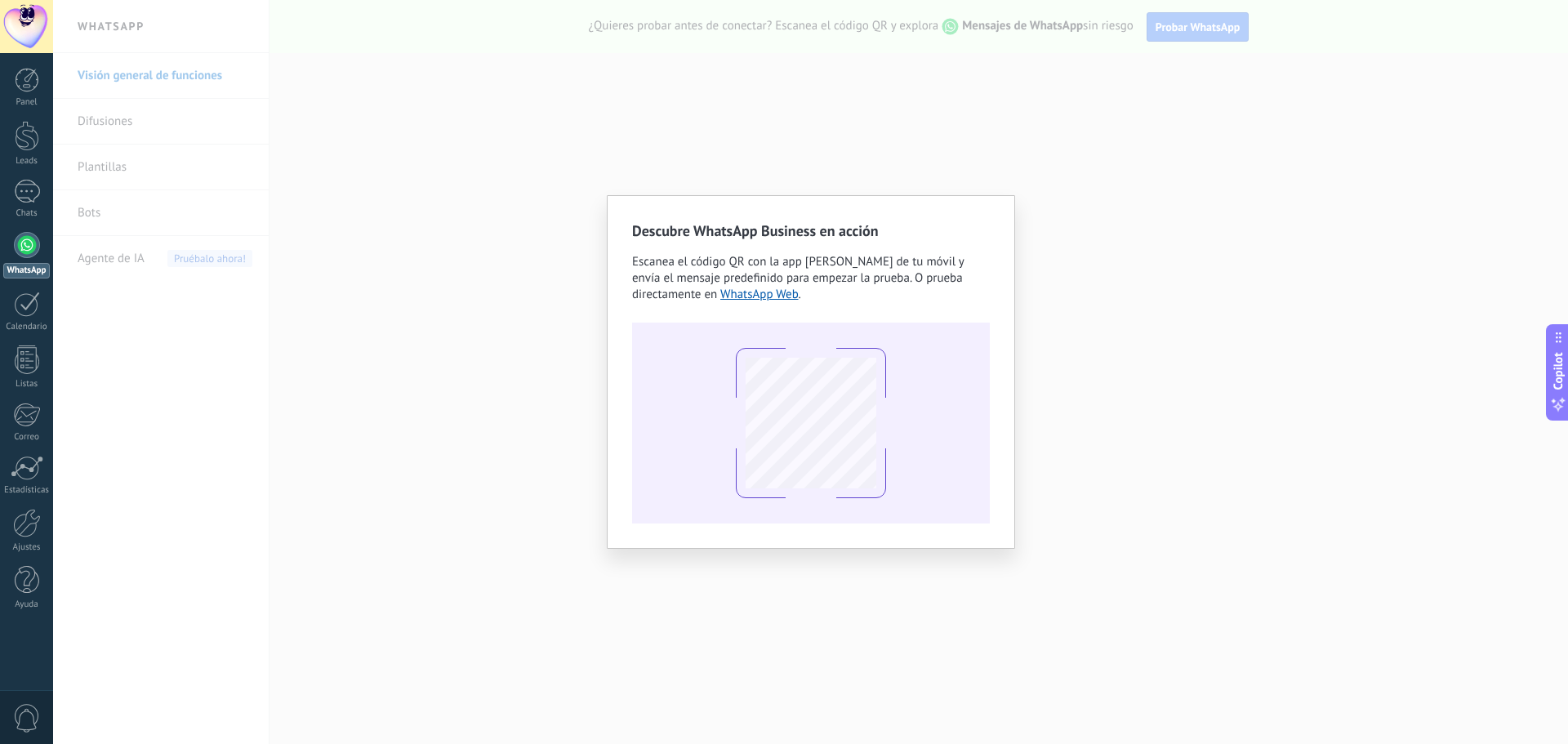
click at [140, 352] on div "Descubre WhatsApp Business en acción Escanea el código QR con la app de cámara …" at bounding box center [810, 372] width 1515 height 744
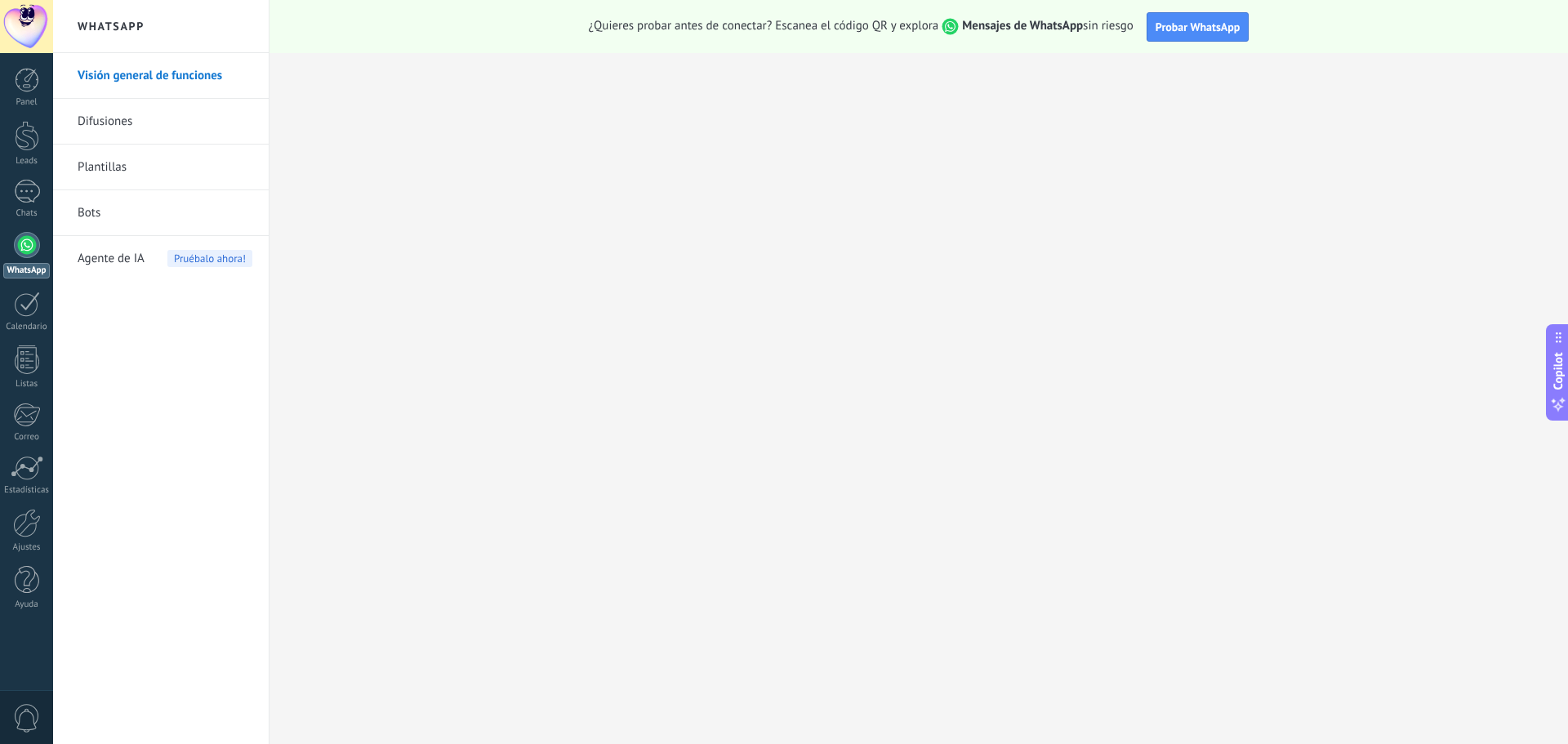
click at [104, 120] on link "Difusiones" at bounding box center [165, 121] width 175 height 45
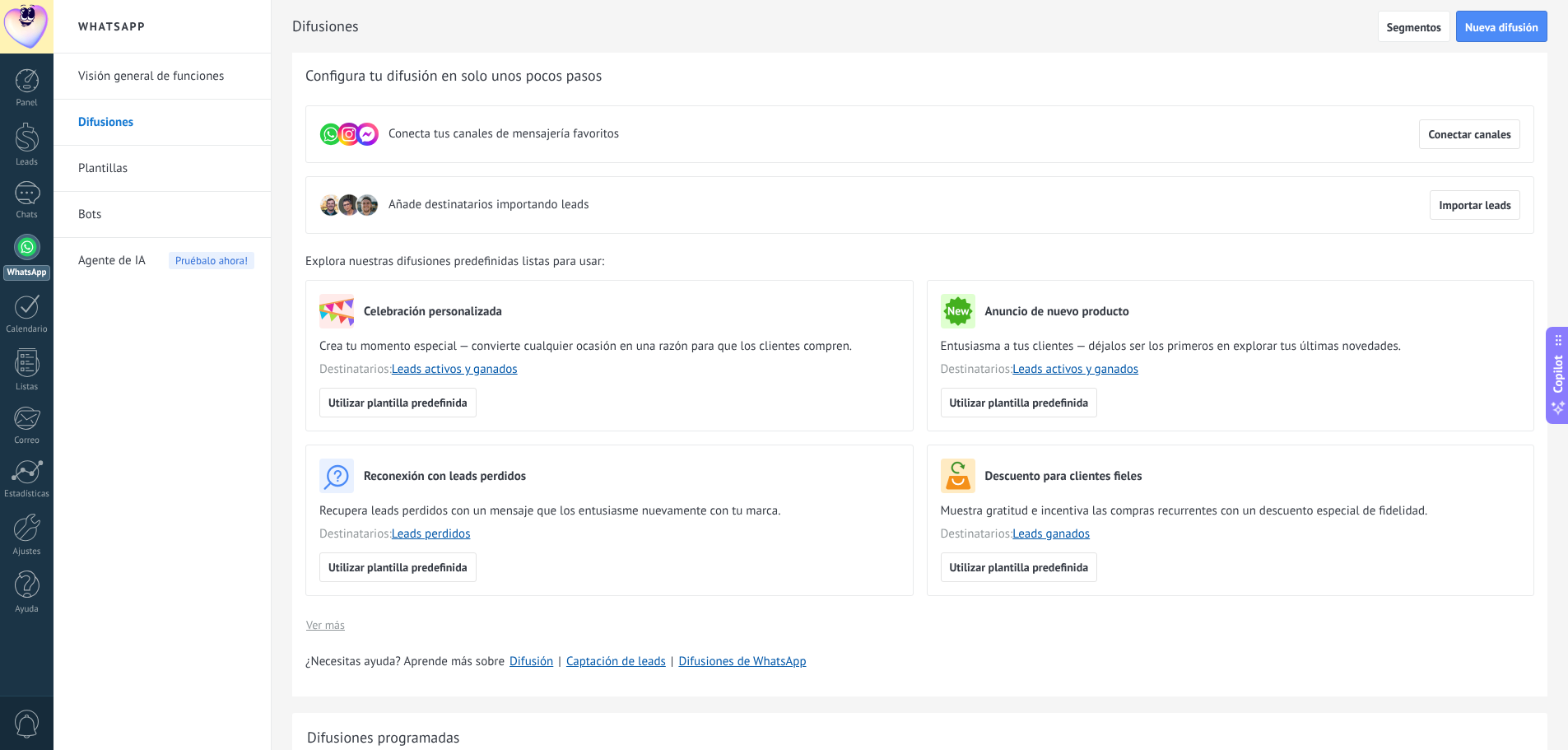
click at [101, 82] on link "Visión general de funciones" at bounding box center [167, 76] width 176 height 46
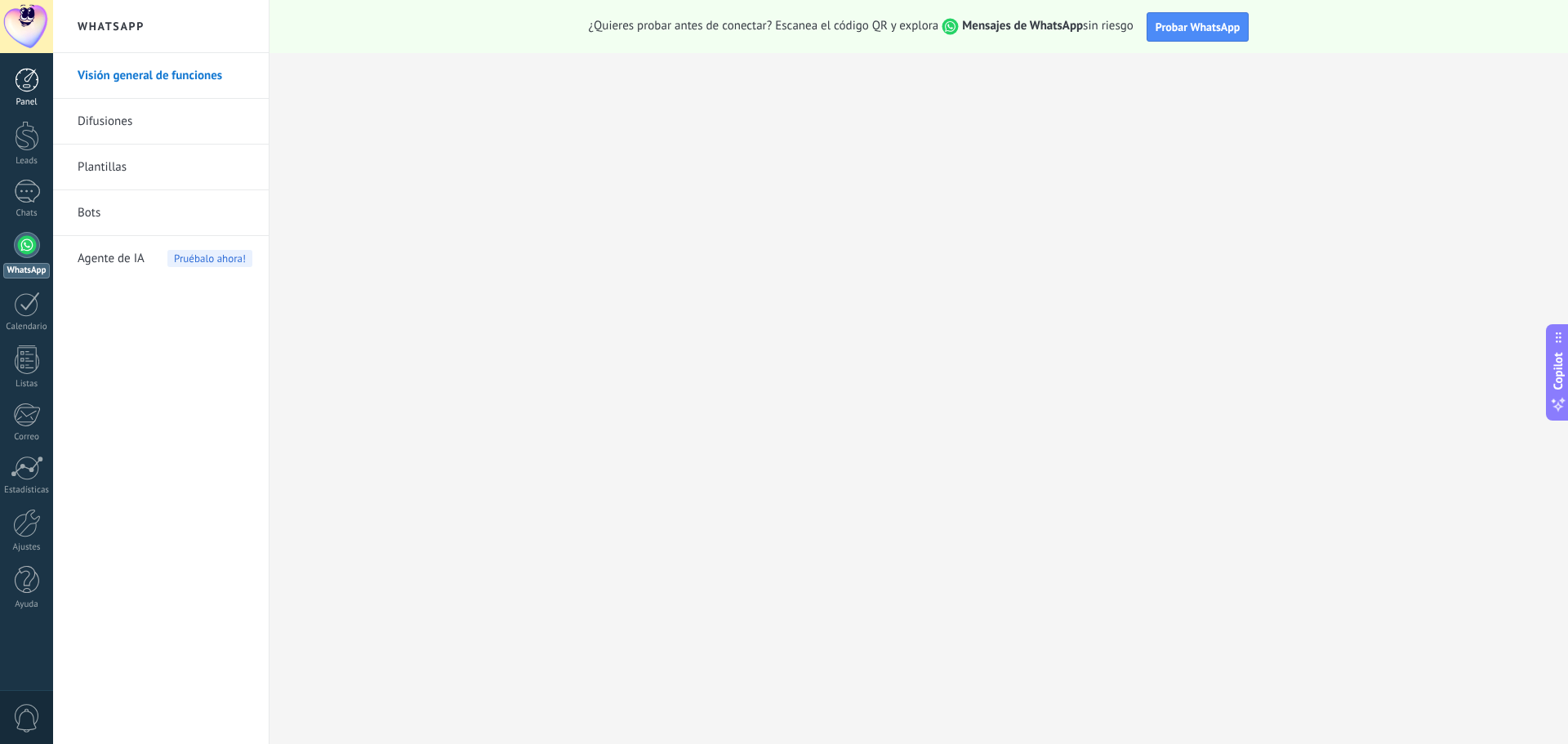
click at [20, 94] on link "Panel" at bounding box center [27, 87] width 53 height 40
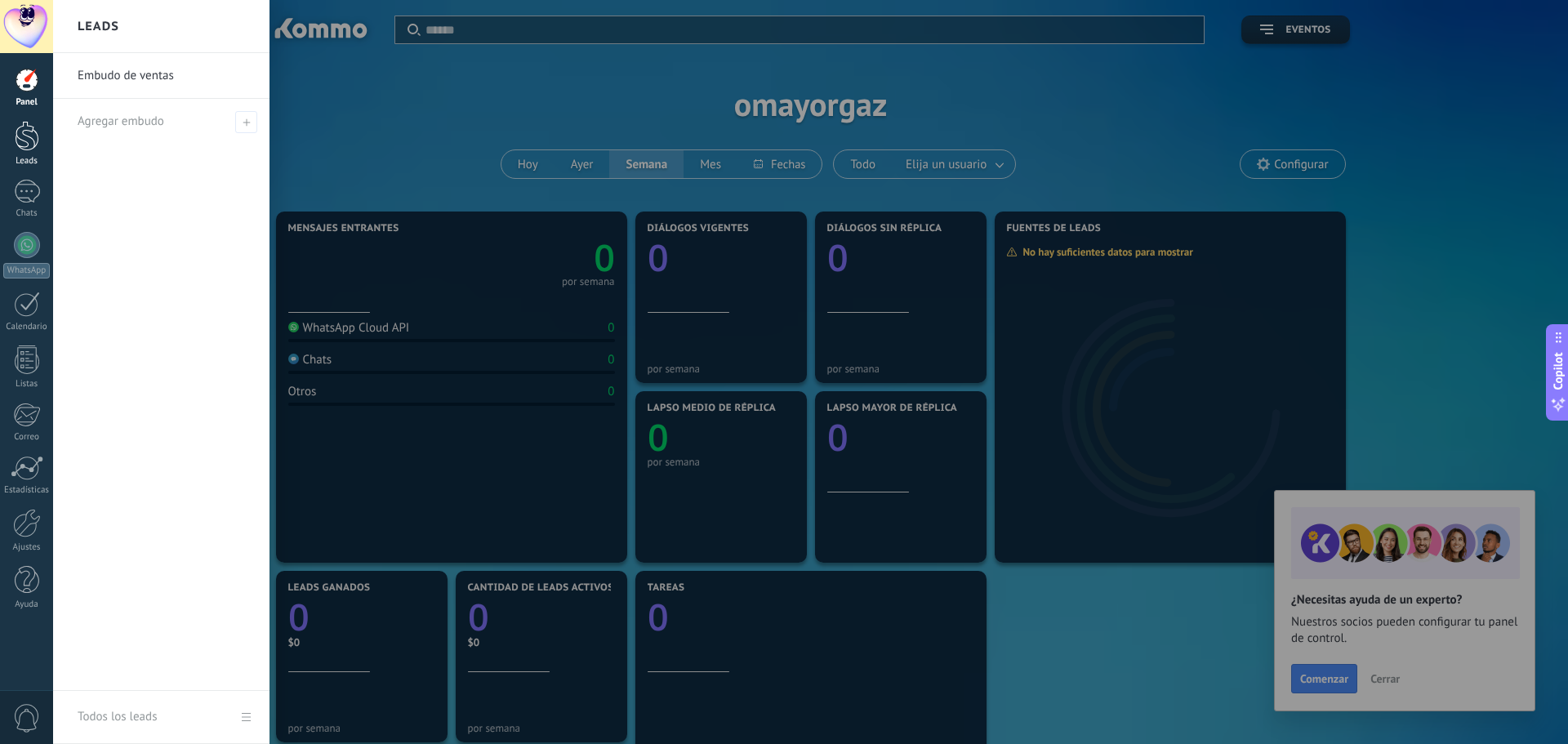
click at [27, 142] on div at bounding box center [27, 135] width 25 height 30
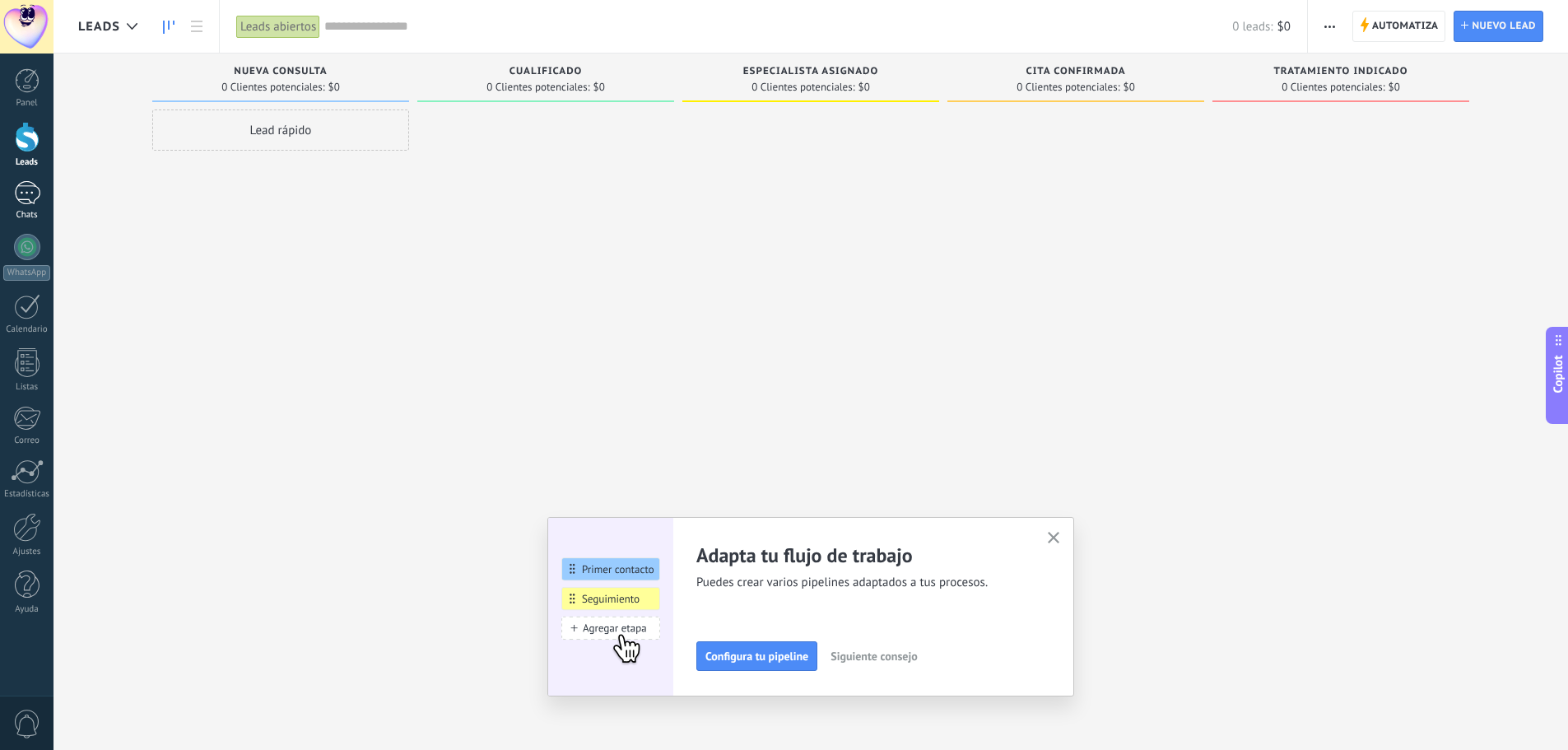
click at [33, 195] on div at bounding box center [27, 193] width 27 height 24
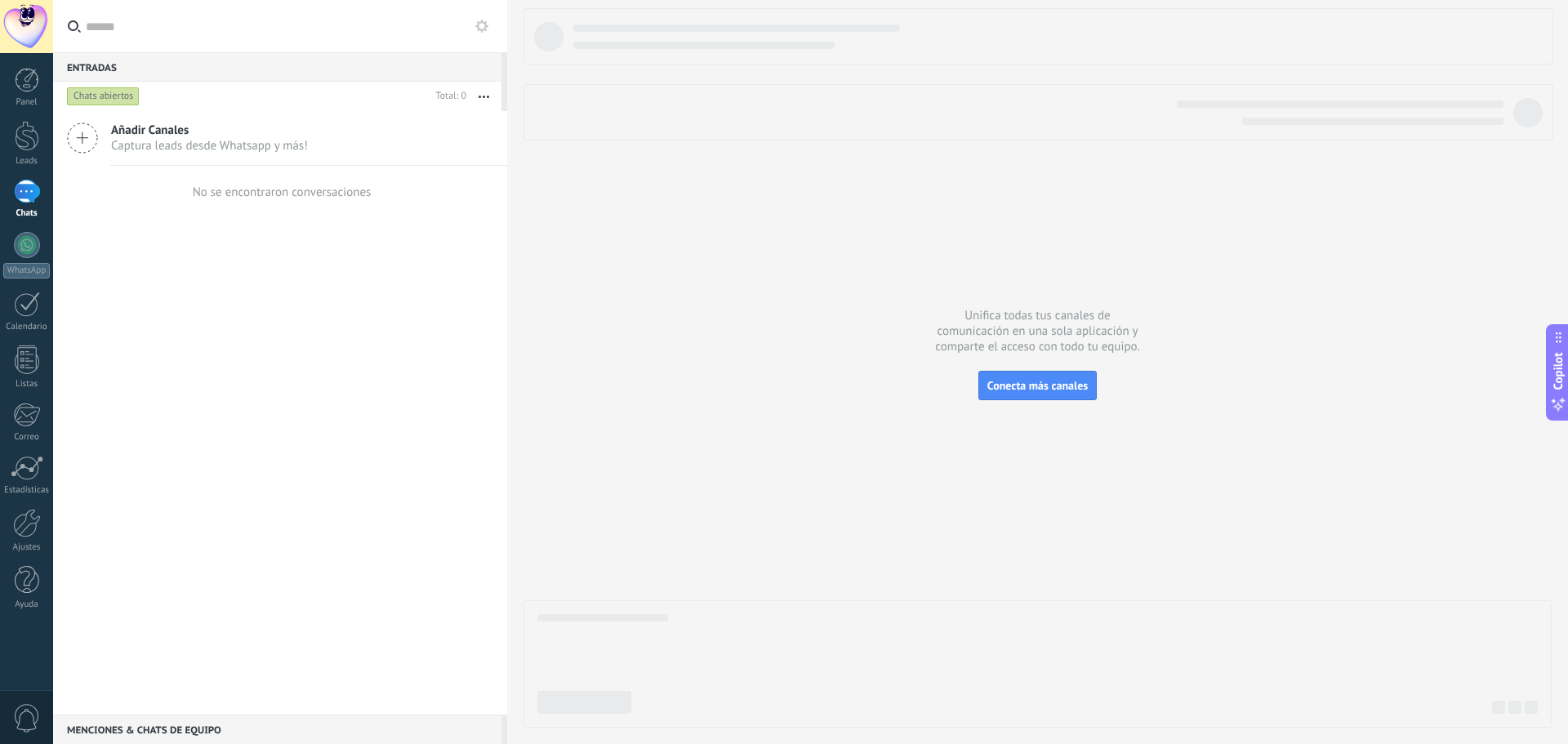
click at [198, 150] on span "Captura leads desde Whatsapp y más!" at bounding box center [210, 146] width 197 height 15
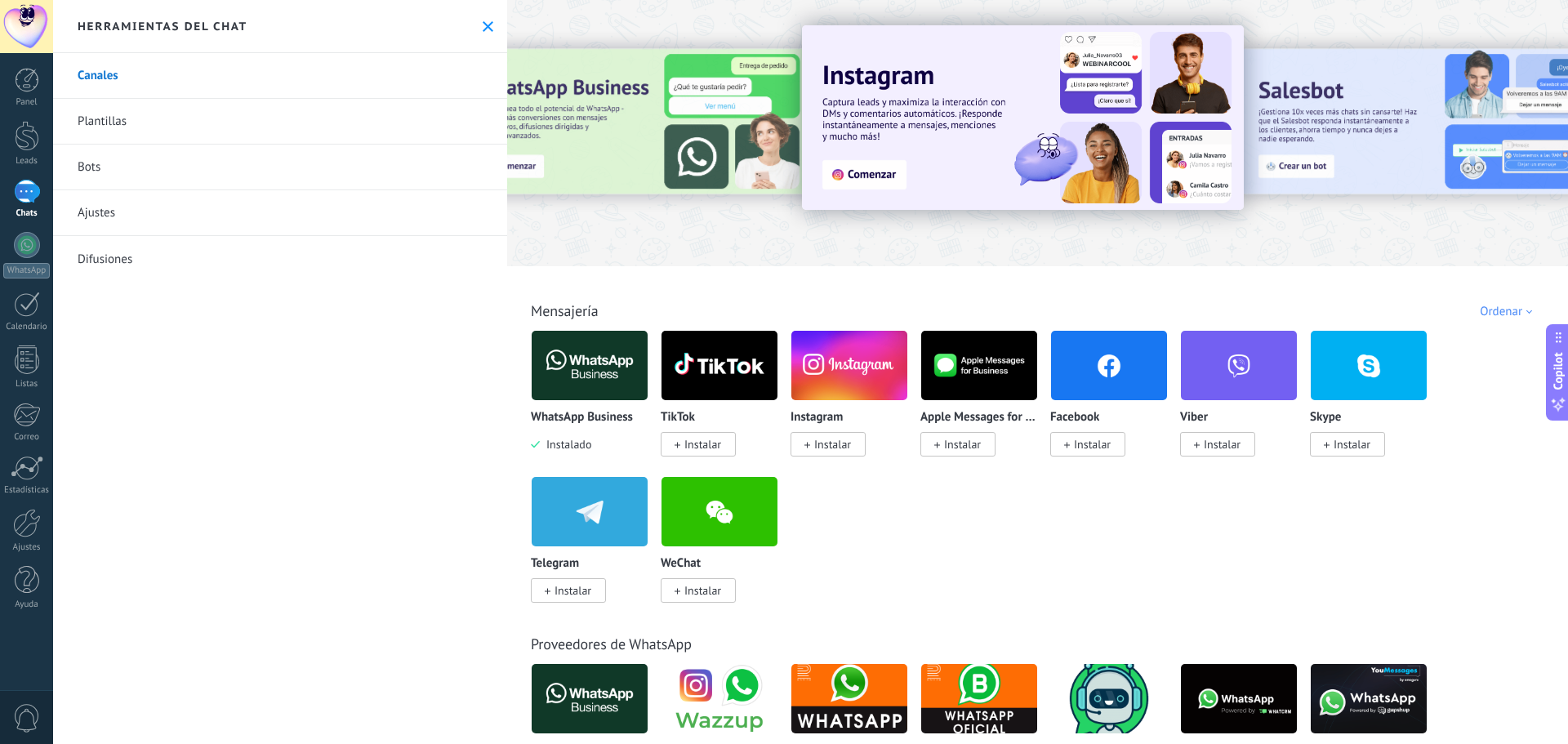
click at [628, 359] on img at bounding box center [589, 366] width 116 height 80
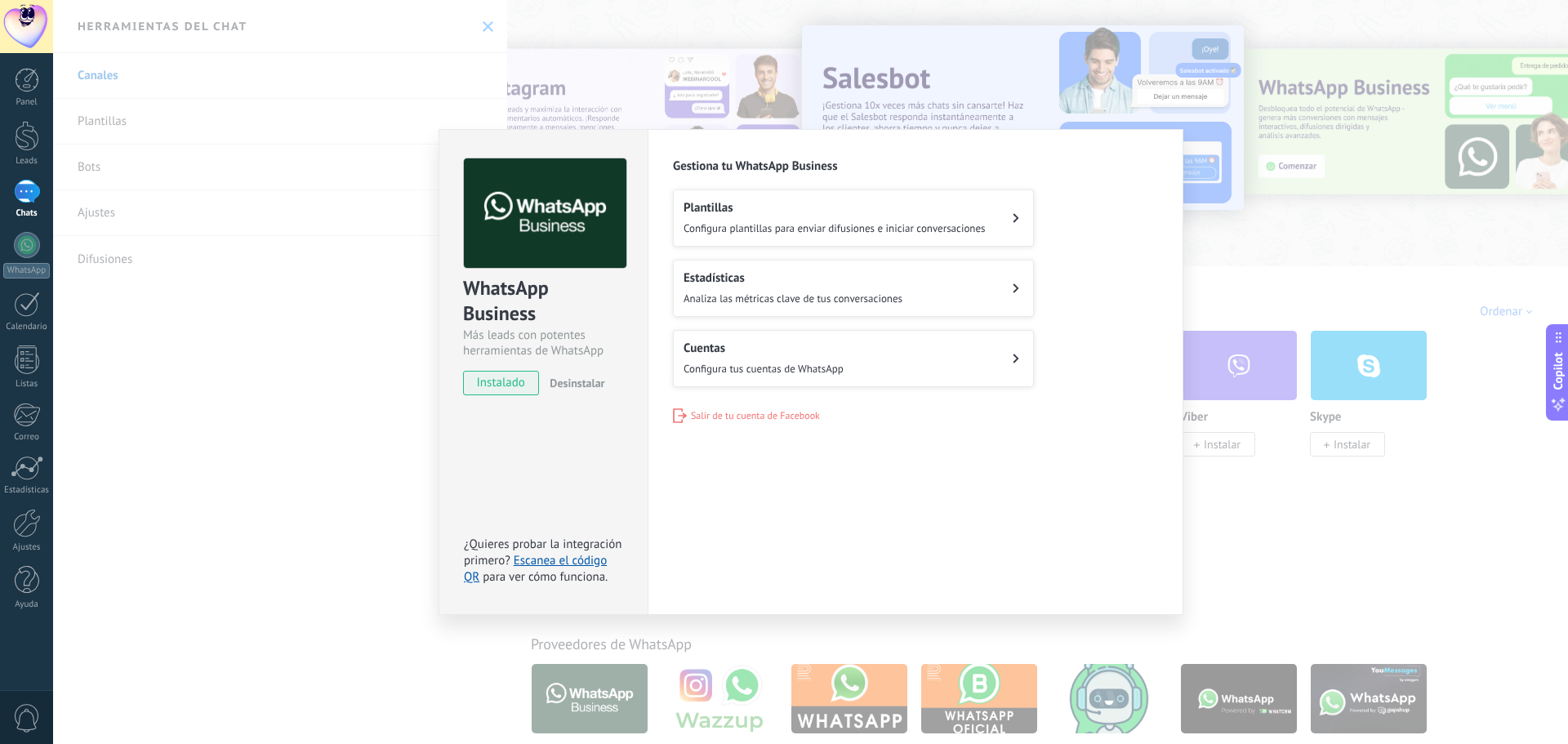
click at [233, 203] on div "WhatsApp Business Más leads con potentes herramientas de WhatsApp instalado Des…" at bounding box center [810, 372] width 1515 height 744
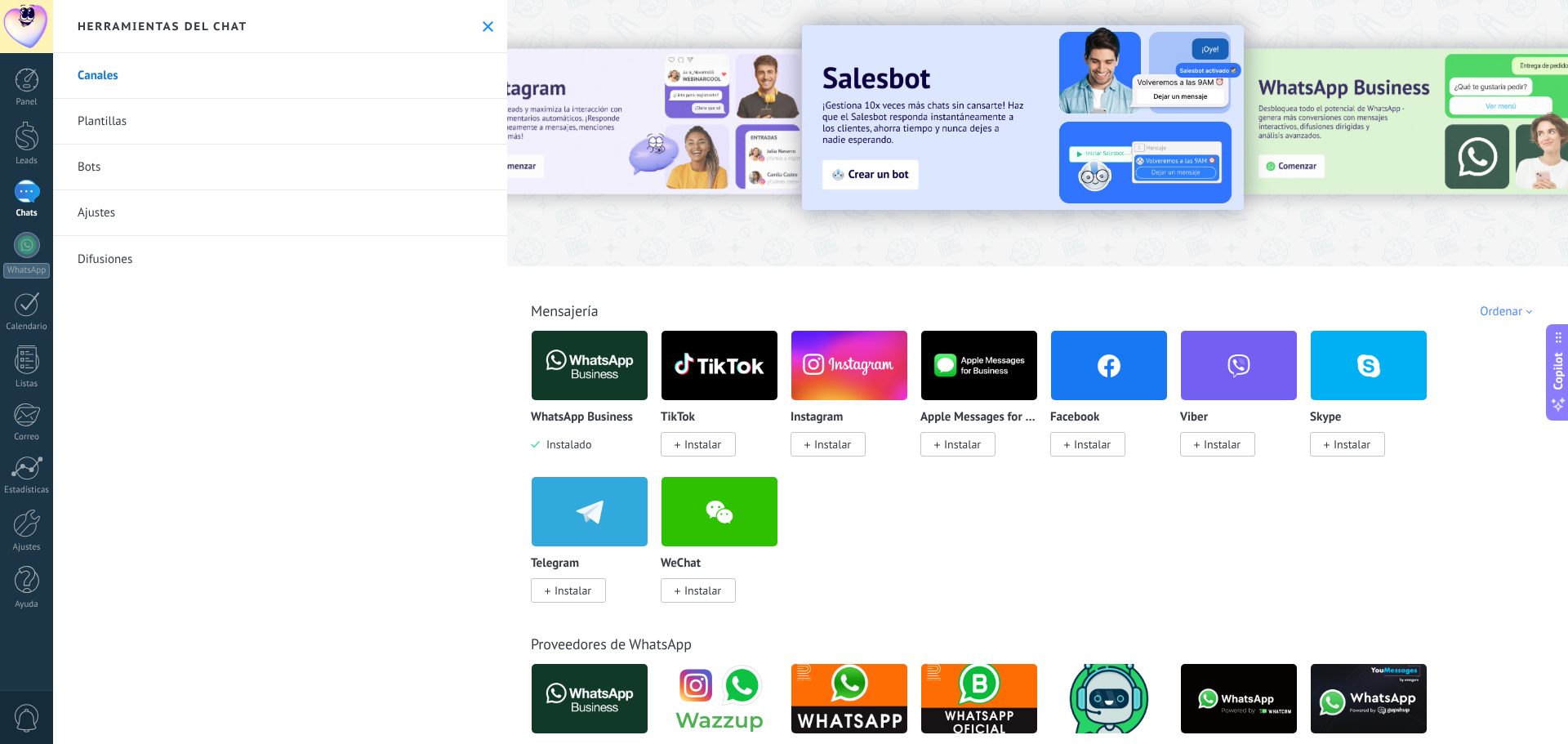
click at [481, 20] on button at bounding box center [488, 27] width 14 height 14
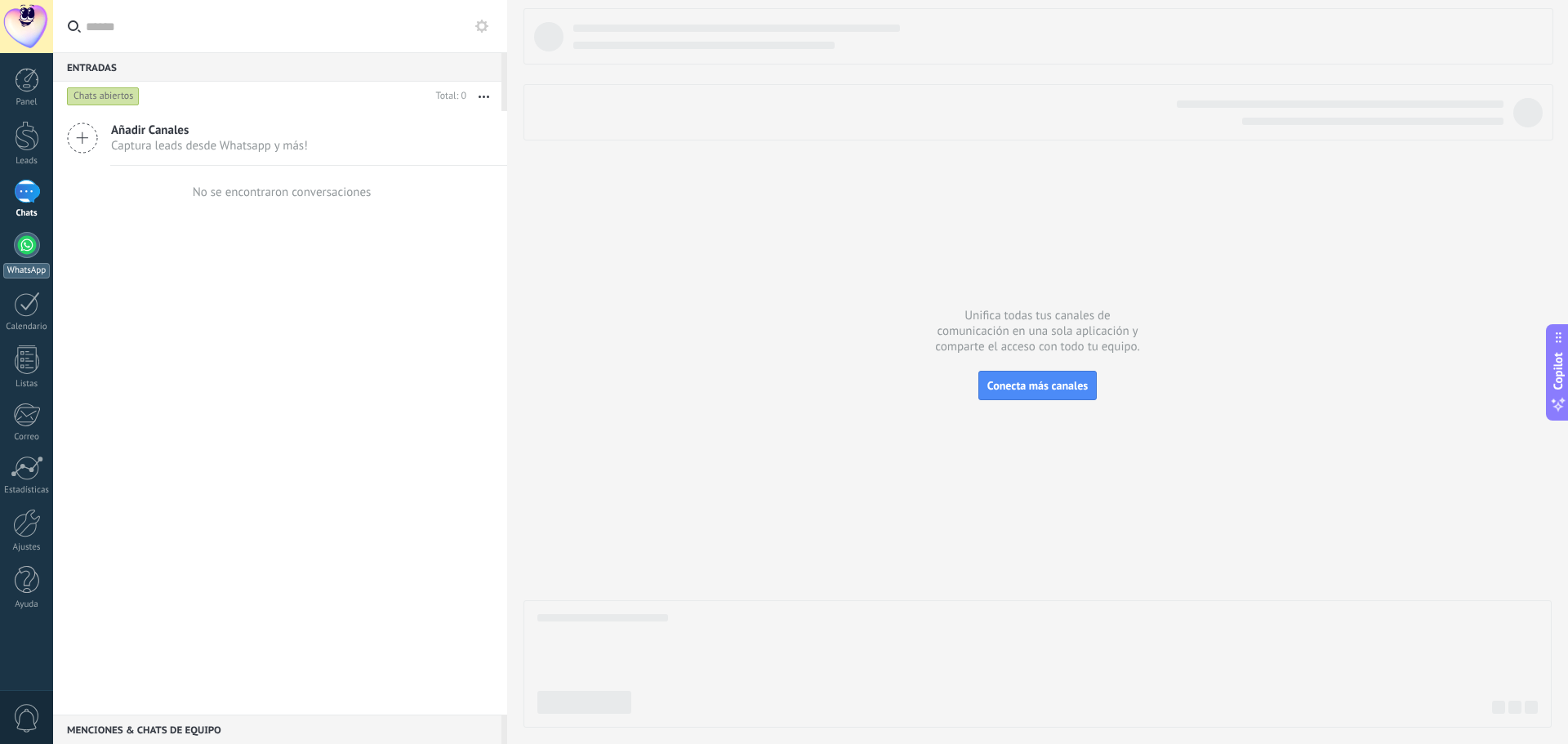
click at [28, 260] on link "WhatsApp" at bounding box center [27, 255] width 53 height 46
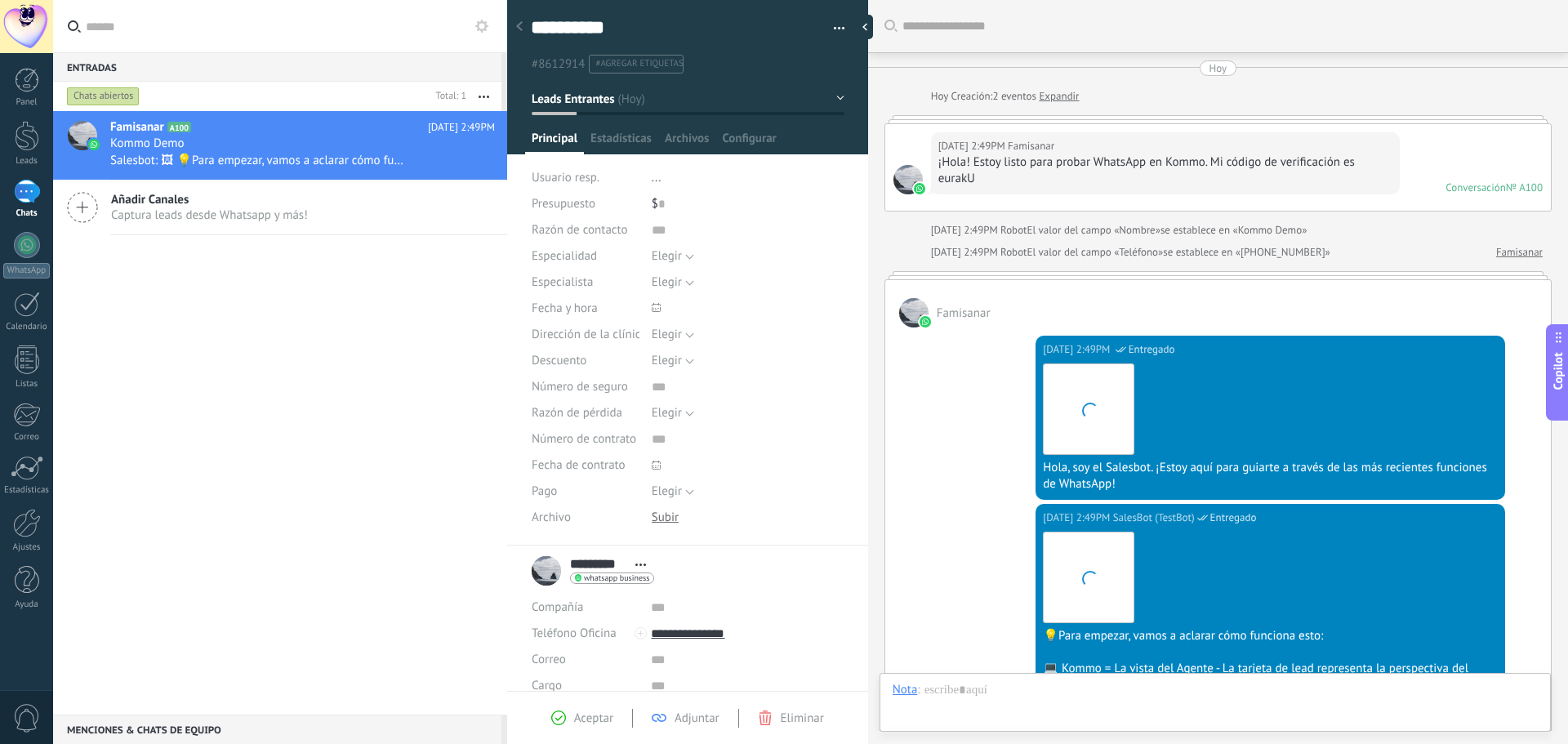
scroll to position [403, 0]
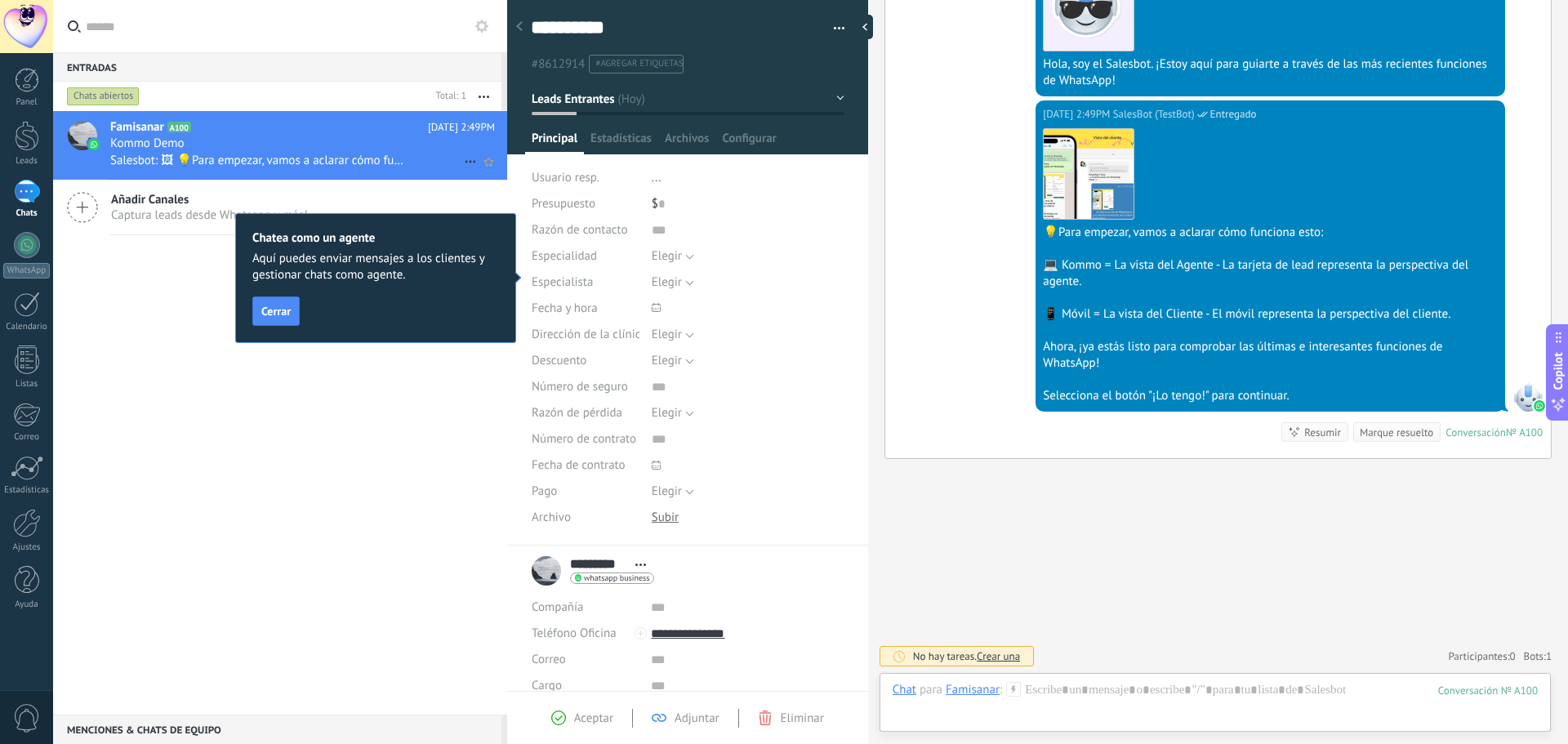
drag, startPoint x: 298, startPoint y: 154, endPoint x: 367, endPoint y: 176, distance: 72.4
click at [298, 154] on span "Salesbot: 🖼 💡Para empezar, vamos a aclarar cómo funciona esto: 💻 Kommo = La vis…" at bounding box center [258, 160] width 295 height 15
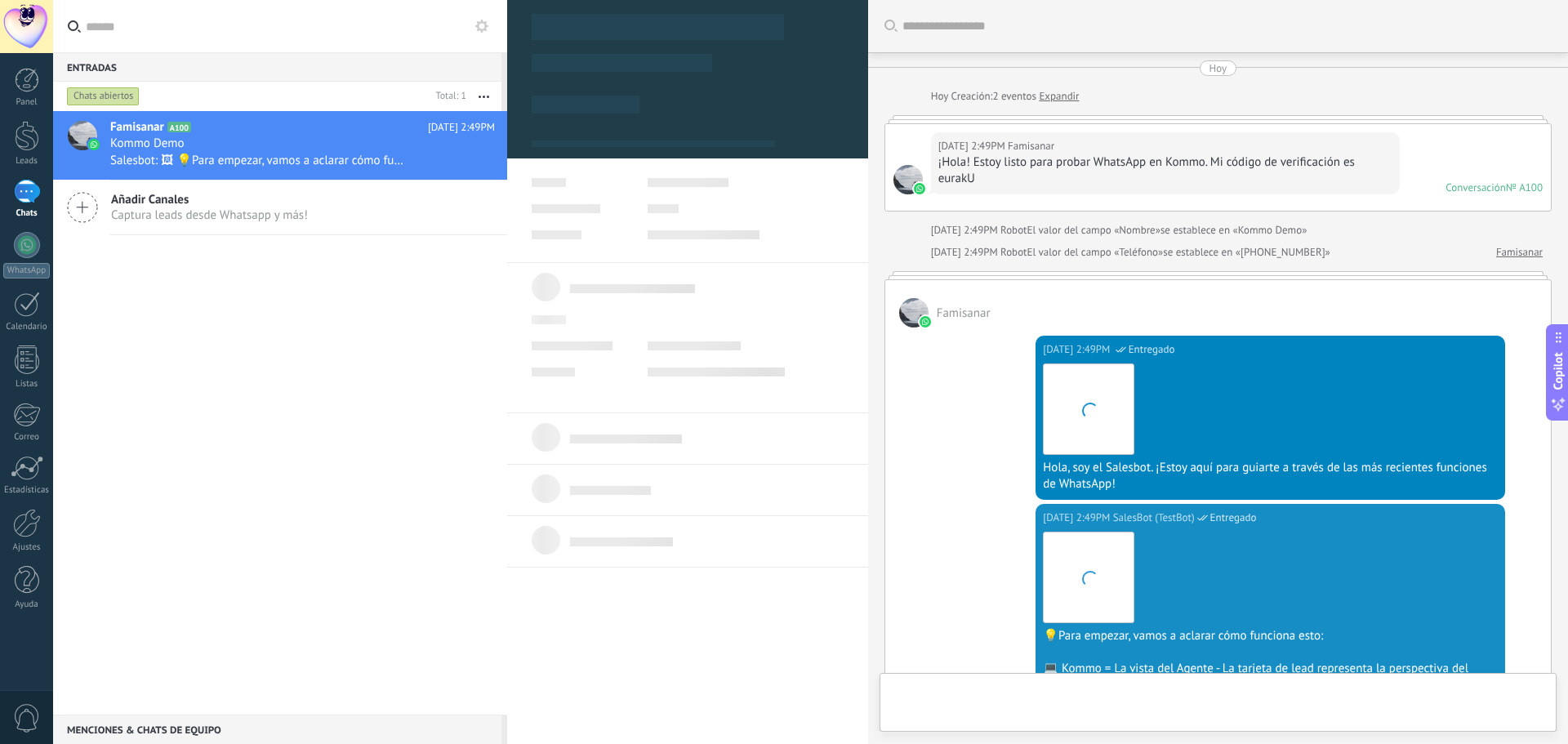
scroll to position [403, 0]
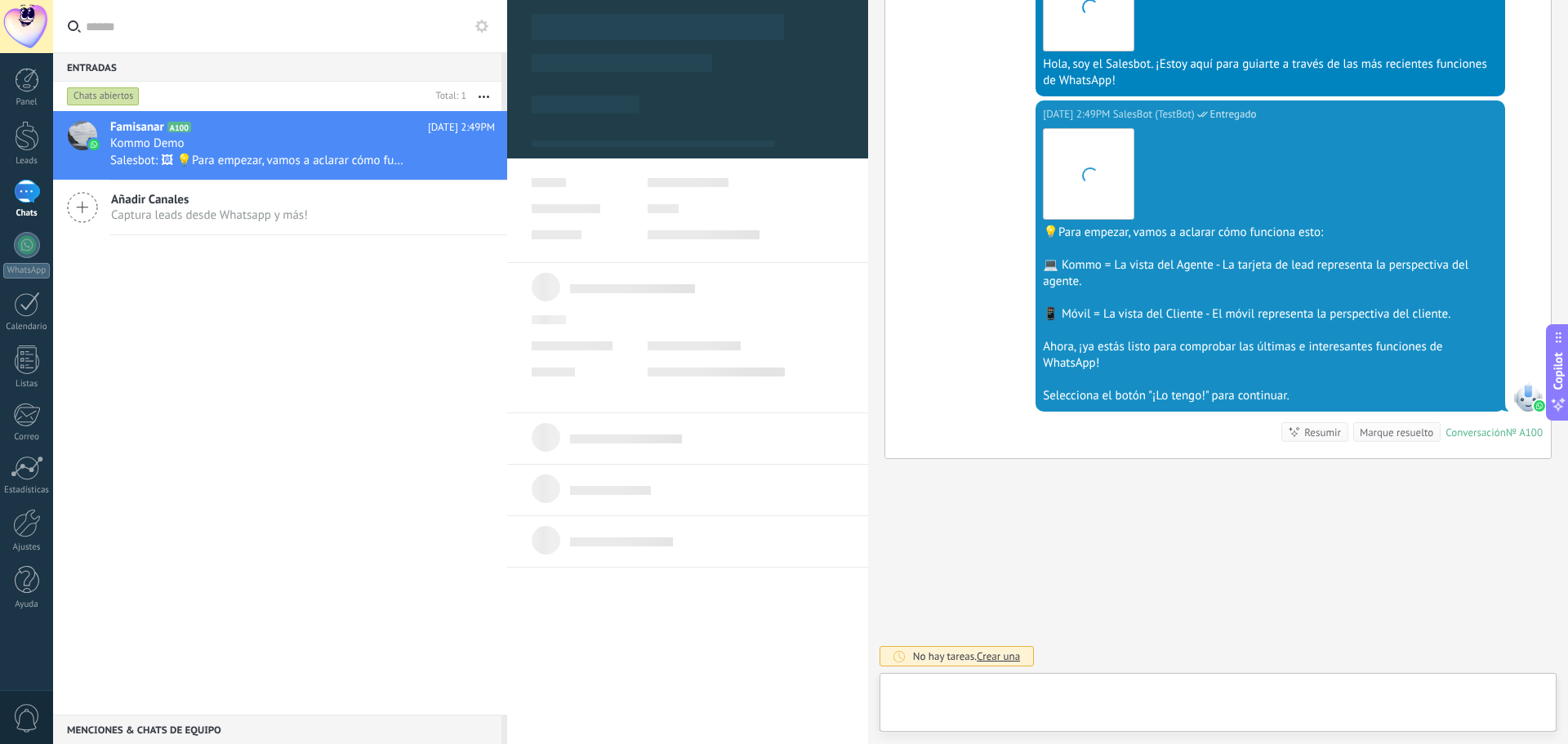
type textarea "**********"
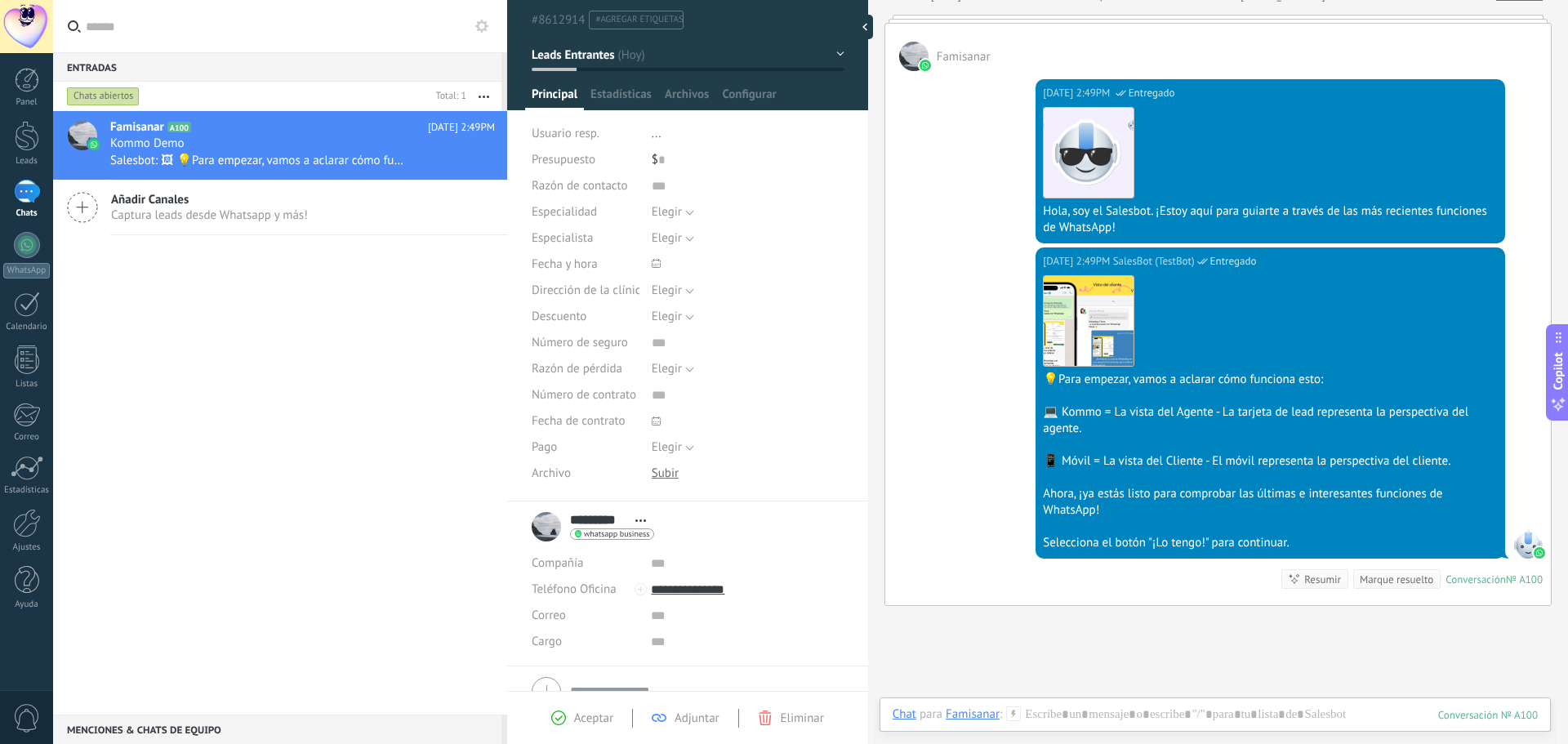
scroll to position [0, 0]
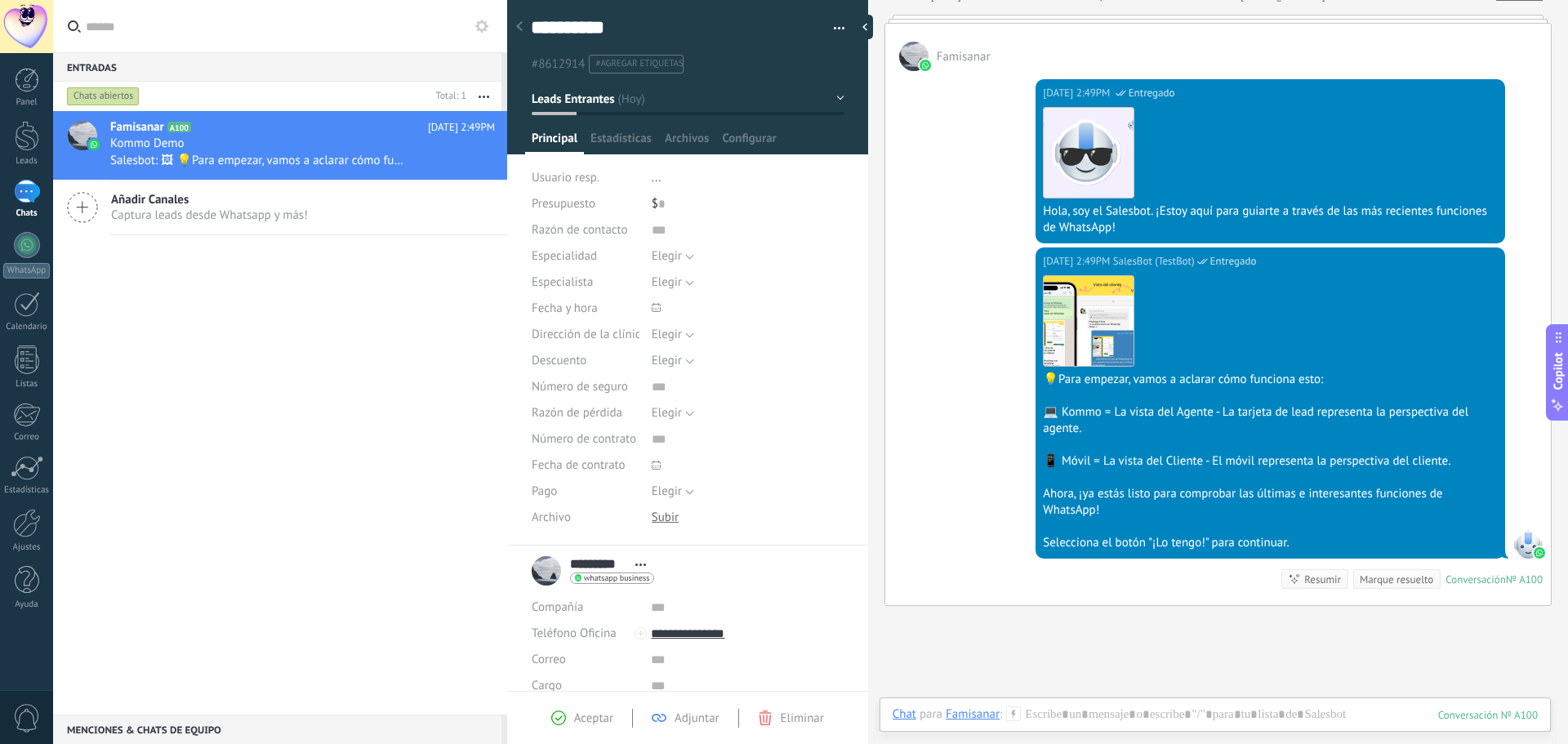
click at [894, 321] on div "Hoy 2:49PM SalesBot (TestBot) Entregado Descargar 💡Para empezar, vamos a aclara…" at bounding box center [1218, 426] width 665 height 358
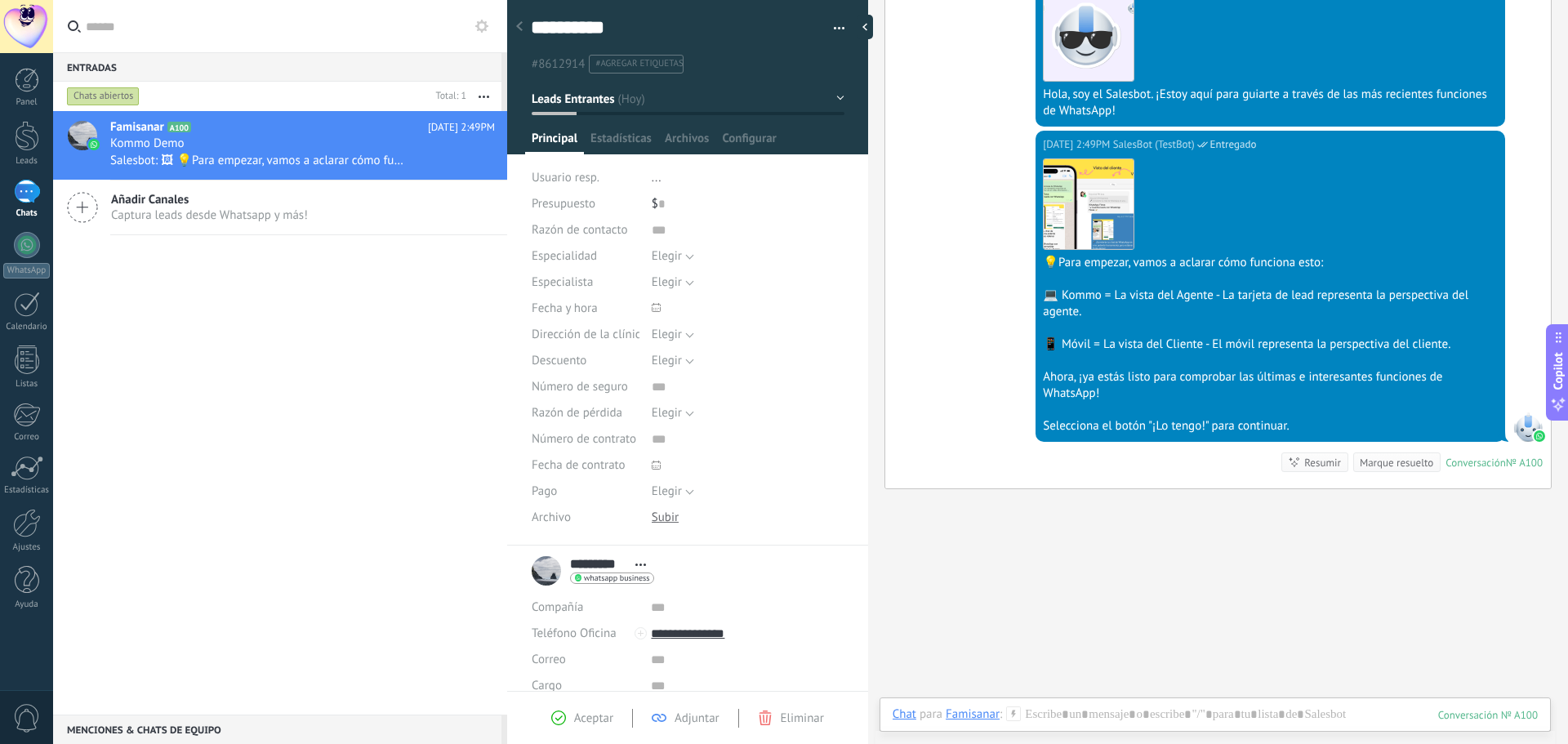
scroll to position [403, 0]
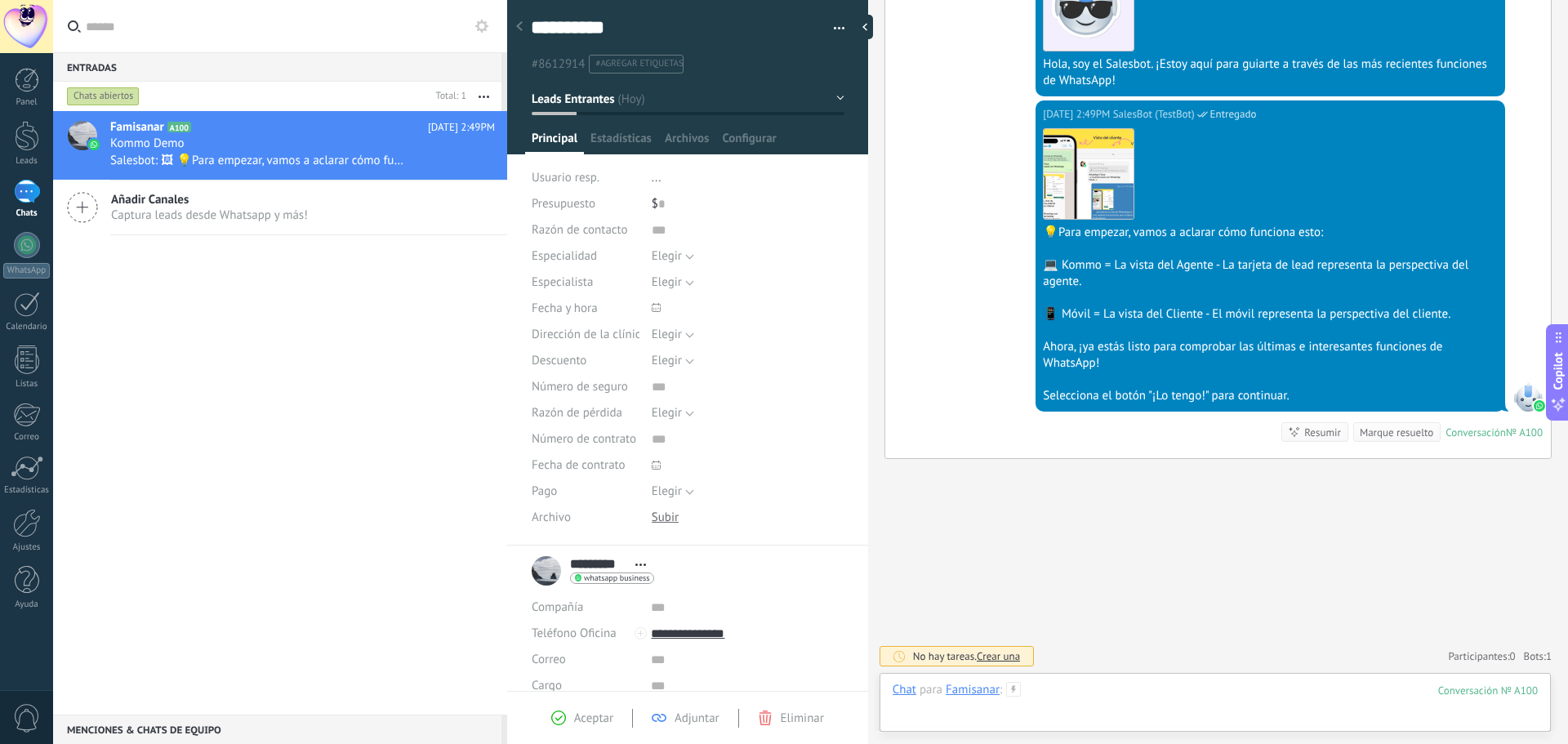
click at [1055, 694] on div at bounding box center [1214, 705] width 645 height 49
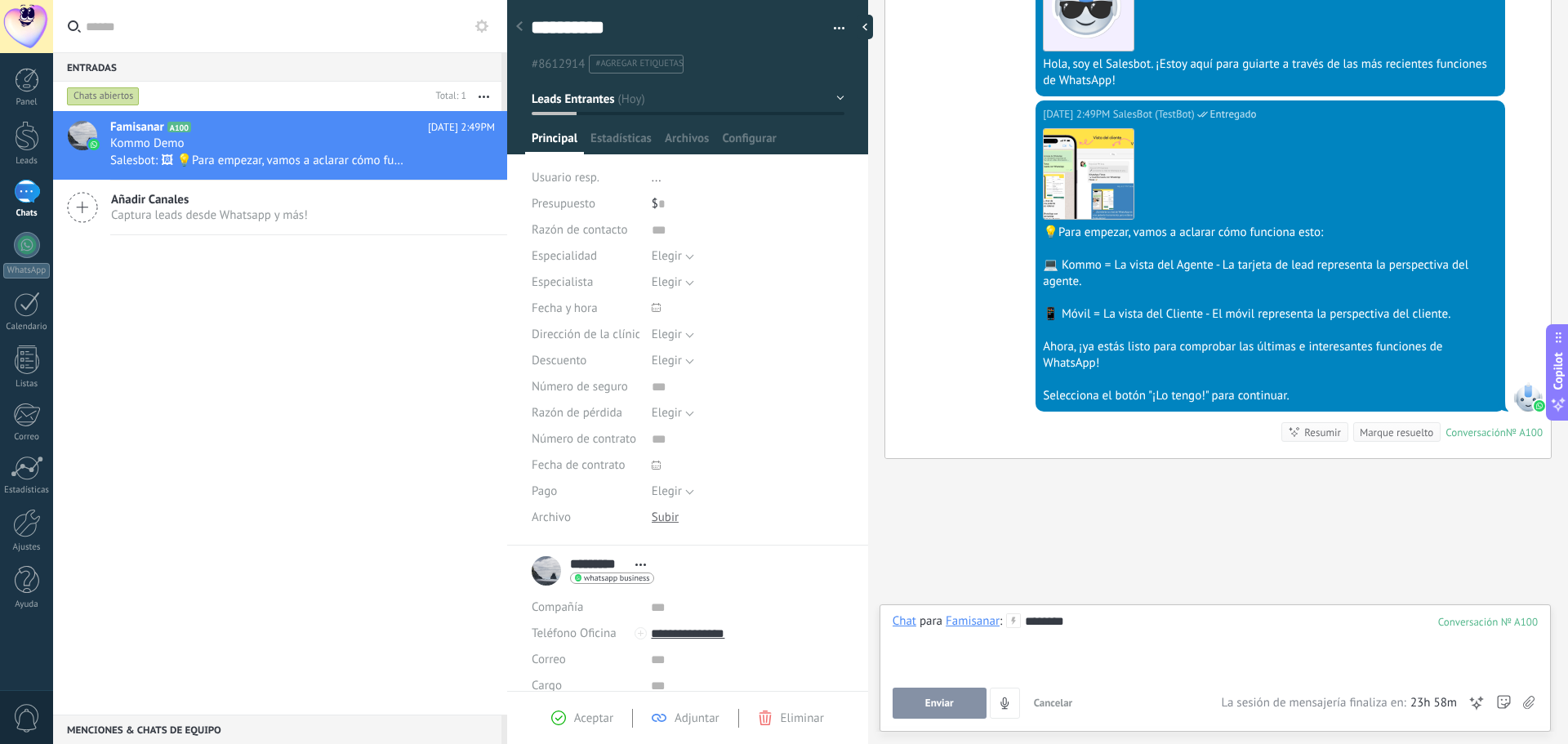
click at [927, 714] on button "Enviar" at bounding box center [939, 703] width 94 height 31
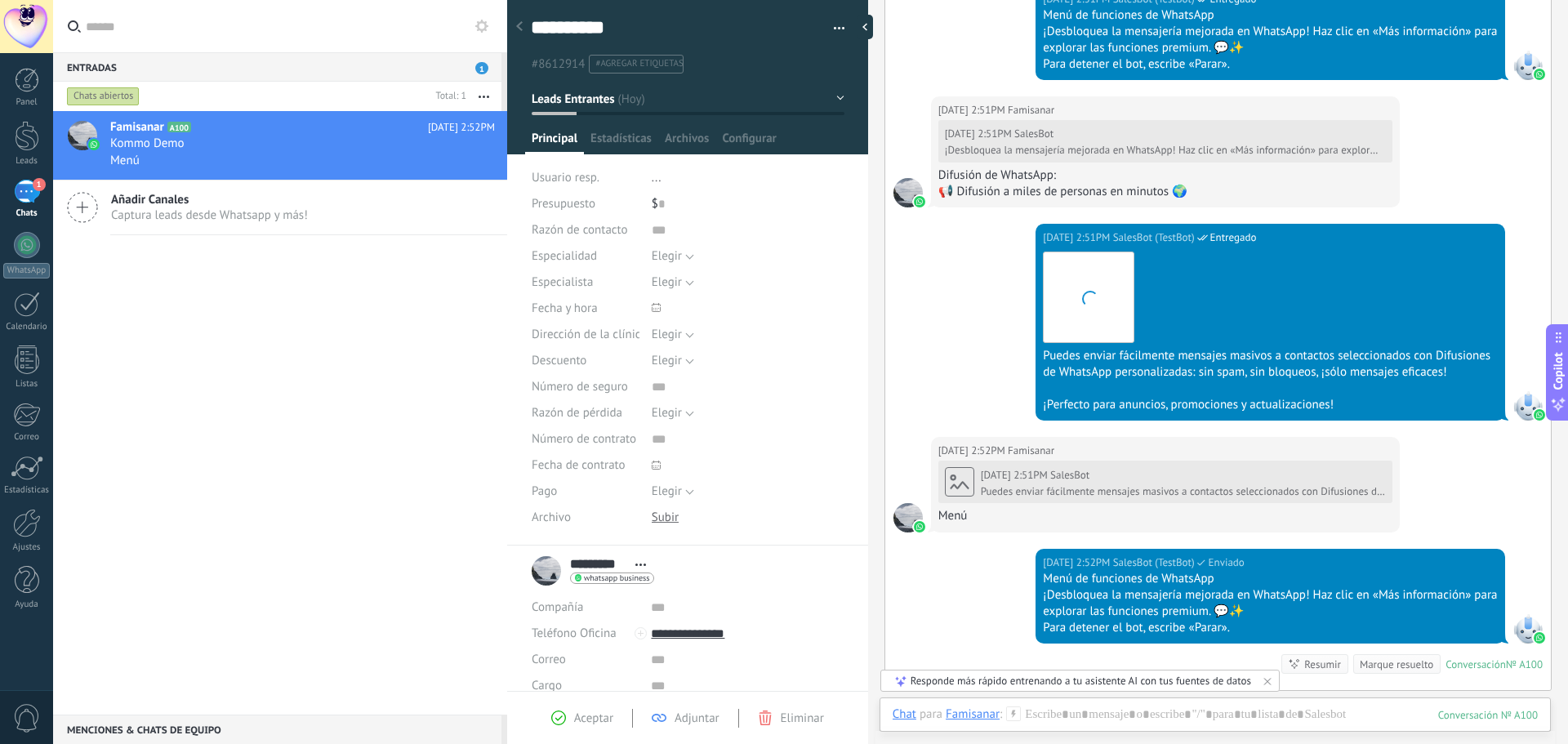
scroll to position [1164, 0]
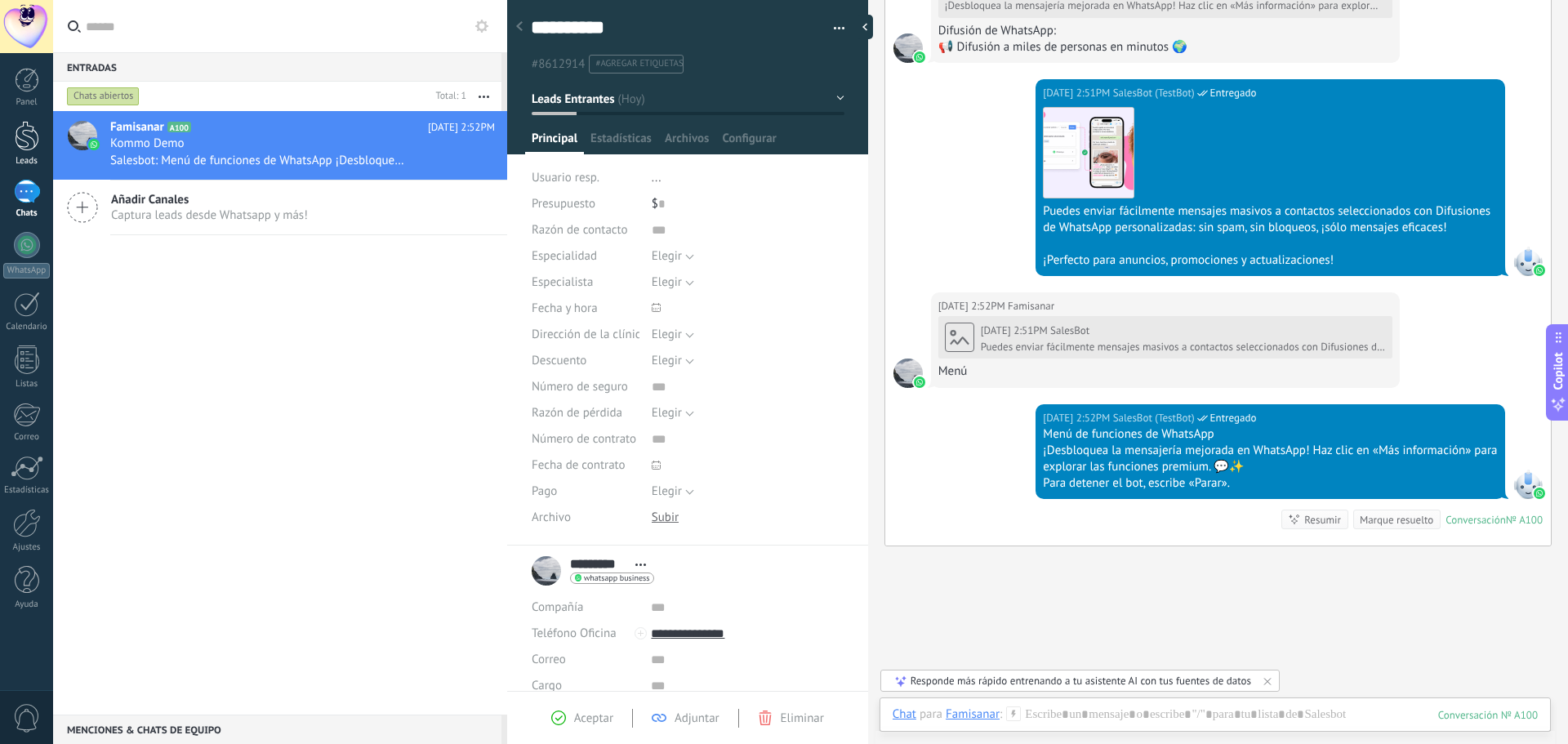
click at [27, 92] on div at bounding box center [27, 80] width 25 height 25
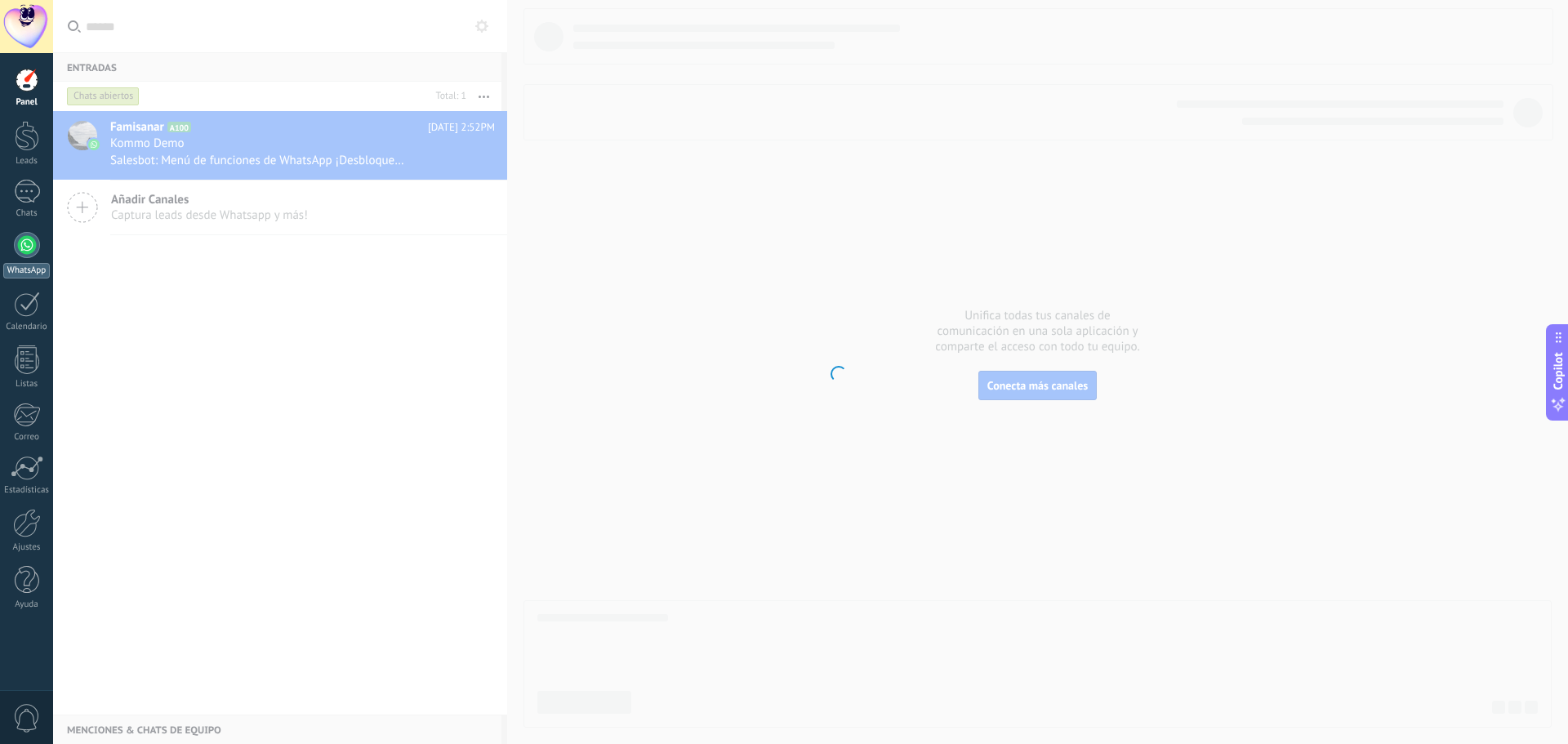
click at [27, 250] on div at bounding box center [27, 245] width 27 height 27
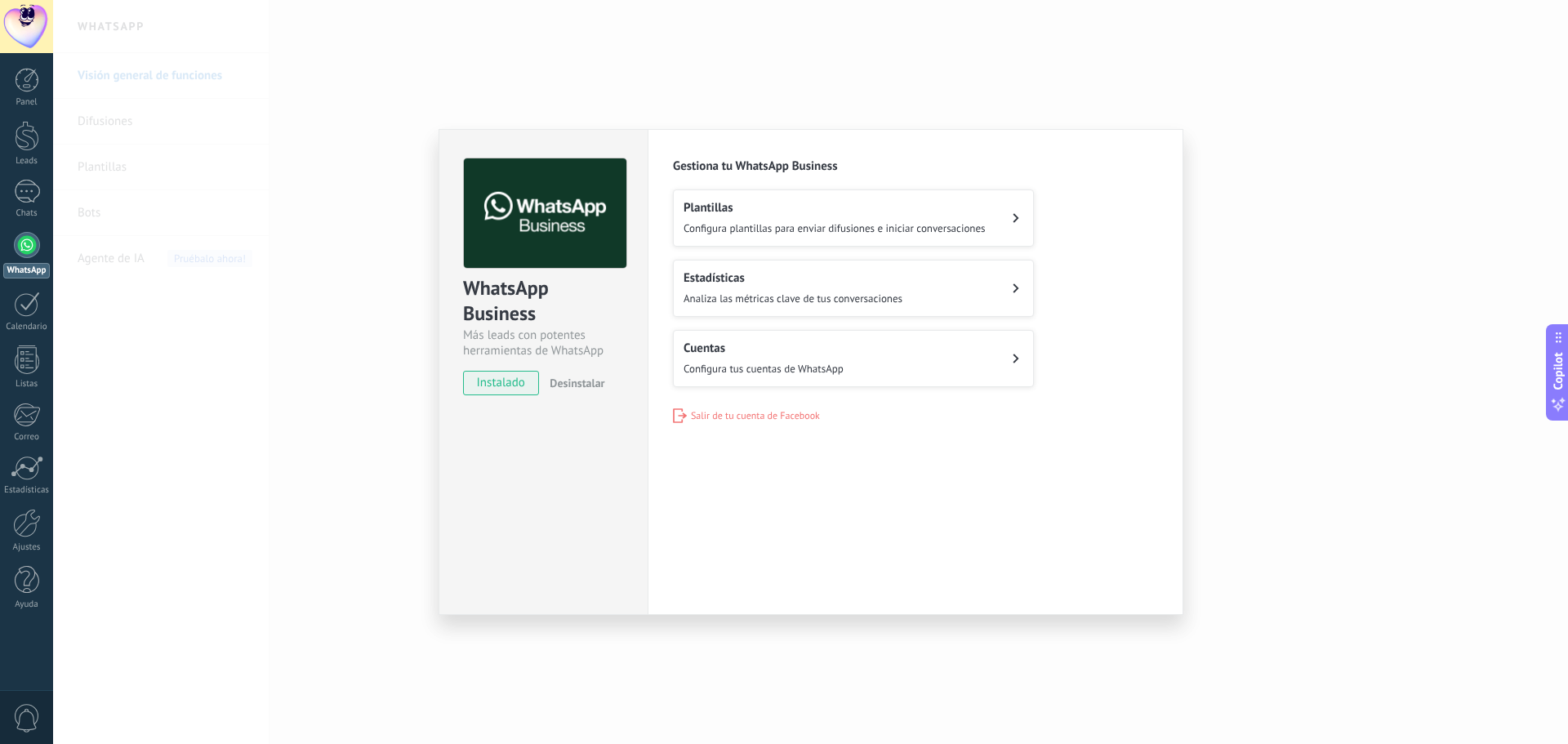
click at [393, 111] on div "WhatsApp Business Más leads con potentes herramientas de WhatsApp instalado Des…" at bounding box center [810, 372] width 1515 height 744
drag, startPoint x: 363, startPoint y: 121, endPoint x: 360, endPoint y: 153, distance: 32.1
click at [363, 122] on div "WhatsApp Business Más leads con potentes herramientas de WhatsApp instalado Des…" at bounding box center [810, 372] width 1515 height 744
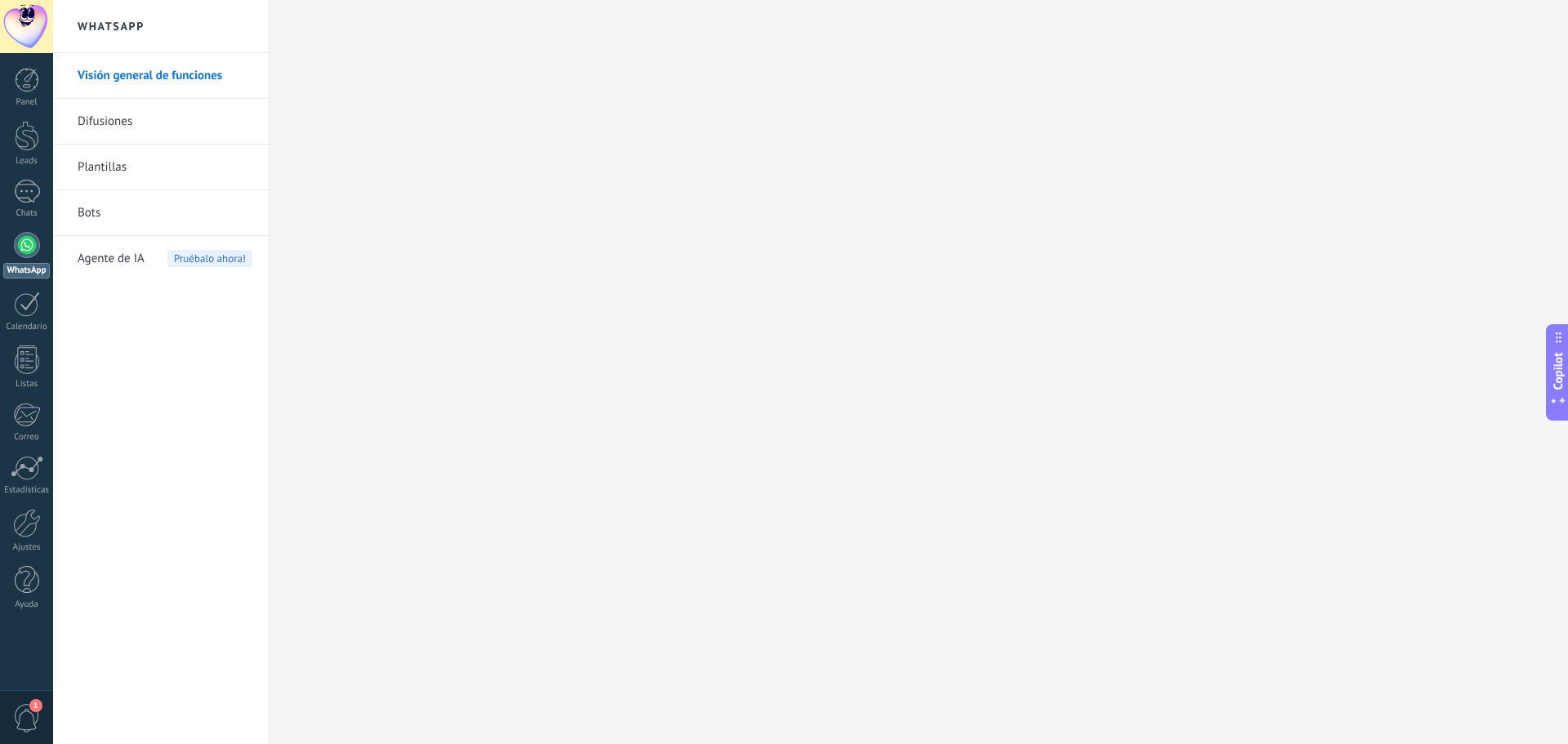
click at [20, 242] on div at bounding box center [27, 245] width 27 height 27
click at [17, 236] on div at bounding box center [27, 245] width 27 height 27
click at [40, 238] on link "WhatsApp" at bounding box center [27, 255] width 53 height 46
click at [30, 238] on div at bounding box center [27, 245] width 27 height 27
click at [167, 80] on link "Visión general de funciones" at bounding box center [165, 75] width 175 height 45
